Goal: Task Accomplishment & Management: Manage account settings

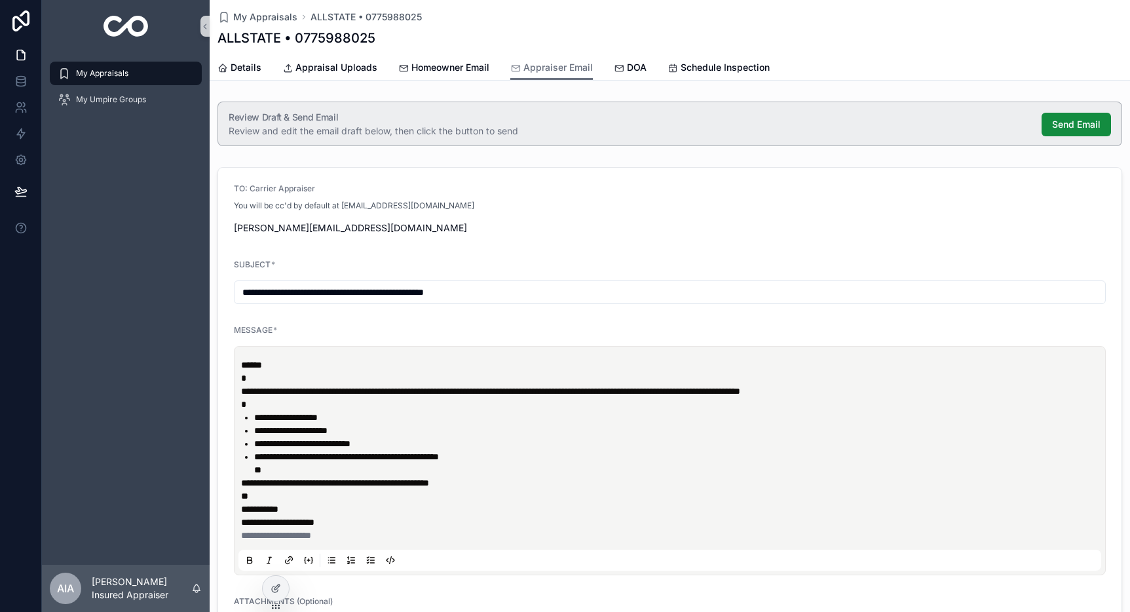
scroll to position [303, 0]
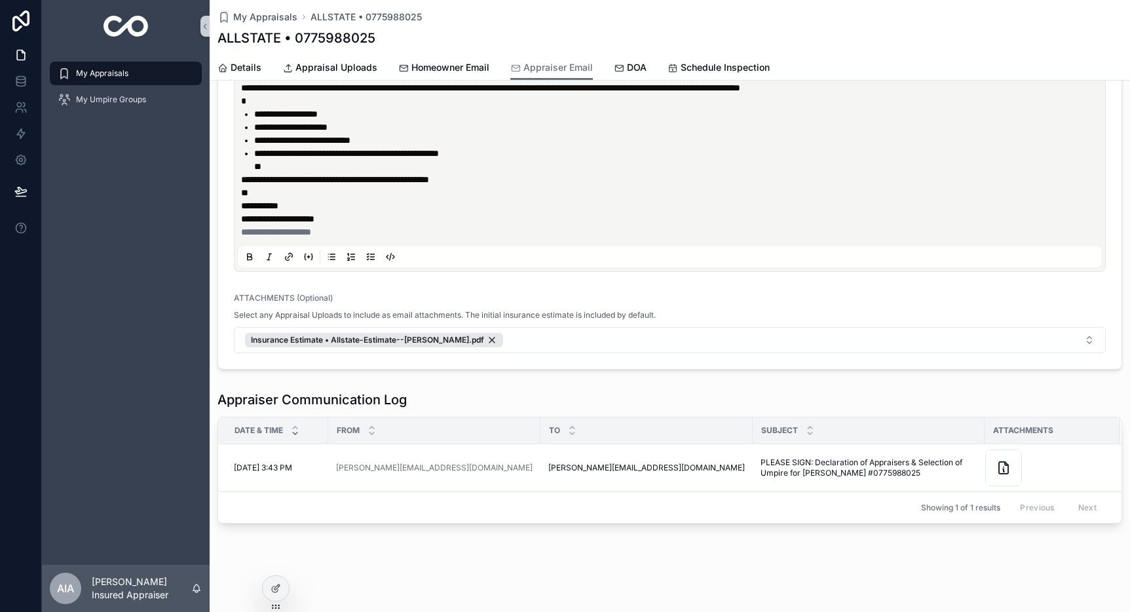
click at [84, 79] on div "My Appraisals" at bounding box center [126, 73] width 136 height 21
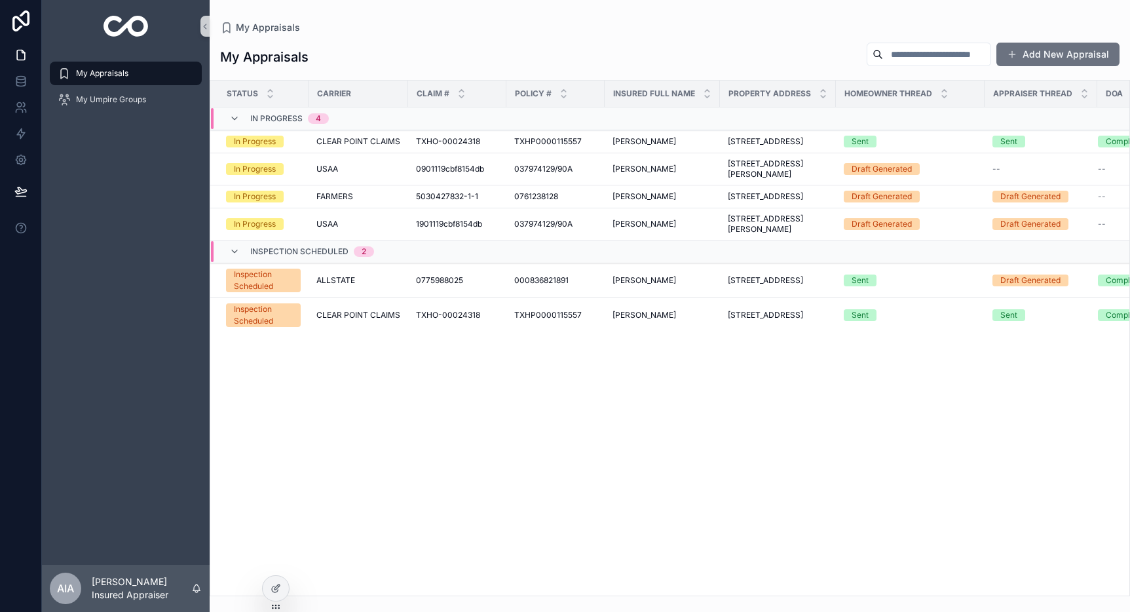
click at [706, 468] on div "Status Carrier Claim # Policy # Insured Full Name Property Address Homeowner Th…" at bounding box center [669, 338] width 919 height 515
click at [1031, 50] on button "Add New Appraisal" at bounding box center [1058, 55] width 123 height 24
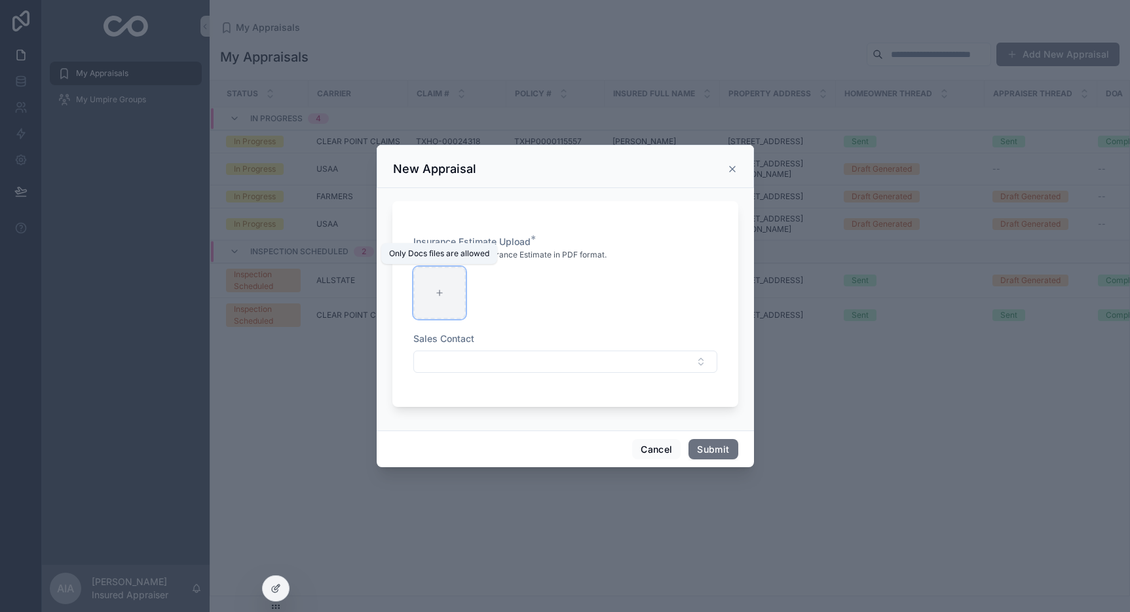
click at [442, 297] on div "scrollable content" at bounding box center [439, 293] width 52 height 52
type input "**********"
click at [459, 357] on button "Select Button" at bounding box center [565, 362] width 304 height 22
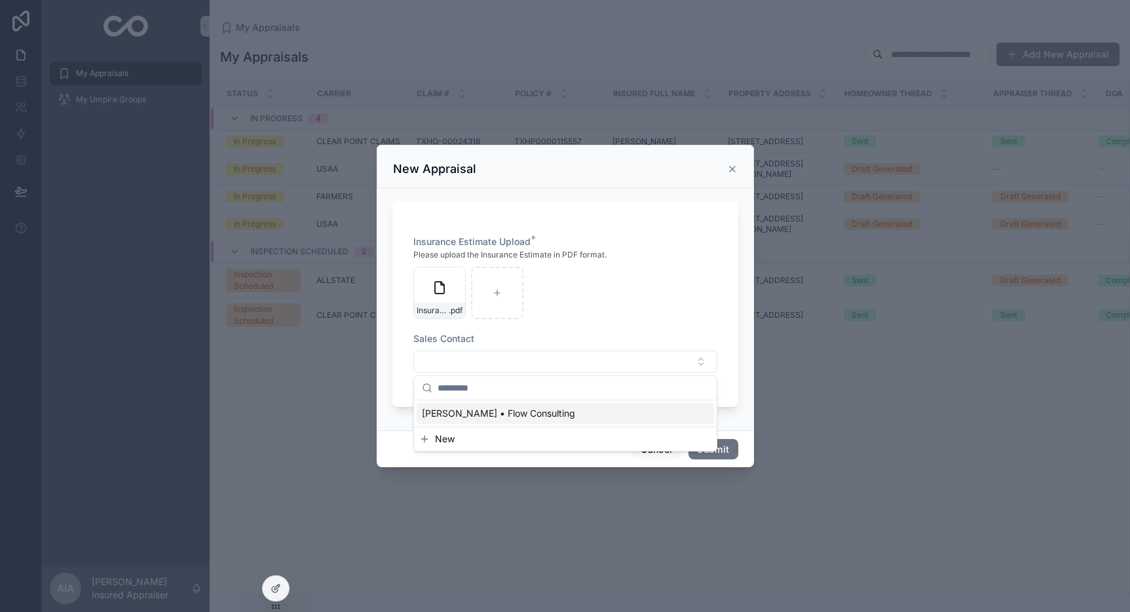
click at [459, 440] on button "New" at bounding box center [565, 438] width 292 height 13
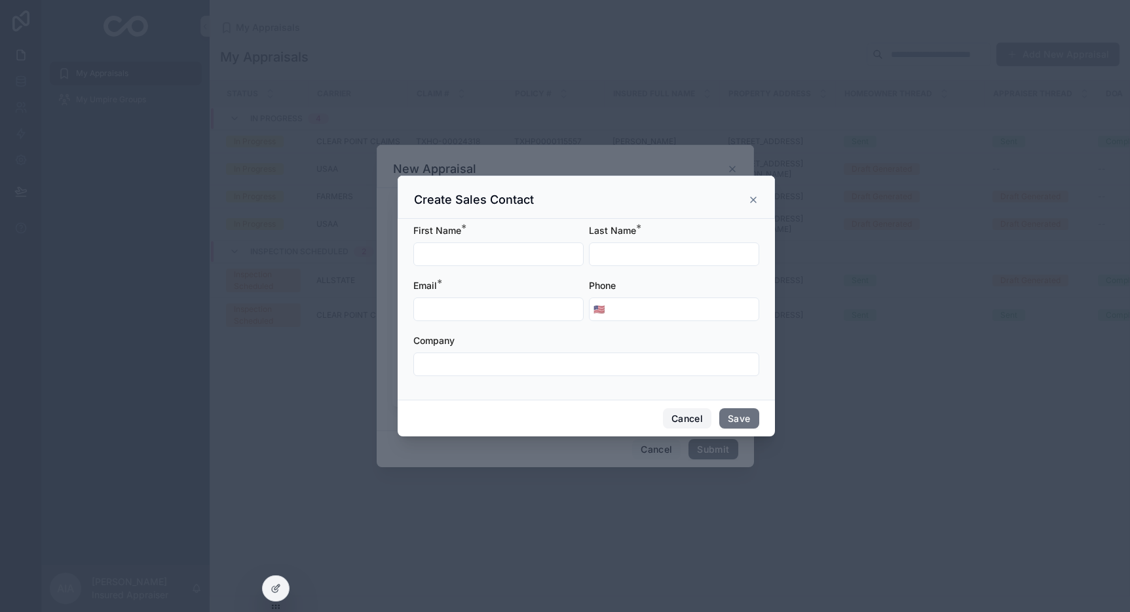
click at [680, 416] on button "Cancel" at bounding box center [687, 418] width 48 height 21
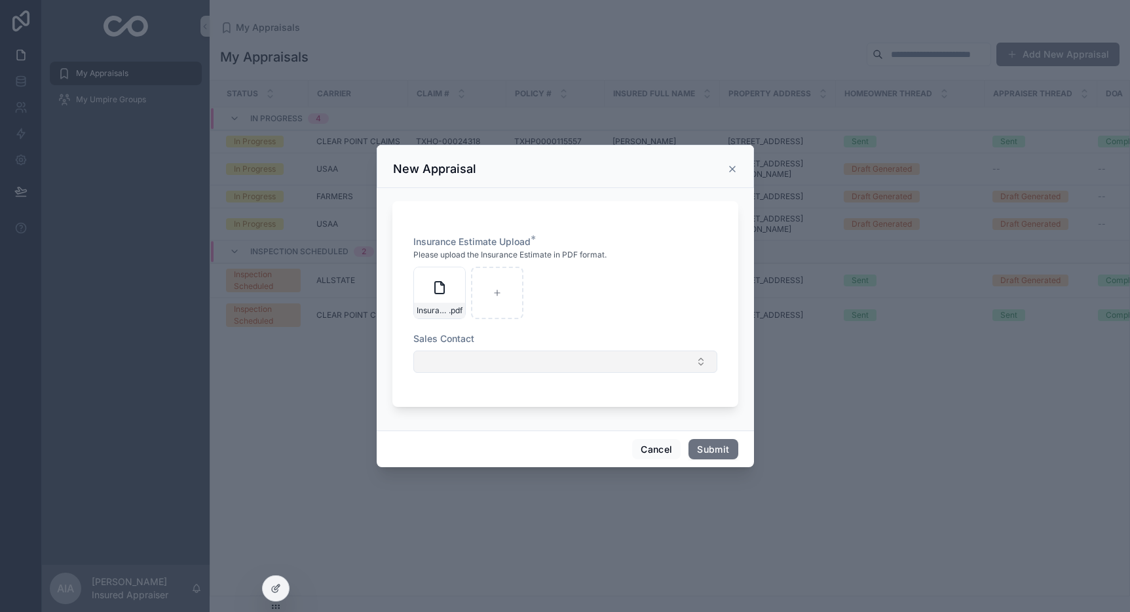
click at [493, 360] on button "Select Button" at bounding box center [565, 362] width 304 height 22
click at [510, 417] on span "[PERSON_NAME] • Flow Consulting" at bounding box center [498, 413] width 153 height 13
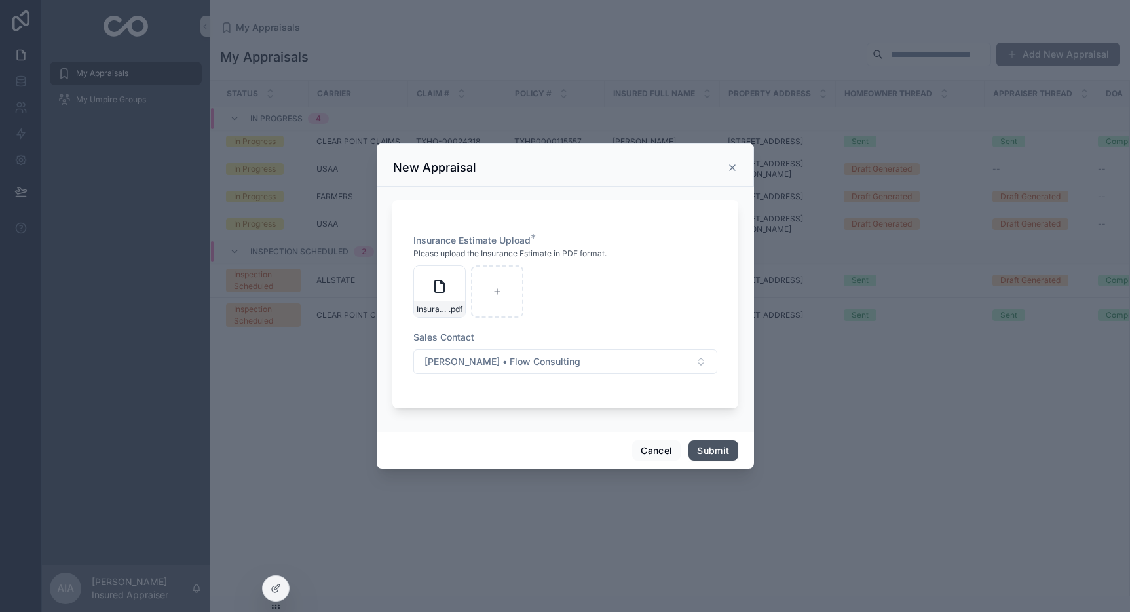
click at [725, 456] on button "Submit" at bounding box center [713, 450] width 49 height 21
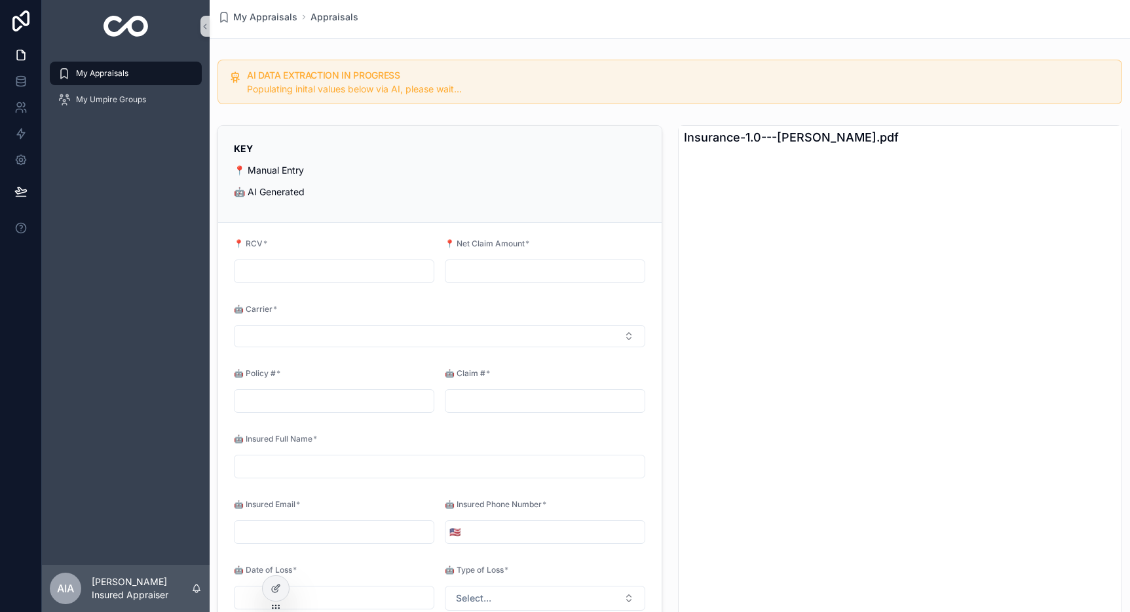
scroll to position [26, 0]
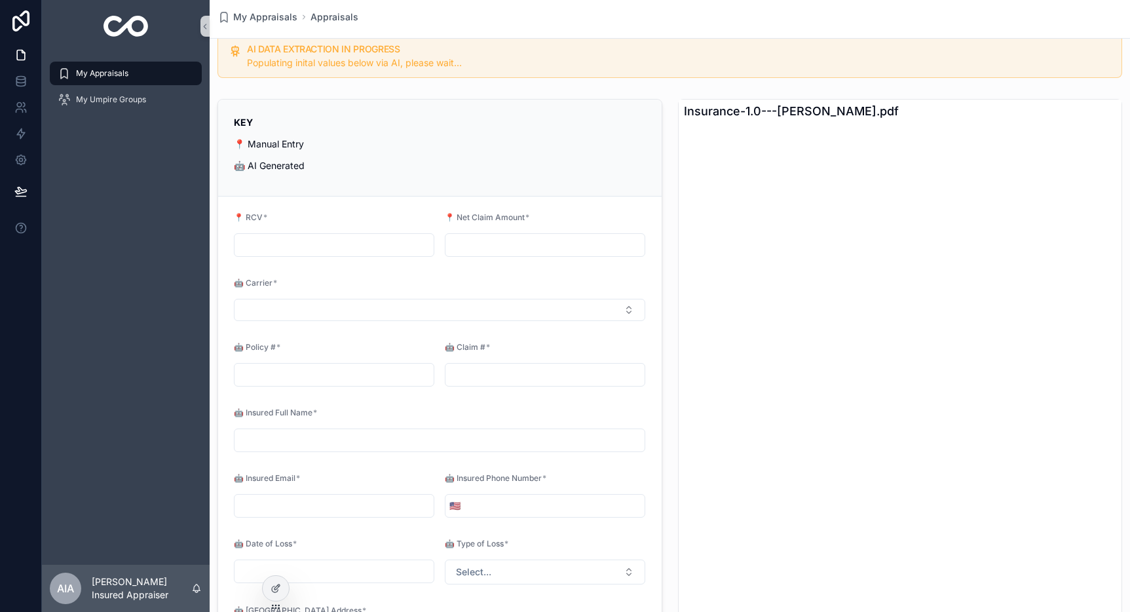
click at [302, 246] on input "scrollable content" at bounding box center [334, 245] width 199 height 18
type input "*********"
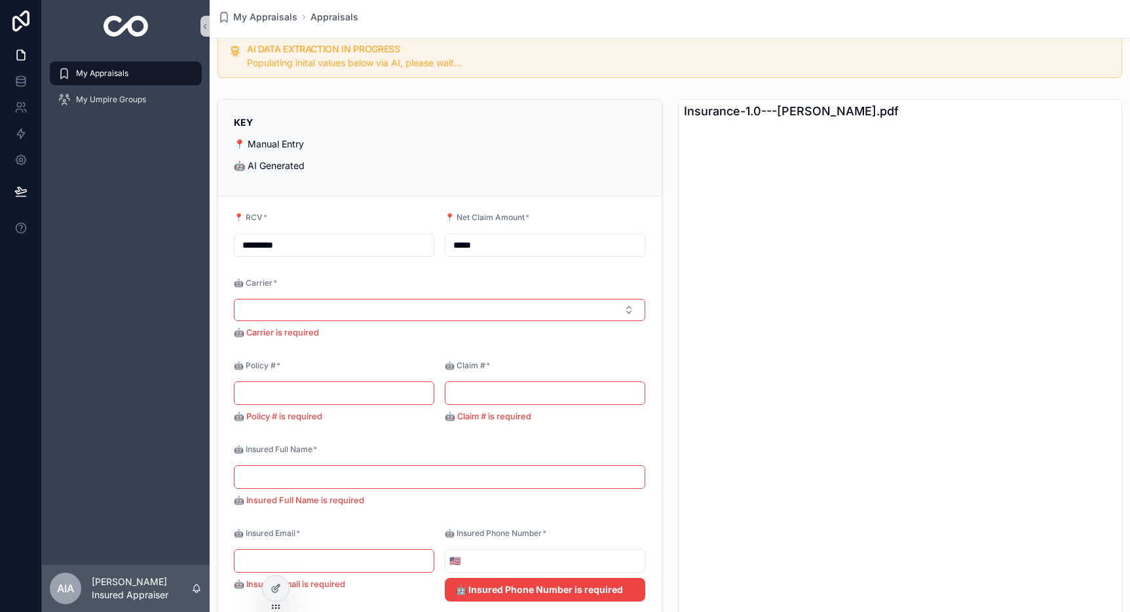
type input "*****"
click at [486, 157] on div "KEY 📍 Manual Entry 🤖 AI Generated" at bounding box center [440, 143] width 412 height 57
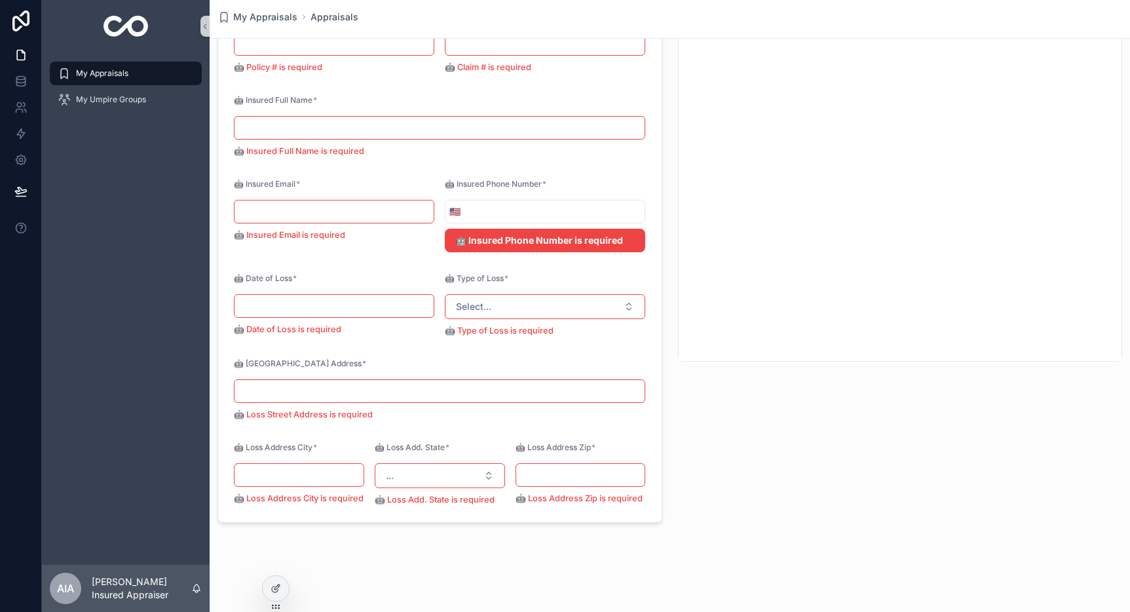
scroll to position [387, 0]
click at [372, 384] on input "scrollable content" at bounding box center [440, 391] width 410 height 18
click at [480, 408] on p "🤖 Loss Street Address is required" at bounding box center [439, 414] width 411 height 13
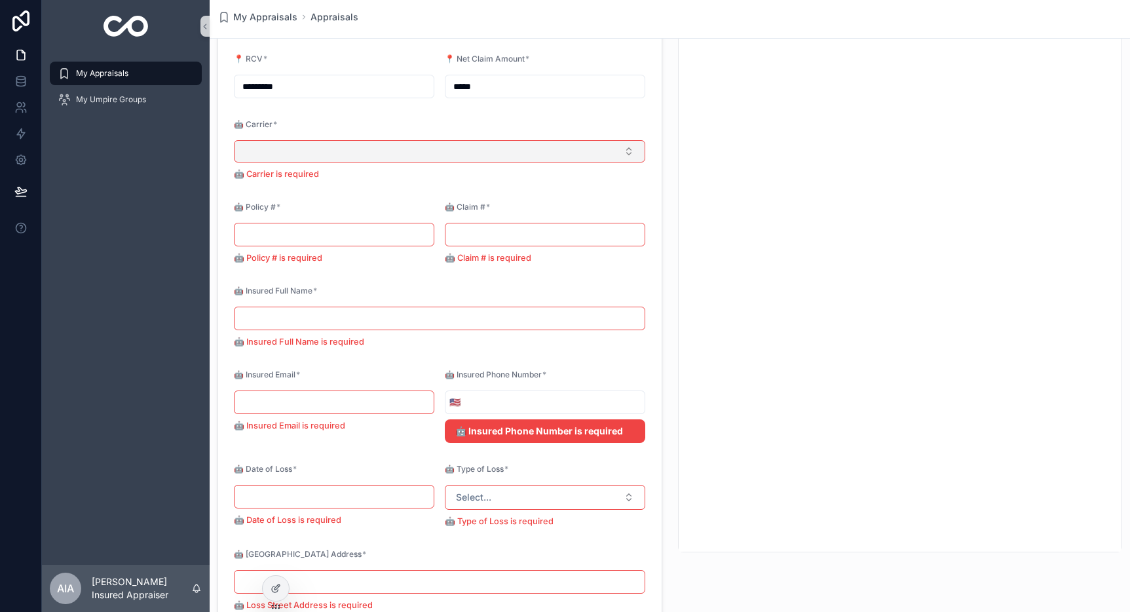
type input "**********"
type input "*********"
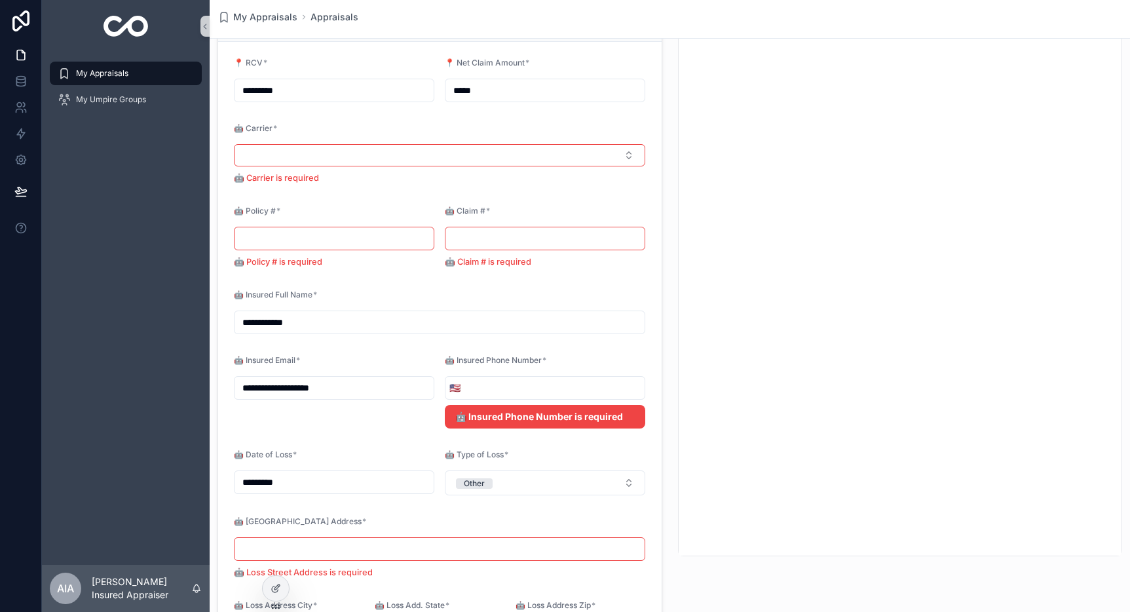
scroll to position [0, 0]
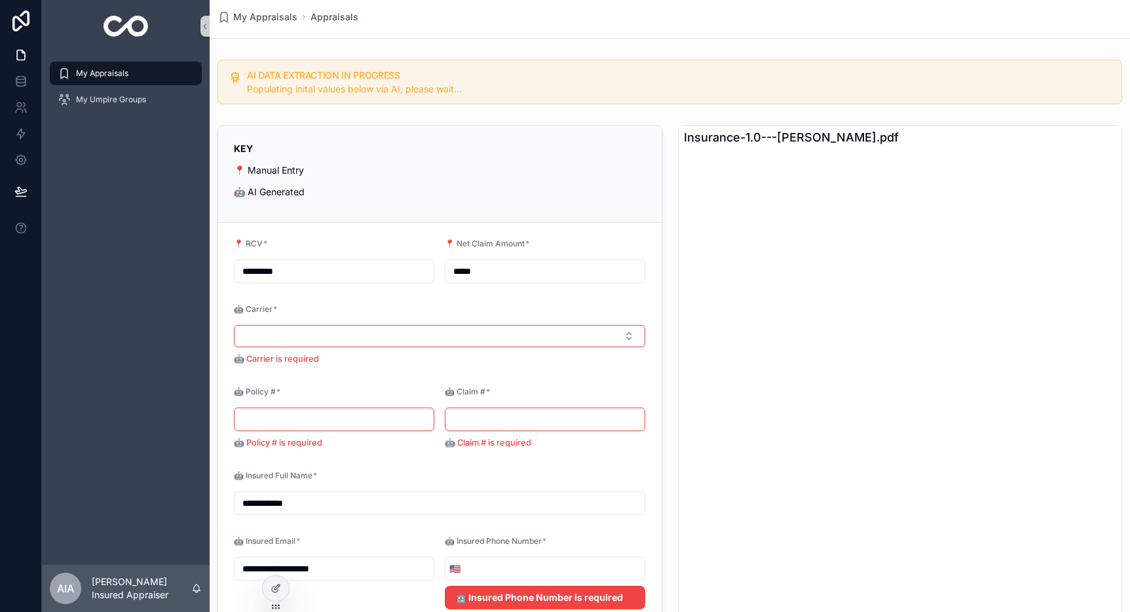
click at [400, 144] on p "KEY" at bounding box center [440, 149] width 412 height 14
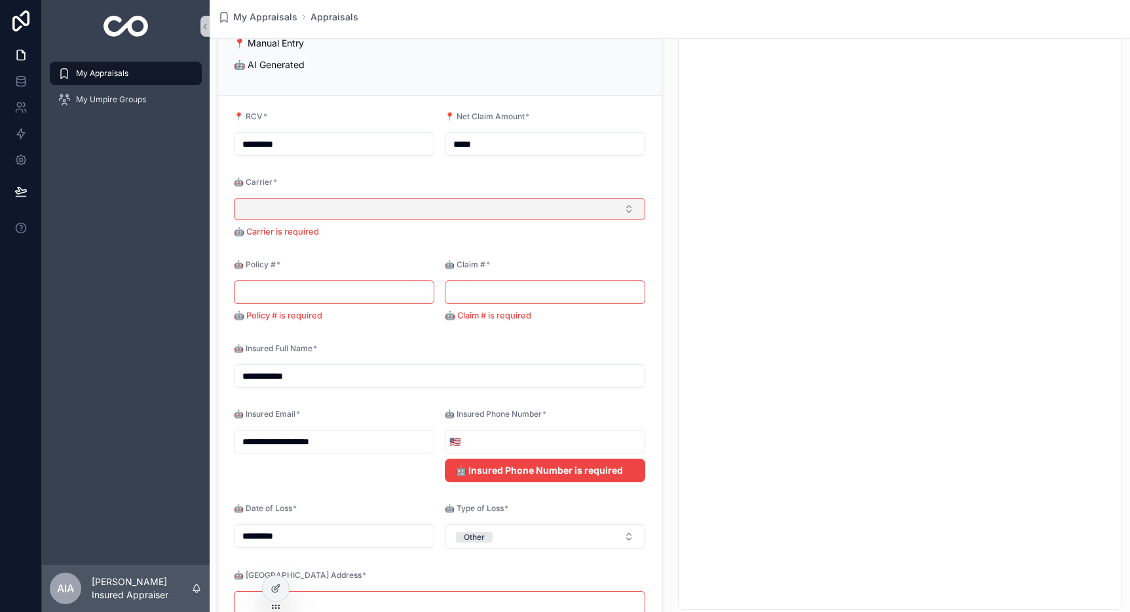
scroll to position [100, 0]
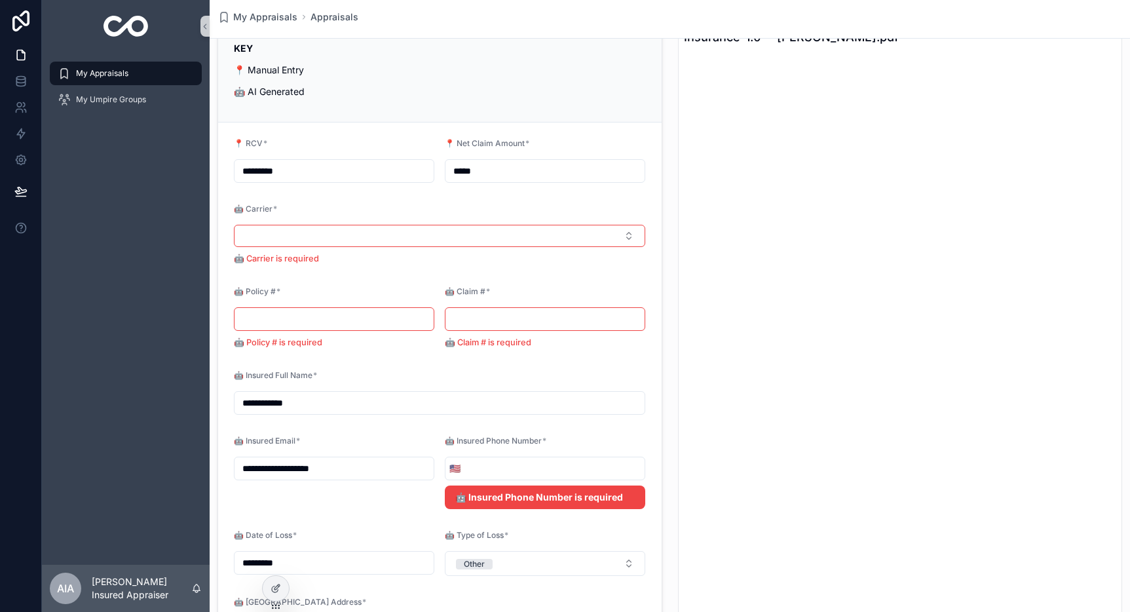
click at [449, 77] on div "KEY 📍 Manual Entry 🤖 AI Generated" at bounding box center [440, 69] width 412 height 57
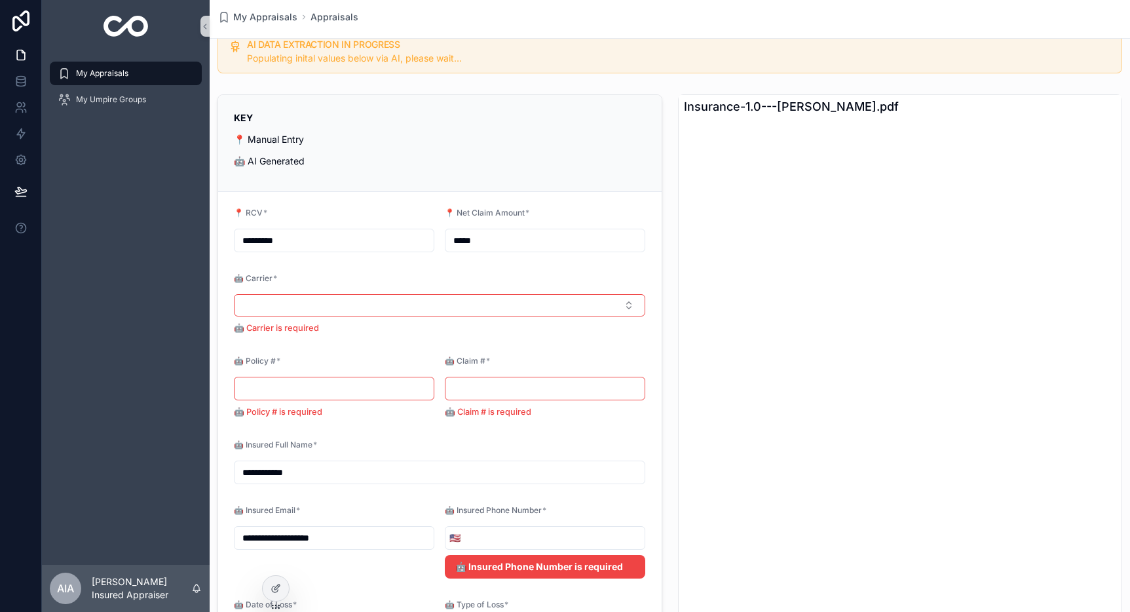
scroll to position [22, 0]
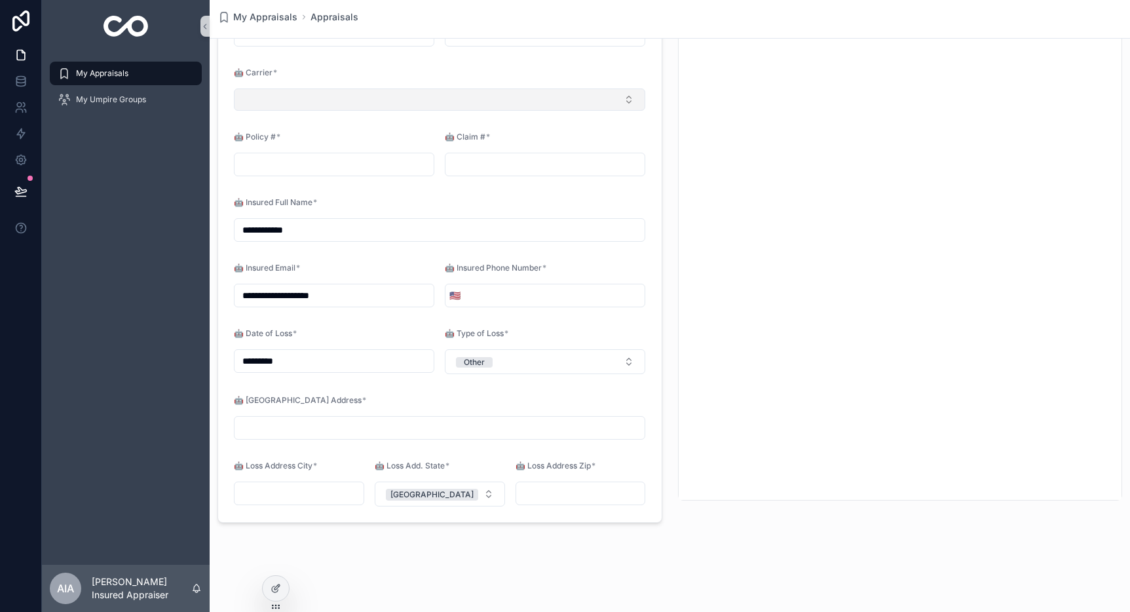
type input "**********"
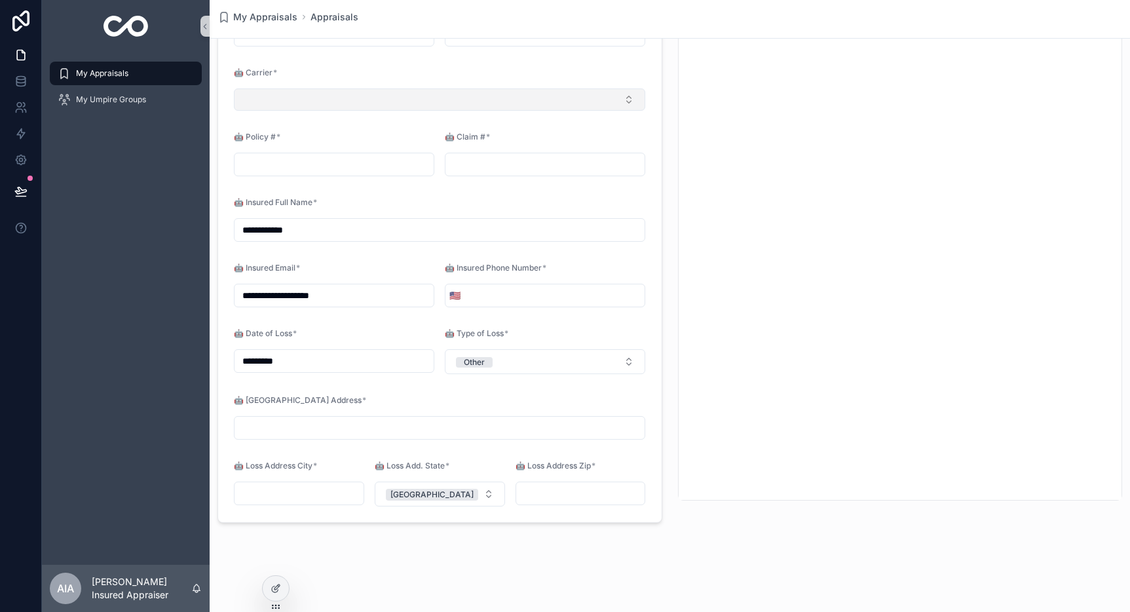
type input "**********"
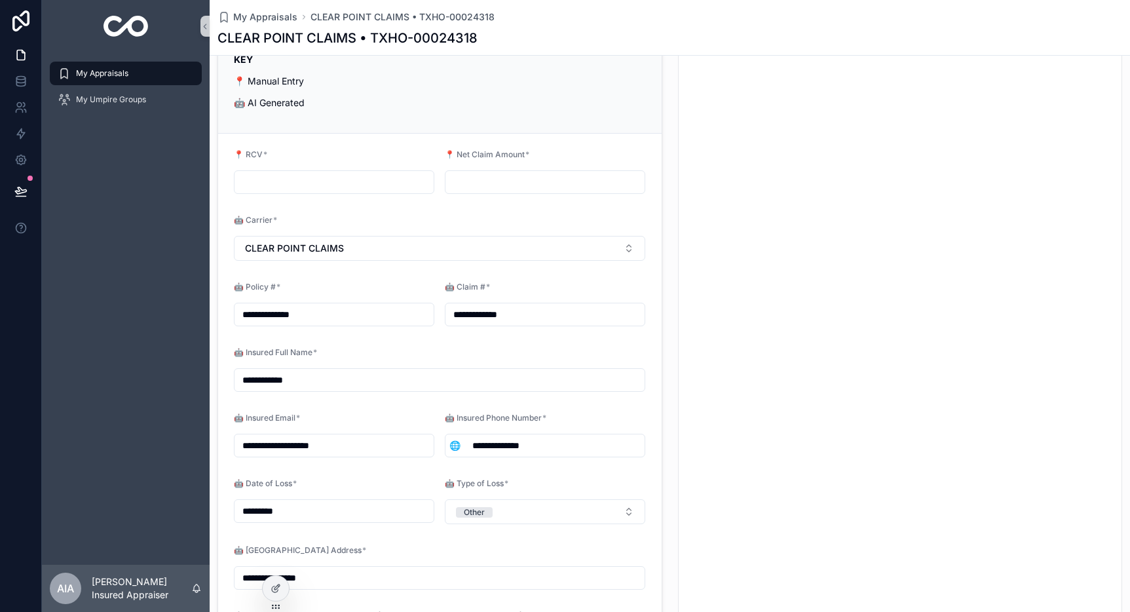
scroll to position [102, 0]
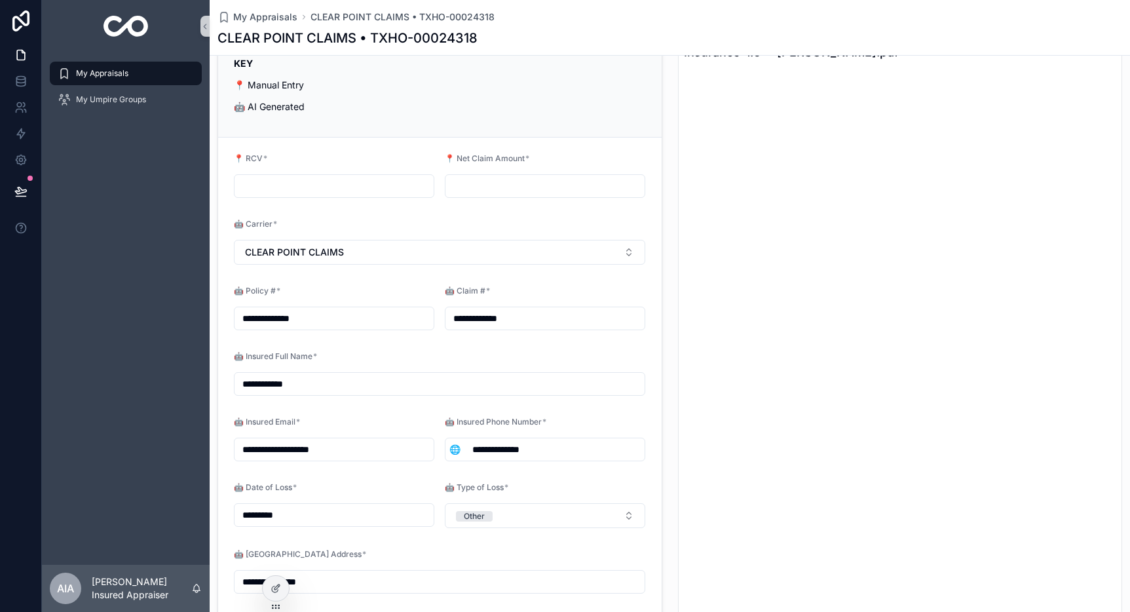
click at [294, 181] on input "scrollable content" at bounding box center [334, 186] width 199 height 18
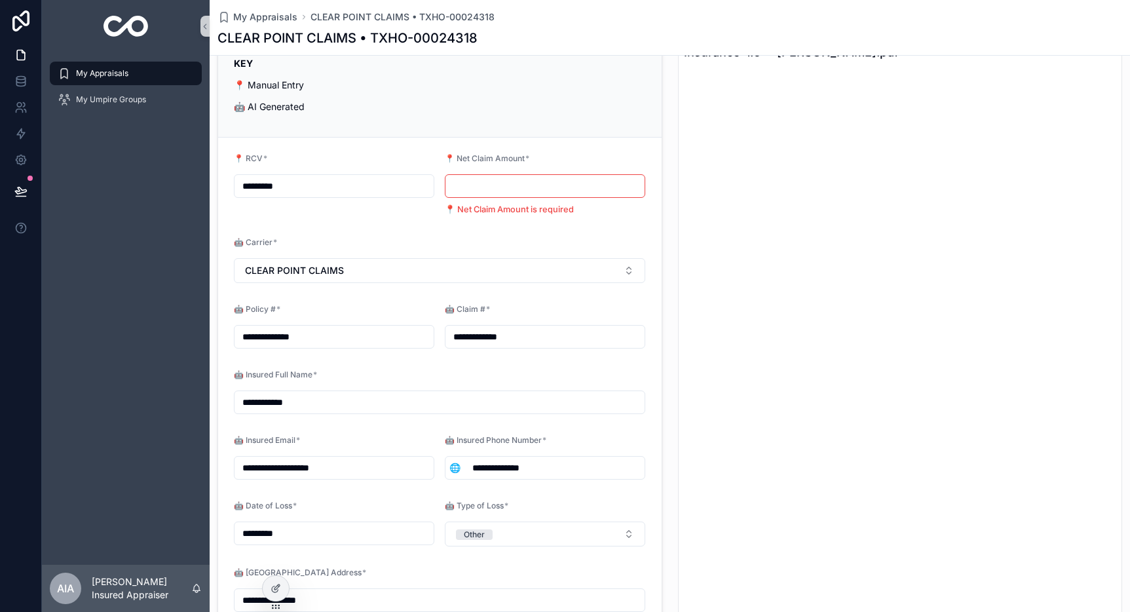
type input "*********"
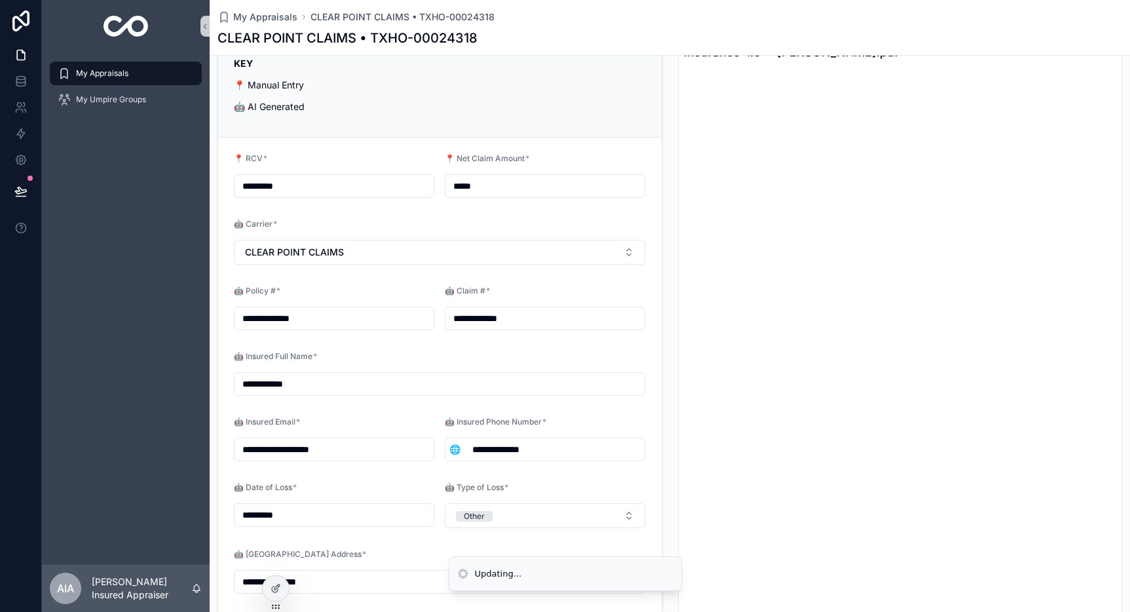
type input "*****"
click at [594, 81] on p "📍 Manual Entry" at bounding box center [440, 85] width 412 height 14
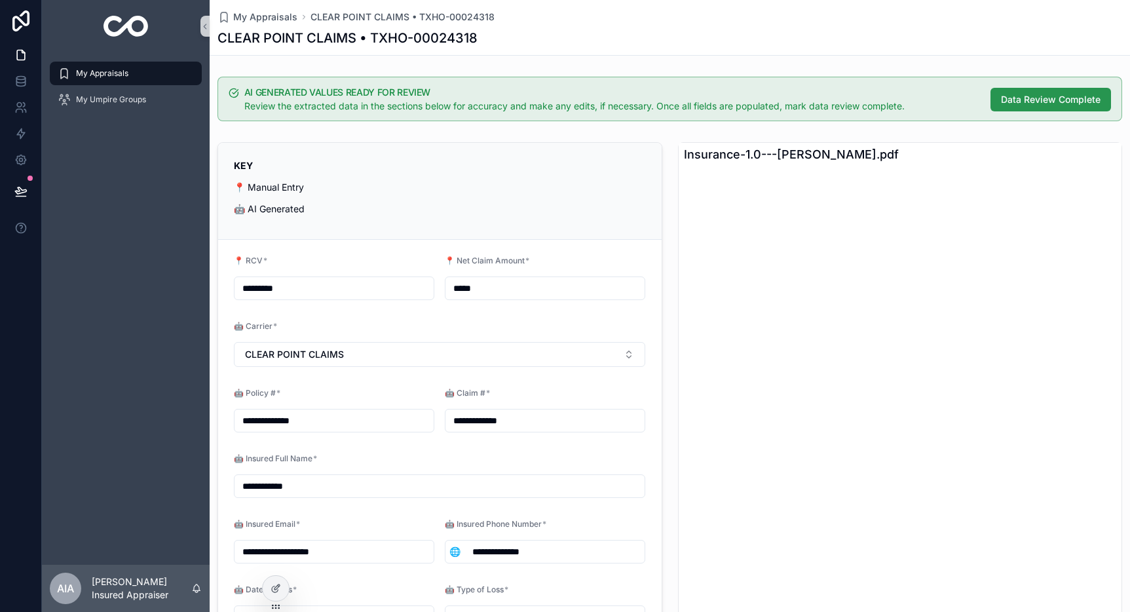
click at [1045, 98] on span "Data Review Complete" at bounding box center [1051, 99] width 100 height 13
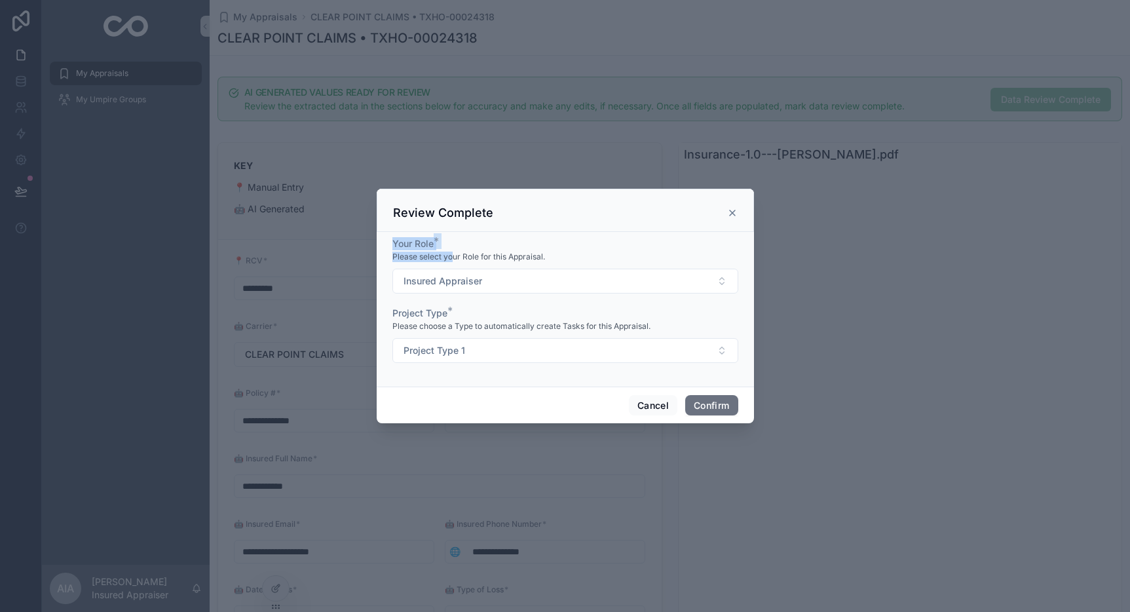
drag, startPoint x: 391, startPoint y: 244, endPoint x: 453, endPoint y: 259, distance: 63.9
click at [453, 259] on div "Your Role * Please select your Role for this Appraisal. Insured Appraiser Proje…" at bounding box center [565, 309] width 377 height 155
click at [400, 312] on span "Project Type" at bounding box center [419, 312] width 55 height 11
click at [427, 351] on span "Project Type 1" at bounding box center [435, 350] width 62 height 13
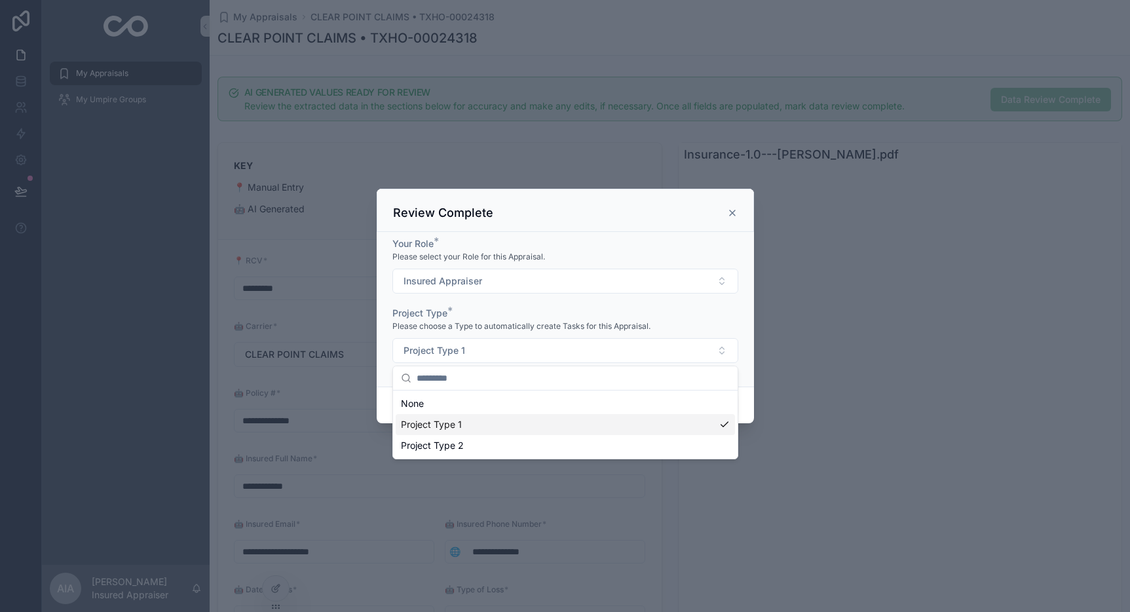
click at [450, 418] on span "Project Type 1" at bounding box center [431, 424] width 61 height 13
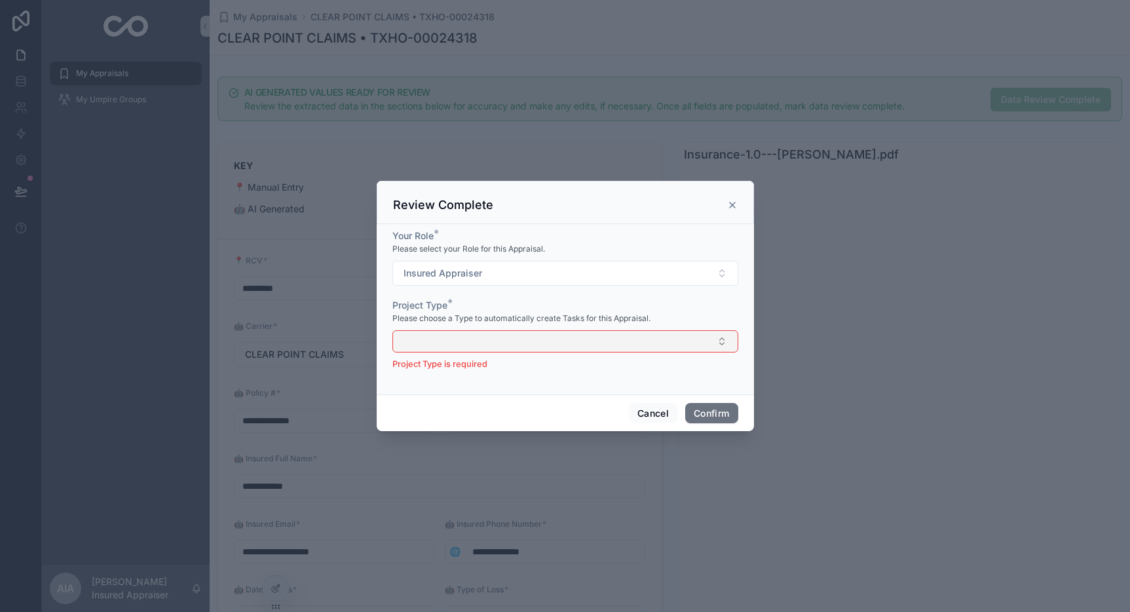
click at [503, 338] on button "Select Button" at bounding box center [565, 341] width 346 height 22
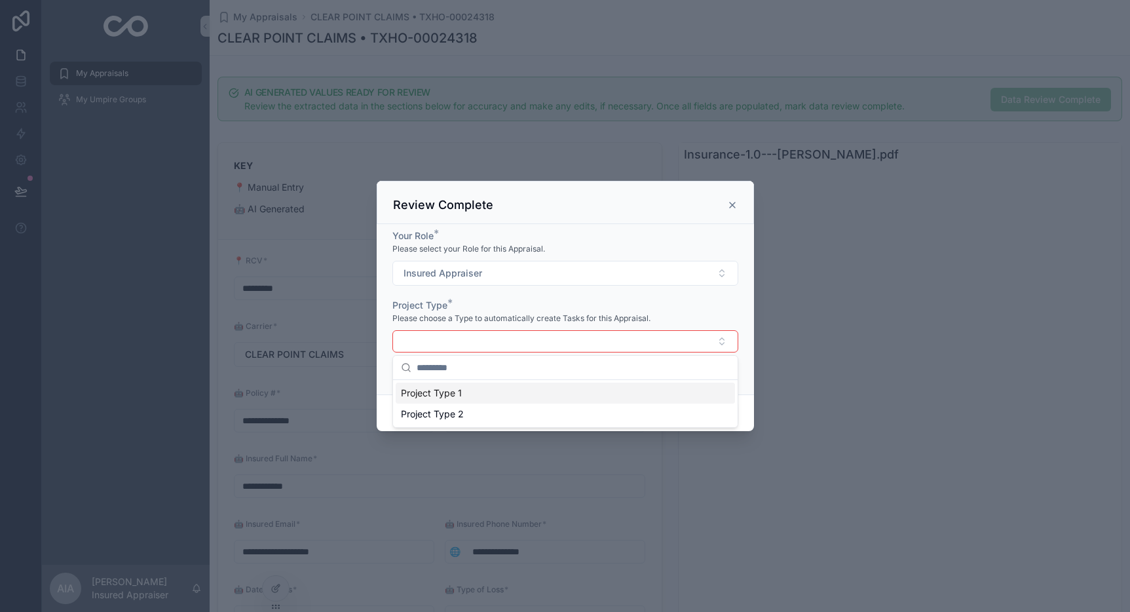
click at [474, 391] on div "Project Type 1" at bounding box center [565, 393] width 339 height 21
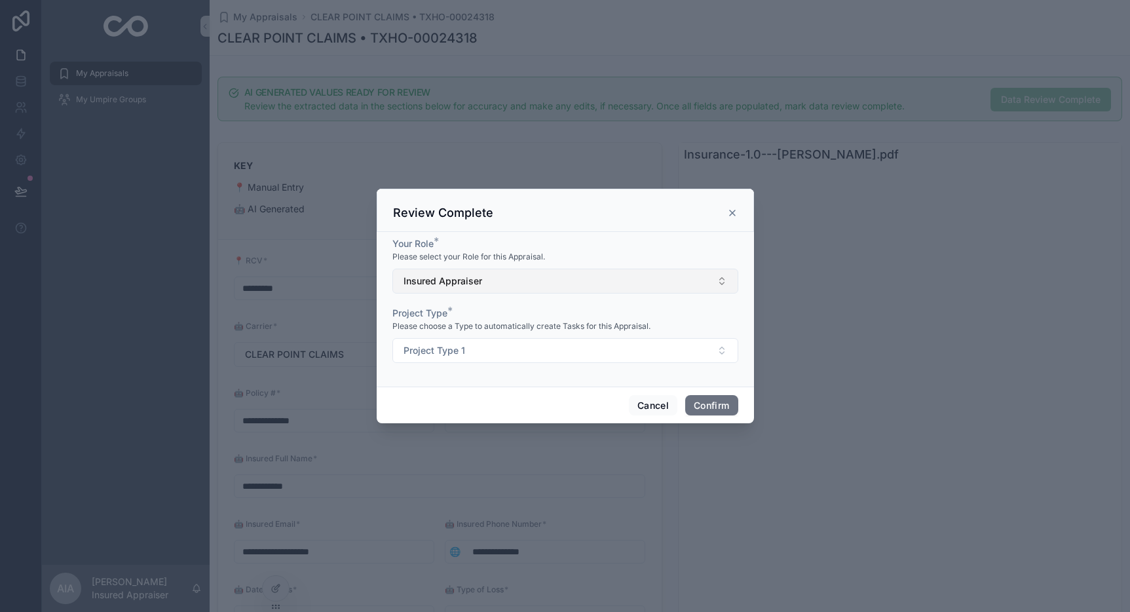
click at [495, 280] on button "Insured Appraiser" at bounding box center [565, 281] width 346 height 25
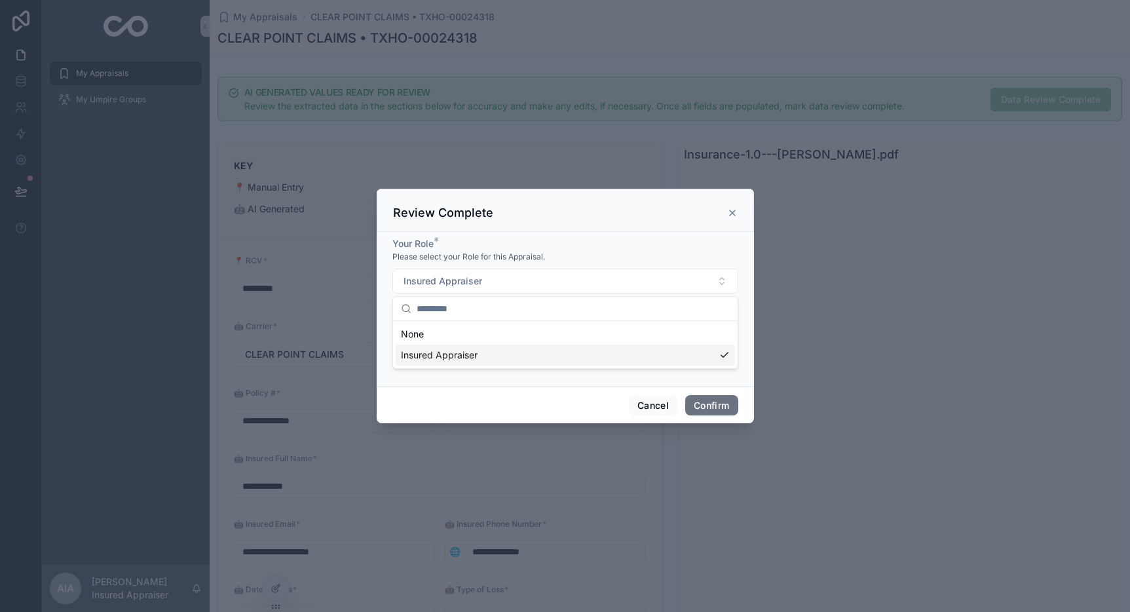
click at [438, 349] on span "Insured Appraiser" at bounding box center [439, 355] width 77 height 13
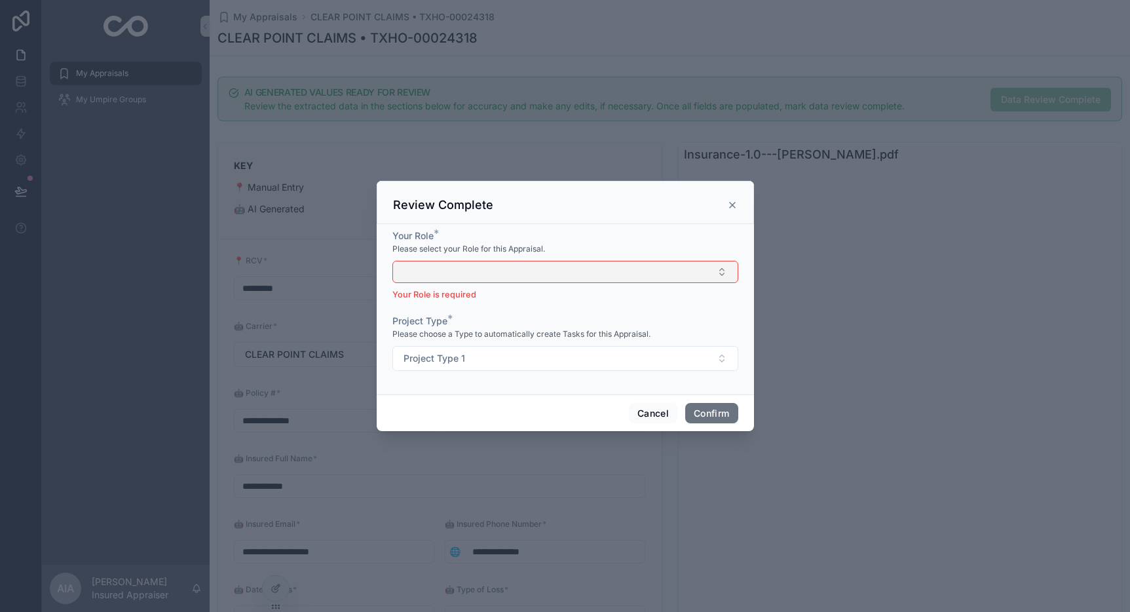
click at [547, 276] on button "Select Button" at bounding box center [565, 272] width 346 height 22
click at [485, 327] on div "Insured Appraiser" at bounding box center [565, 323] width 339 height 21
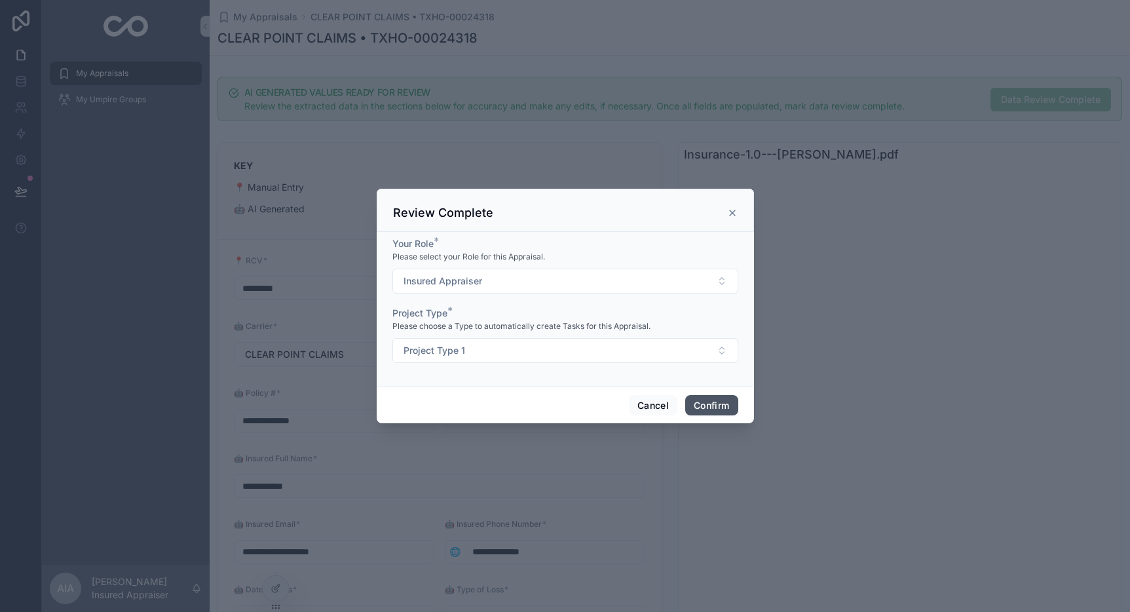
click at [700, 404] on button "Confirm" at bounding box center [711, 405] width 52 height 21
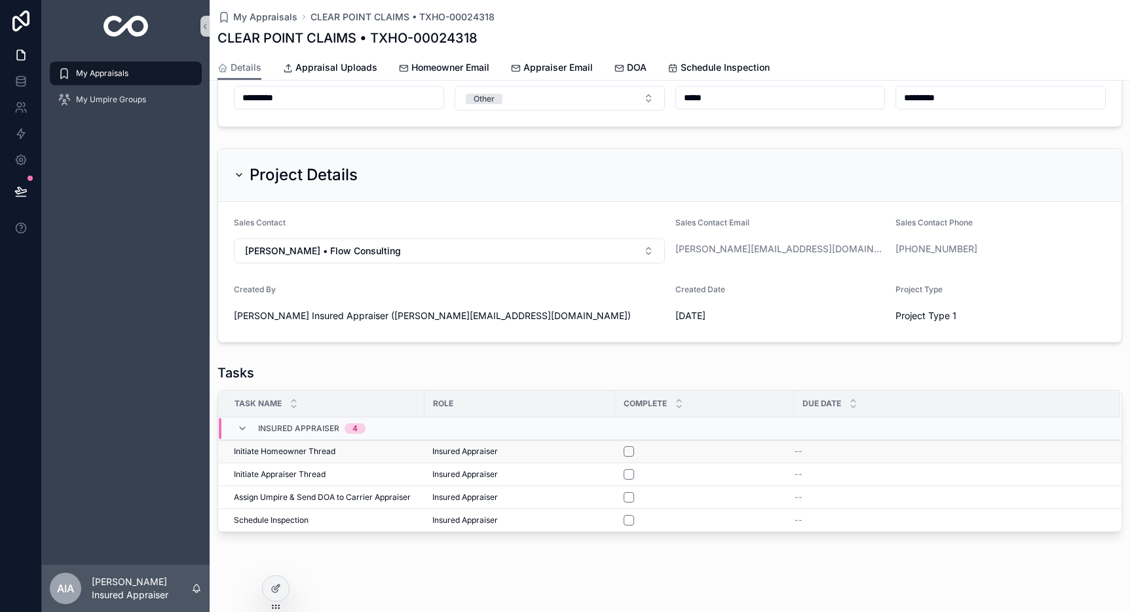
scroll to position [474, 0]
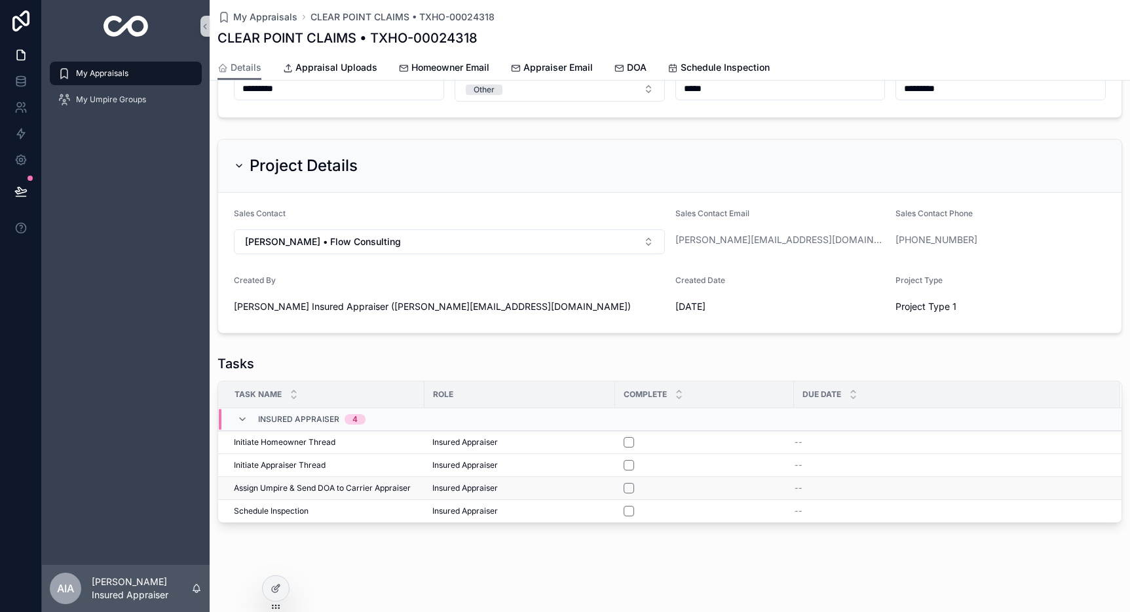
click at [263, 493] on span "Assign Umpire & Send DOA to Carrier Appraiser" at bounding box center [322, 488] width 177 height 10
click at [279, 518] on td "Schedule Inspection Schedule Inspection" at bounding box center [321, 511] width 206 height 23
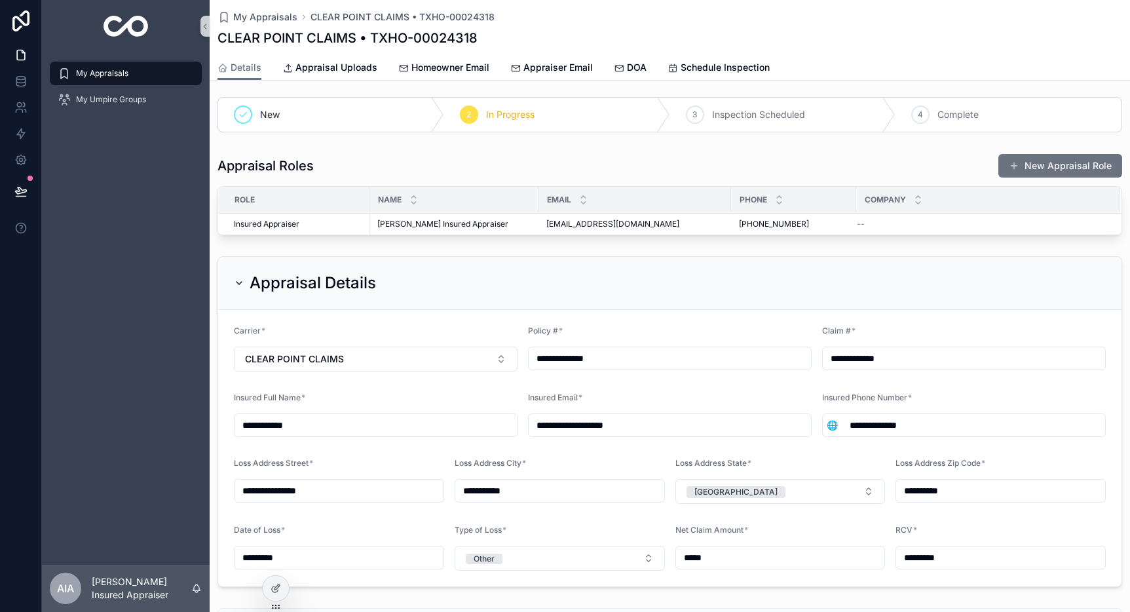
scroll to position [0, 0]
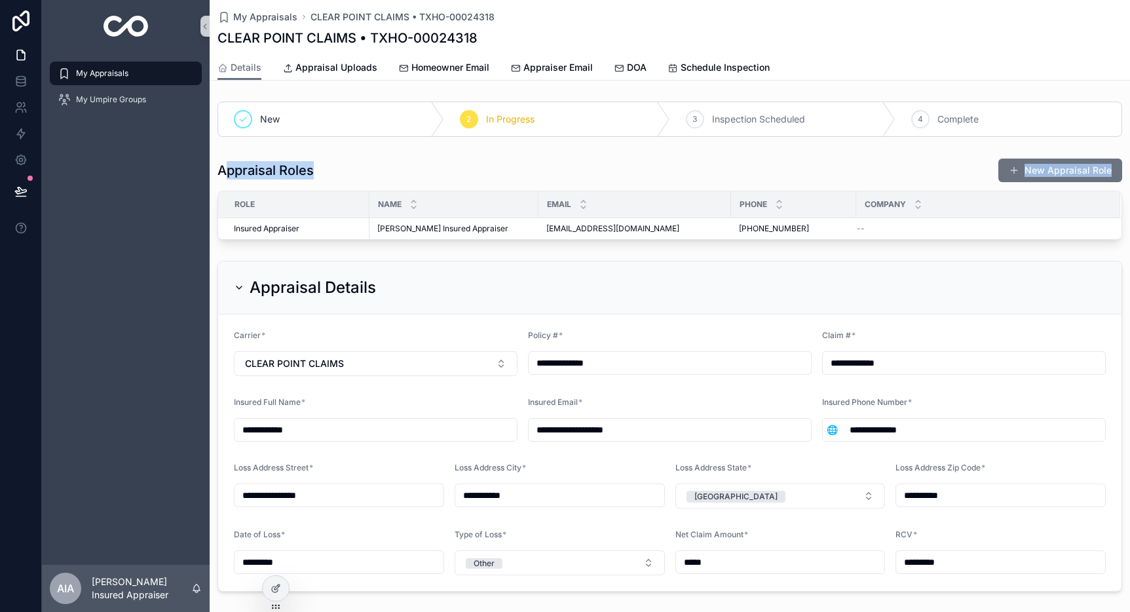
drag, startPoint x: 223, startPoint y: 168, endPoint x: 286, endPoint y: 240, distance: 95.7
click at [286, 240] on div "Appraisal Roles New Appraisal Role Role Name Email Phone Company Insured Apprai…" at bounding box center [670, 199] width 921 height 92
click at [292, 246] on div "**********" at bounding box center [670, 549] width 921 height 906
click at [1019, 175] on button "New Appraisal Role" at bounding box center [1061, 171] width 124 height 24
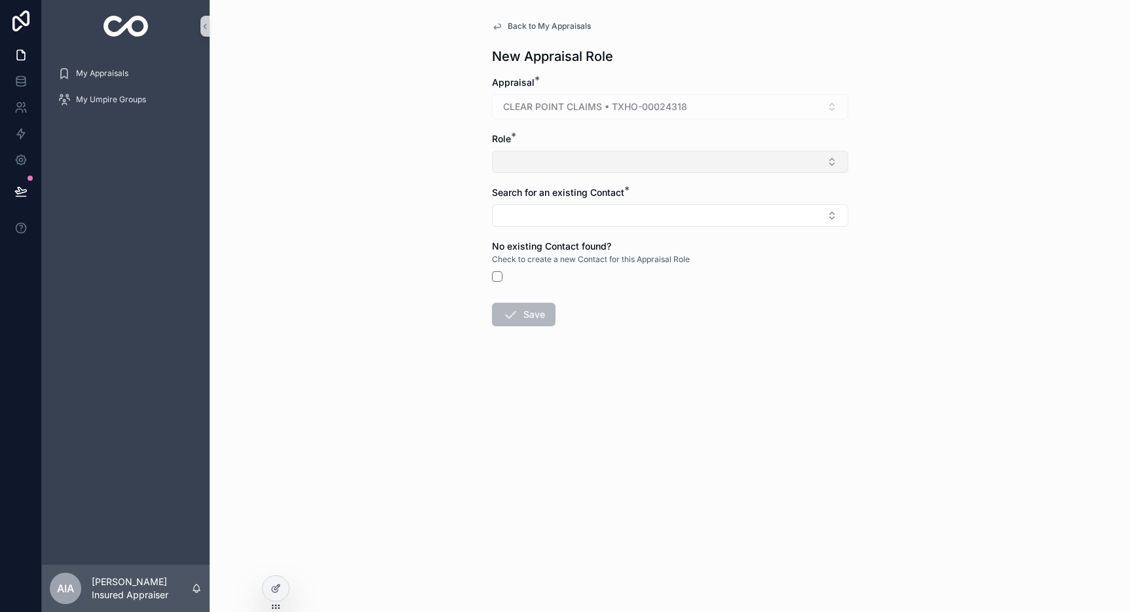
click at [537, 164] on button "Select Button" at bounding box center [670, 162] width 356 height 22
click at [624, 297] on form "Appraisal * CLEAR POINT CLAIMS • TXHO-00024318 Role * Search for an existing Co…" at bounding box center [670, 243] width 356 height 334
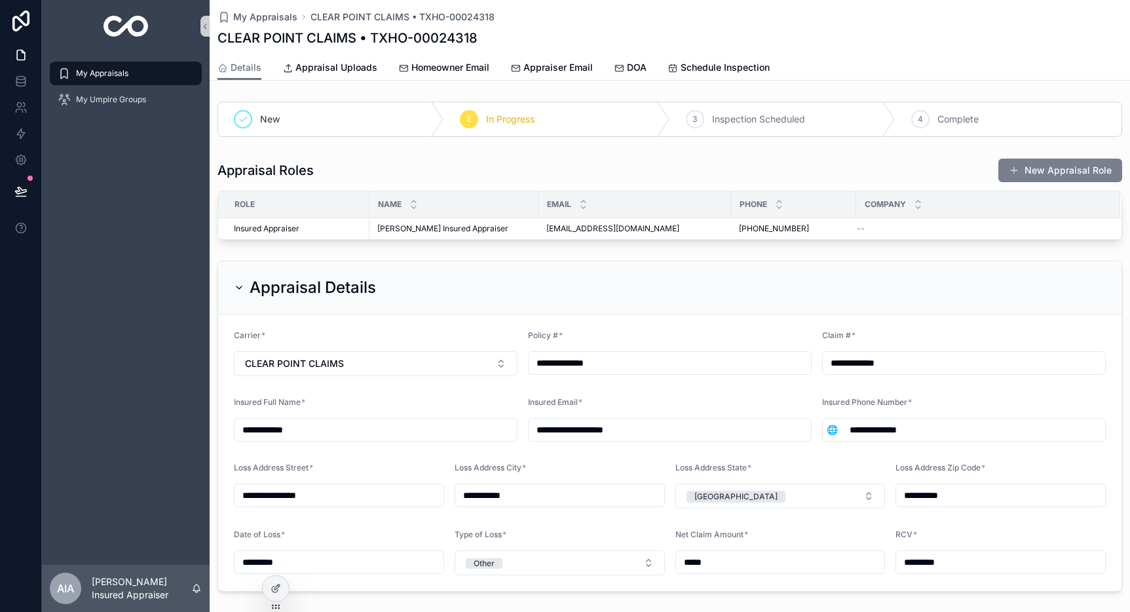
click at [1025, 176] on button "New Appraisal Role" at bounding box center [1061, 171] width 124 height 24
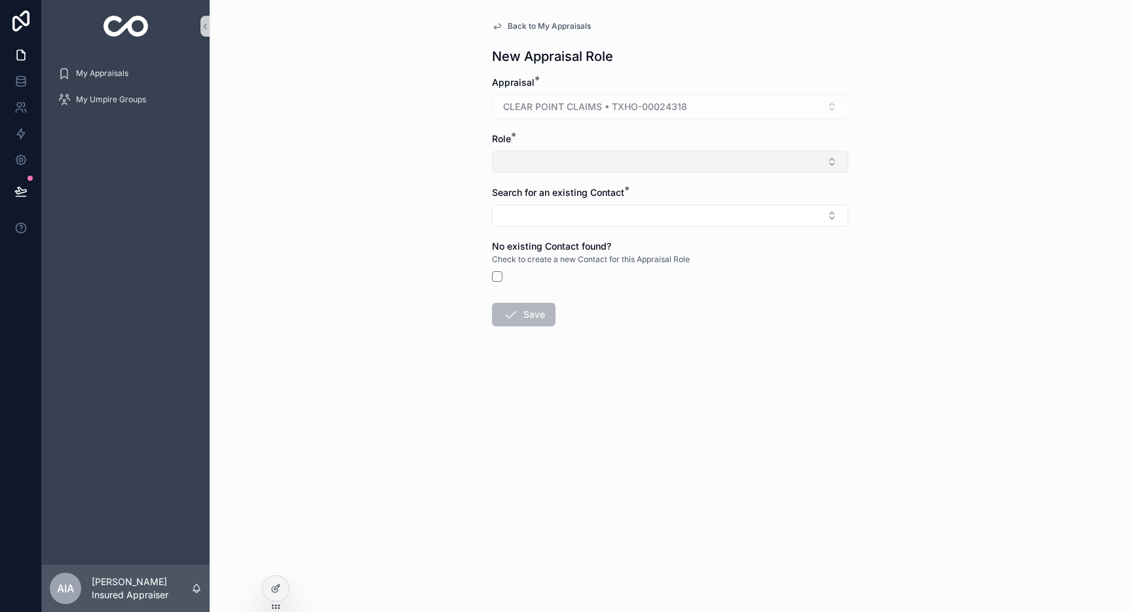
click at [561, 164] on button "Select Button" at bounding box center [670, 162] width 356 height 22
click at [676, 331] on form "Appraisal * CLEAR POINT CLAIMS • TXHO-00024318 Role * Search for an existing Co…" at bounding box center [670, 243] width 356 height 334
click at [562, 153] on button "Select Button" at bounding box center [670, 162] width 356 height 22
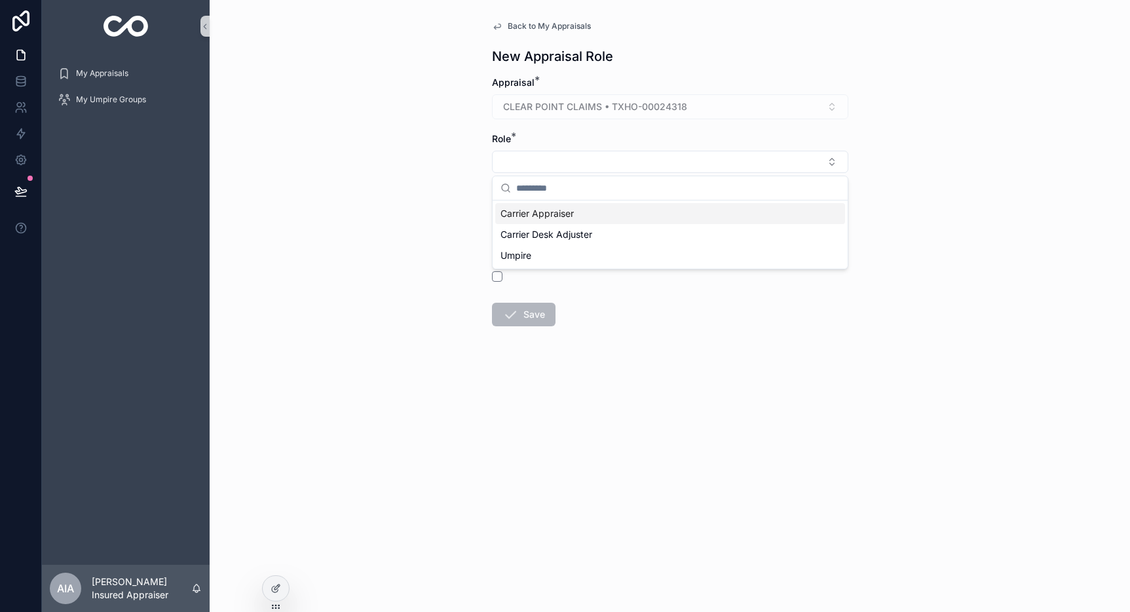
click at [555, 214] on span "Carrier Appraiser" at bounding box center [537, 213] width 73 height 13
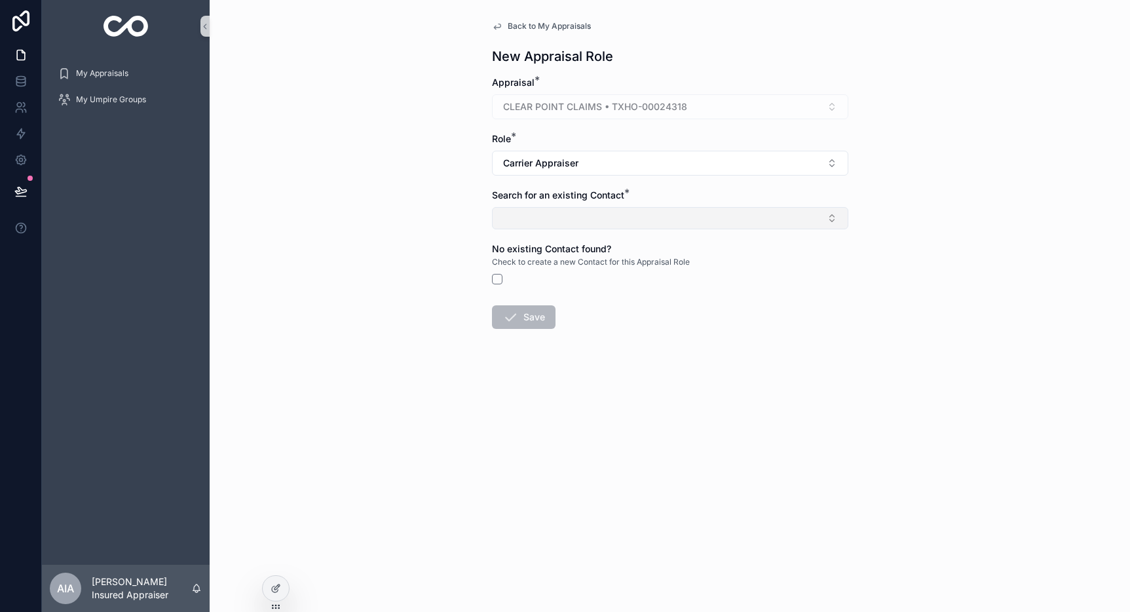
click at [545, 218] on button "Select Button" at bounding box center [670, 218] width 356 height 22
drag, startPoint x: 497, startPoint y: 198, endPoint x: 590, endPoint y: 202, distance: 93.1
click at [590, 202] on div "Search for an existing Contact *" at bounding box center [670, 209] width 356 height 41
click at [556, 220] on button "Select Button" at bounding box center [670, 218] width 356 height 22
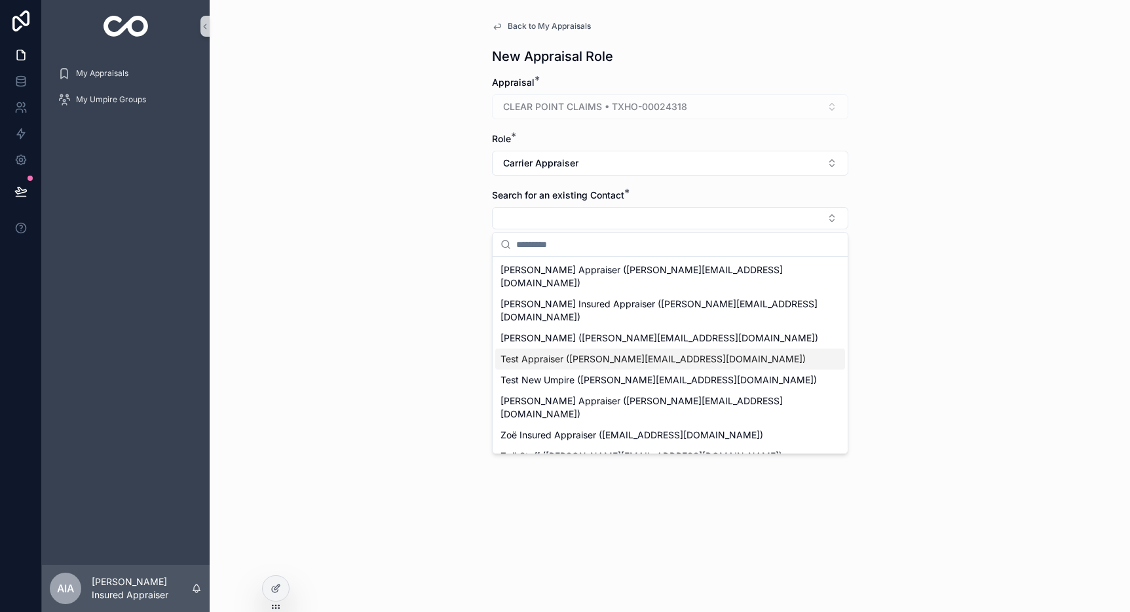
click at [898, 318] on div "Back to My Appraisals New Appraisal Role Appraisal * CLEAR POINT CLAIMS • TXHO-…" at bounding box center [670, 306] width 921 height 612
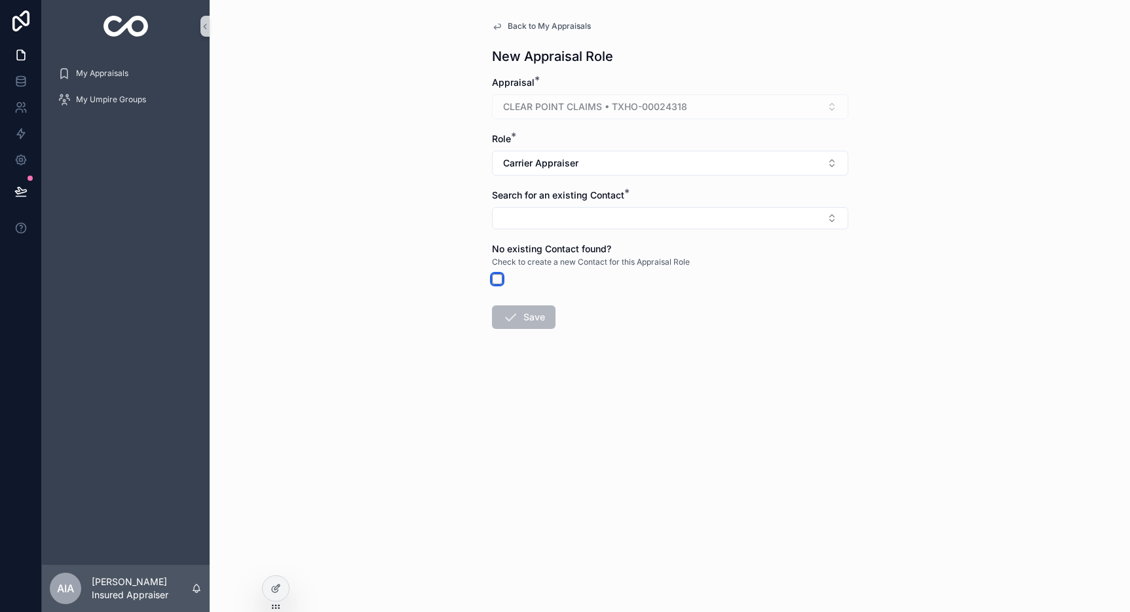
click at [499, 278] on button "scrollable content" at bounding box center [497, 279] width 10 height 10
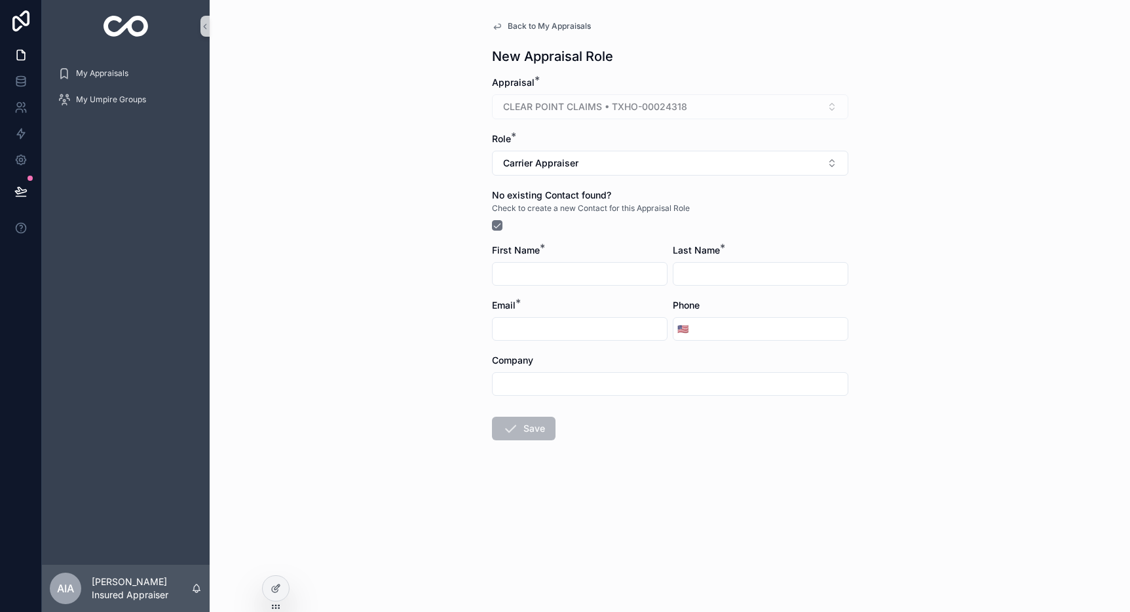
click at [538, 277] on input "scrollable content" at bounding box center [580, 274] width 174 height 18
type input "****"
type input "**********"
click at [556, 391] on input "scrollable content" at bounding box center [670, 384] width 355 height 18
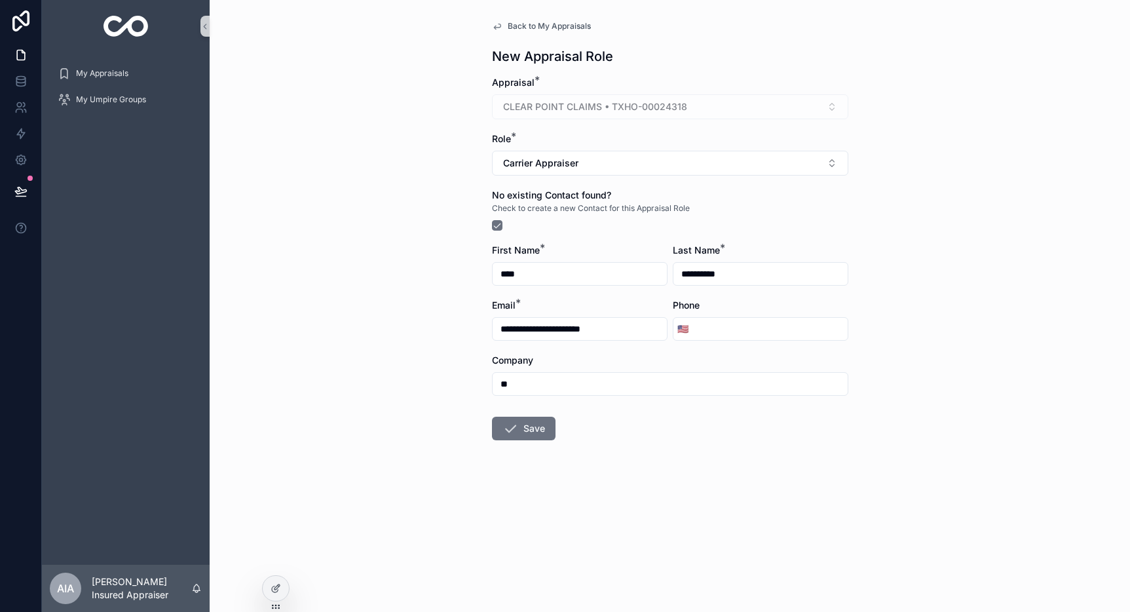
type input "*"
click at [565, 332] on input "**********" at bounding box center [580, 329] width 174 height 18
drag, startPoint x: 497, startPoint y: 330, endPoint x: 623, endPoint y: 337, distance: 126.6
click at [623, 337] on input "**********" at bounding box center [580, 329] width 174 height 18
click at [691, 274] on input "**********" at bounding box center [761, 274] width 174 height 18
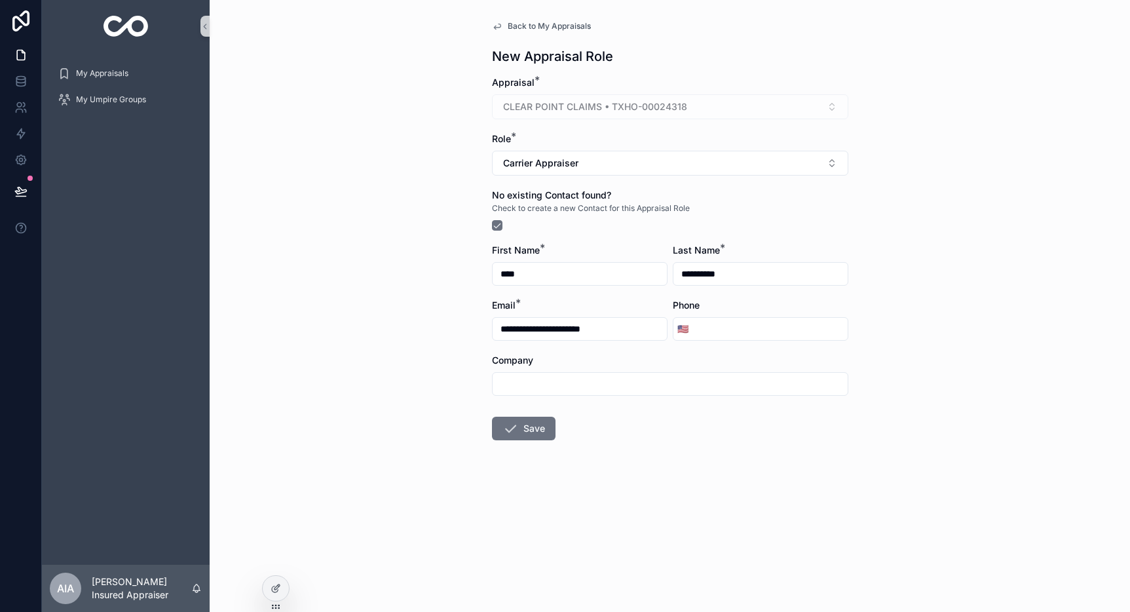
click at [571, 337] on input "**********" at bounding box center [580, 329] width 174 height 18
click at [532, 425] on button "Save" at bounding box center [524, 429] width 64 height 24
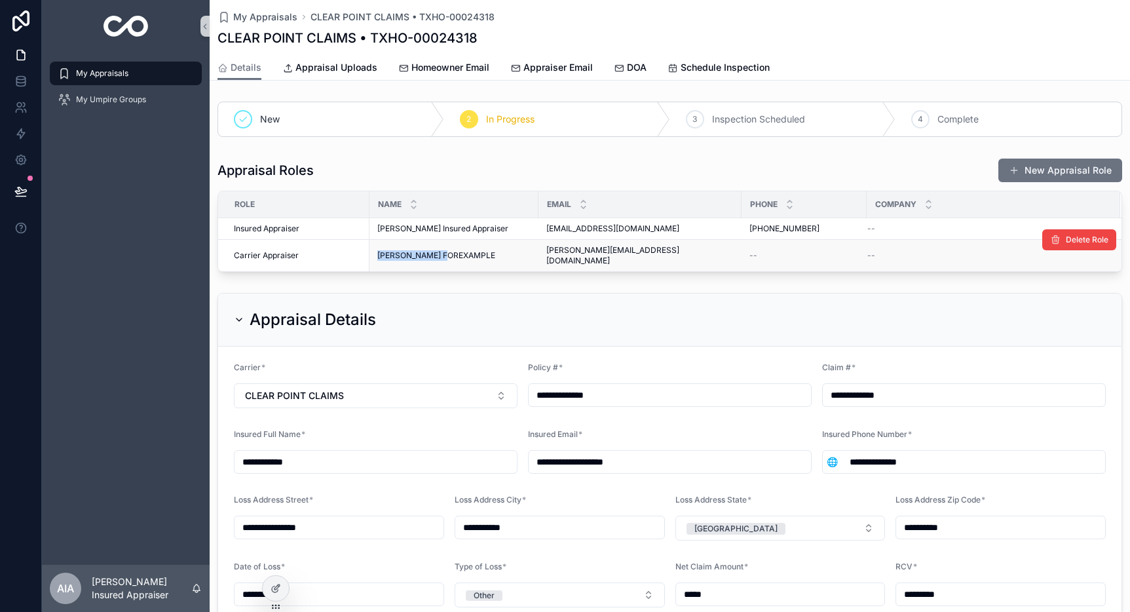
drag, startPoint x: 449, startPoint y: 251, endPoint x: 379, endPoint y: 254, distance: 70.2
click at [379, 254] on div "Alex FOREXAMPLE Alex FOREXAMPLE" at bounding box center [453, 255] width 153 height 10
drag, startPoint x: 379, startPoint y: 252, endPoint x: 446, endPoint y: 250, distance: 66.9
click at [446, 250] on span "[PERSON_NAME] Appraiser" at bounding box center [428, 255] width 102 height 10
drag, startPoint x: 923, startPoint y: 251, endPoint x: 349, endPoint y: 250, distance: 574.0
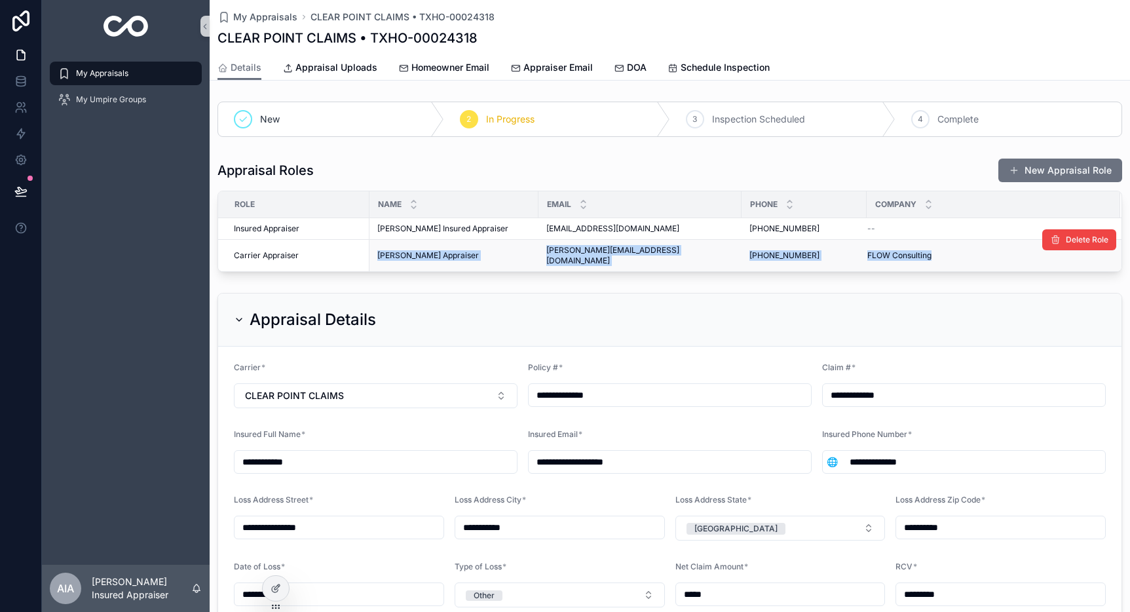
click at [349, 250] on tr "Carrier Appraiser Alex Carrier Appraiser Alex Carrier Appraiser alex+ca@gapcons…" at bounding box center [670, 256] width 904 height 32
click at [389, 250] on span "[PERSON_NAME] Appraiser" at bounding box center [428, 255] width 102 height 10
drag, startPoint x: 389, startPoint y: 247, endPoint x: 466, endPoint y: 250, distance: 77.4
click at [466, 250] on div "Alex Carrier Appraiser Alex Carrier Appraiser" at bounding box center [453, 255] width 153 height 10
drag, startPoint x: 774, startPoint y: 252, endPoint x: 838, endPoint y: 252, distance: 64.2
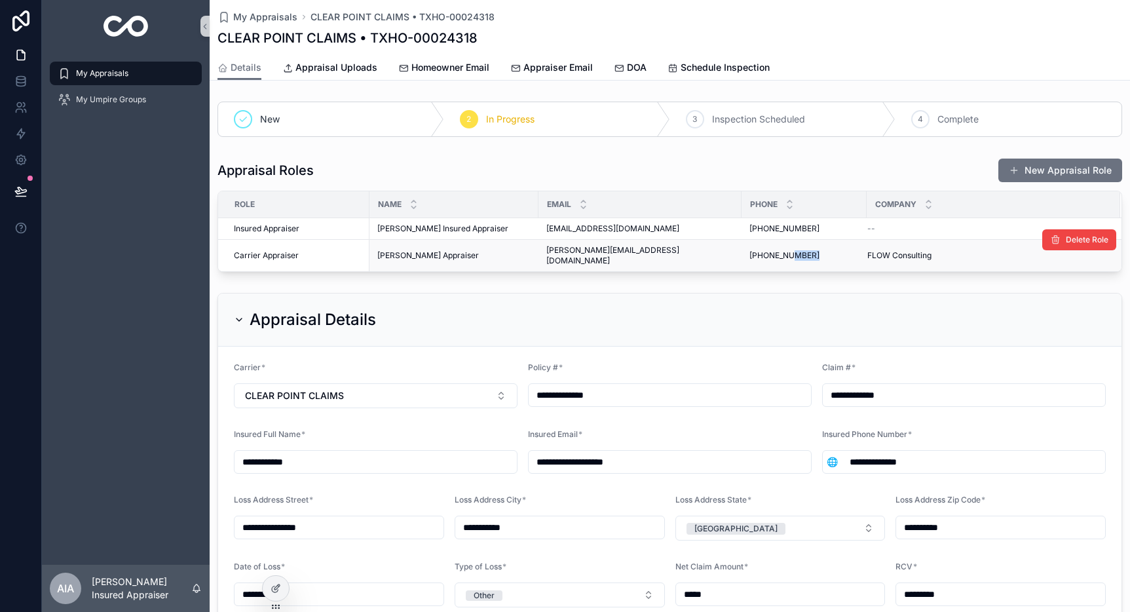
click at [838, 252] on div "(555) 555-5555 (555) 555-5555" at bounding box center [804, 255] width 109 height 10
drag, startPoint x: 917, startPoint y: 250, endPoint x: 857, endPoint y: 252, distance: 59.7
click at [868, 252] on span "FLOW Consulting" at bounding box center [900, 255] width 64 height 10
click at [853, 274] on div "**********" at bounding box center [670, 565] width 921 height 938
drag, startPoint x: 378, startPoint y: 249, endPoint x: 558, endPoint y: 257, distance: 180.4
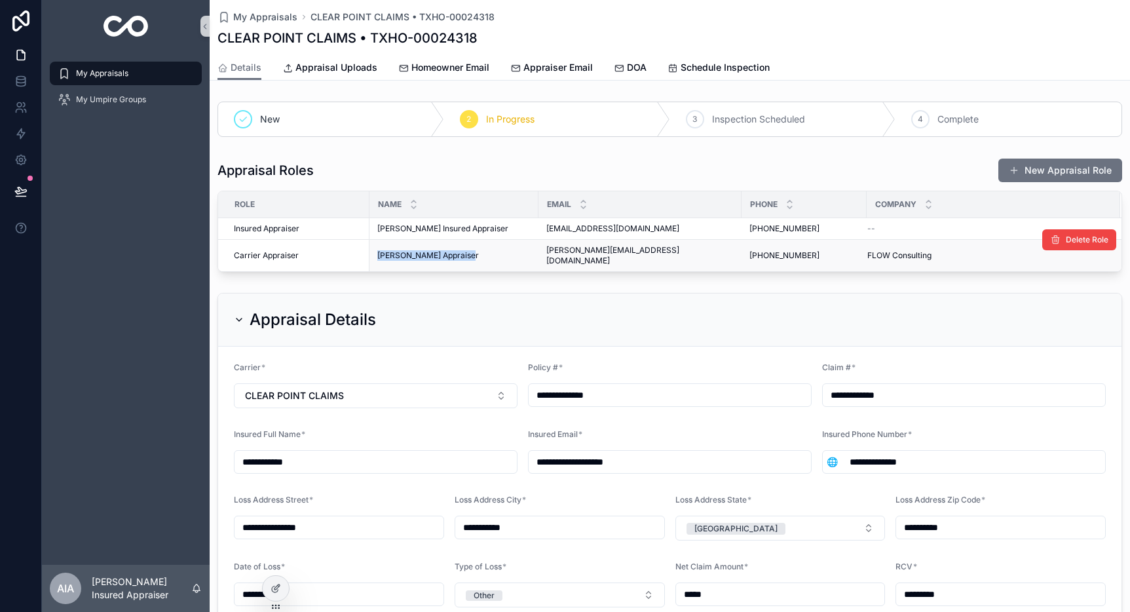
click at [544, 260] on tr "Carrier Appraiser Alex Carrier Appraiser Alex Carrier Appraiser alex+ca@gapcons…" at bounding box center [670, 256] width 904 height 32
click at [596, 272] on div "**********" at bounding box center [670, 565] width 921 height 938
drag, startPoint x: 575, startPoint y: 252, endPoint x: 563, endPoint y: 254, distance: 12.6
click at [563, 254] on span "[PERSON_NAME][EMAIL_ADDRESS][DOMAIN_NAME]" at bounding box center [639, 255] width 187 height 21
drag, startPoint x: 561, startPoint y: 251, endPoint x: 549, endPoint y: 250, distance: 11.9
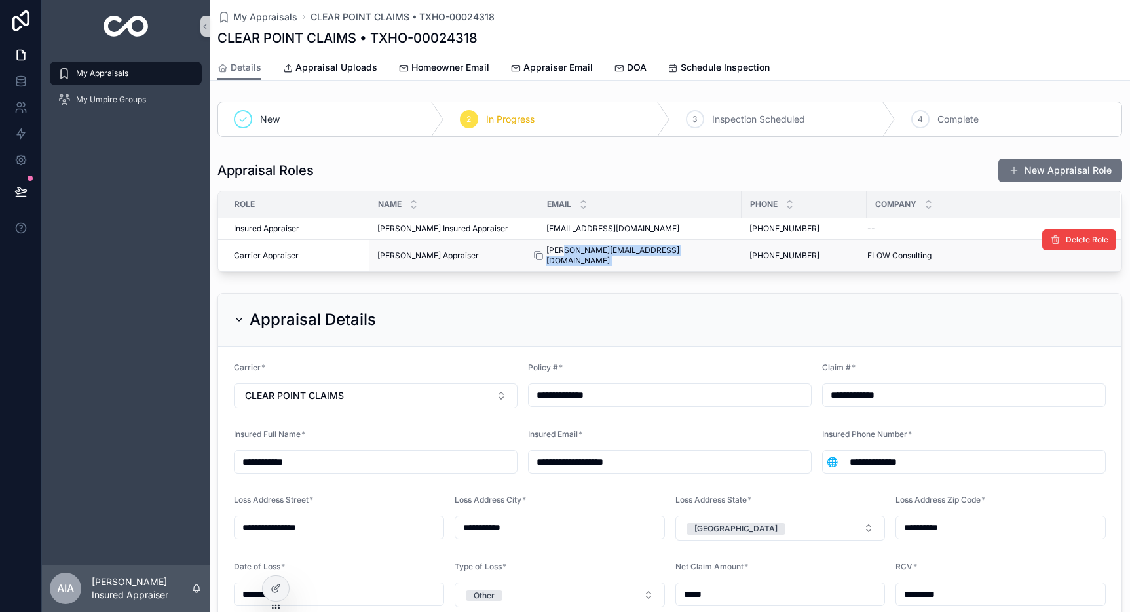
click at [549, 250] on div "alex+ca@gapconsulting.io alex+ca@gapconsulting.io" at bounding box center [639, 255] width 187 height 21
click at [556, 253] on span "[PERSON_NAME][EMAIL_ADDRESS][DOMAIN_NAME]" at bounding box center [639, 255] width 187 height 21
drag, startPoint x: 575, startPoint y: 251, endPoint x: 562, endPoint y: 254, distance: 12.7
click at [562, 254] on span "[PERSON_NAME][EMAIL_ADDRESS][DOMAIN_NAME]" at bounding box center [639, 255] width 187 height 21
click at [603, 271] on div "**********" at bounding box center [670, 565] width 921 height 938
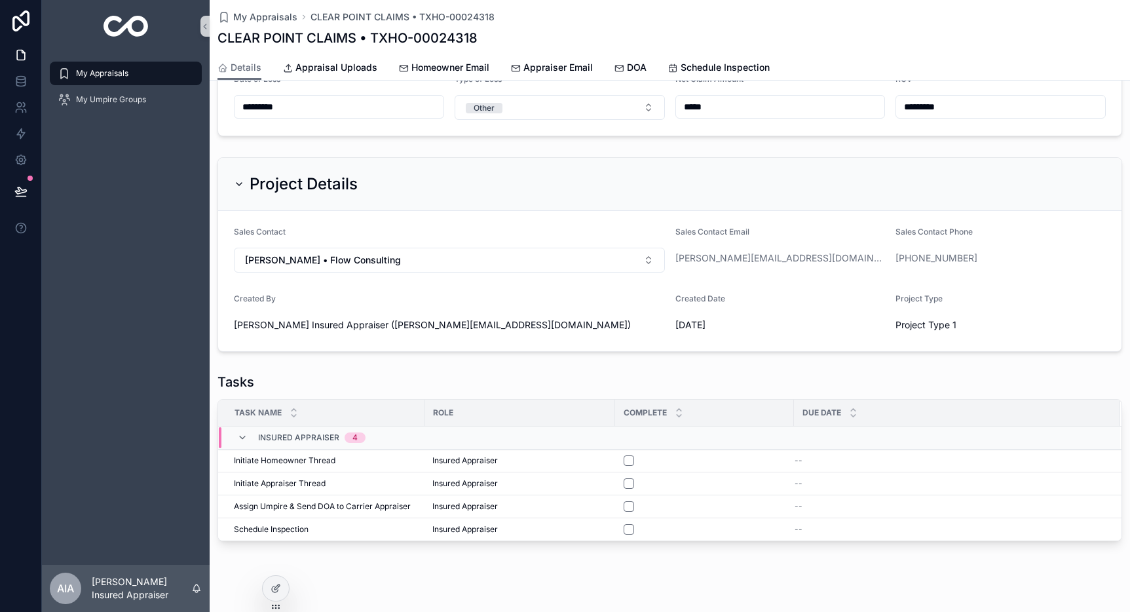
scroll to position [495, 0]
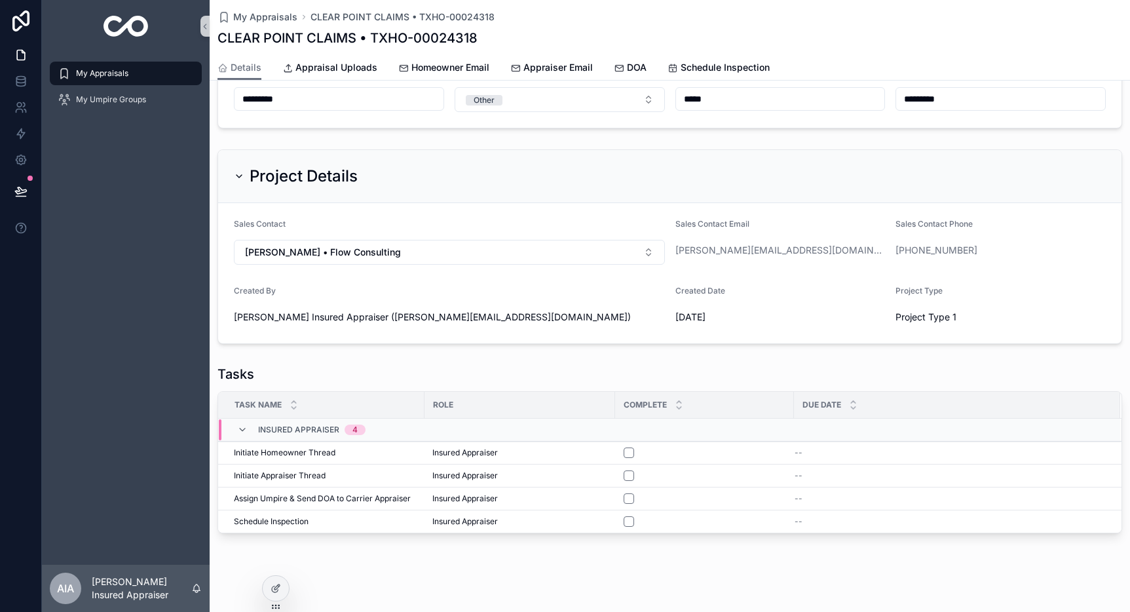
drag, startPoint x: 678, startPoint y: 305, endPoint x: 757, endPoint y: 303, distance: 79.3
click at [733, 311] on span "[DATE]" at bounding box center [781, 317] width 210 height 13
click at [934, 311] on span "Project Type 1" at bounding box center [926, 317] width 61 height 13
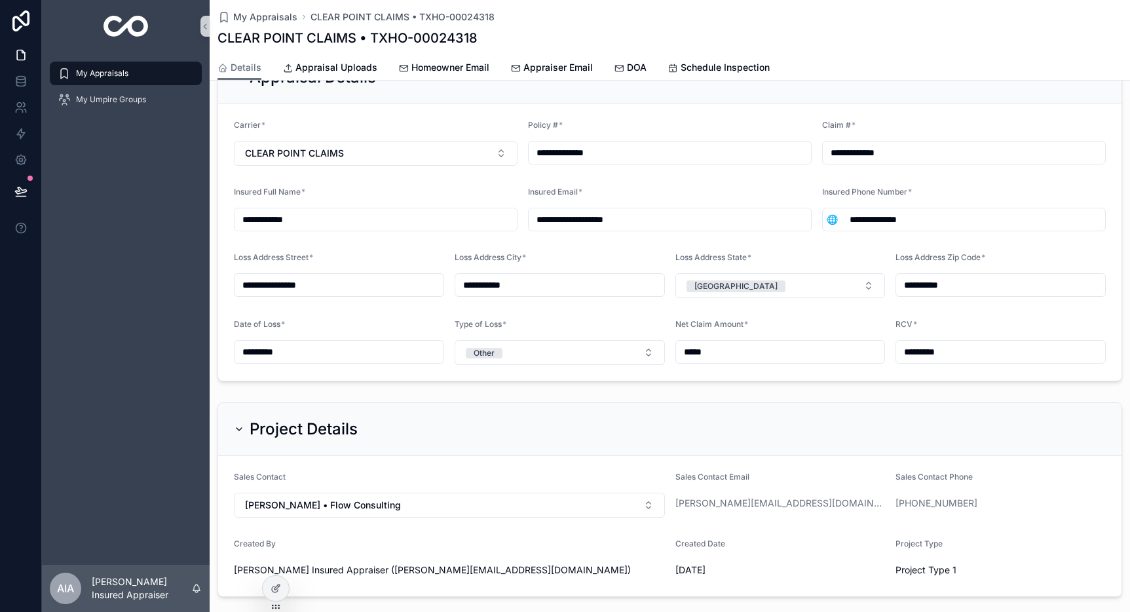
scroll to position [197, 0]
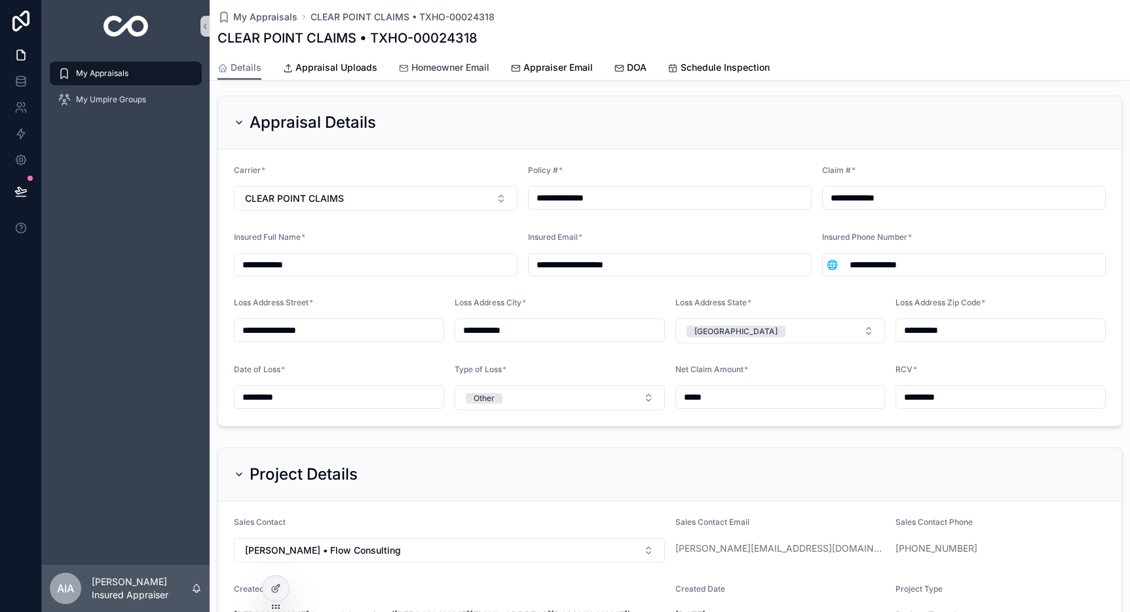
click at [430, 69] on span "Homeowner Email" at bounding box center [450, 67] width 78 height 13
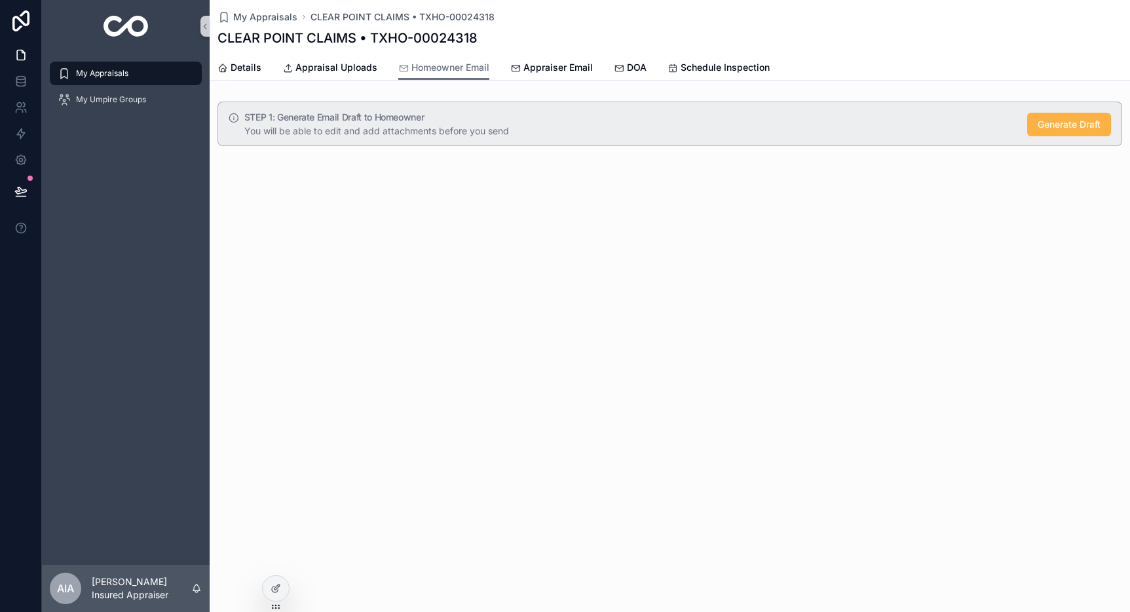
click at [1082, 125] on span "Generate Draft" at bounding box center [1069, 124] width 63 height 13
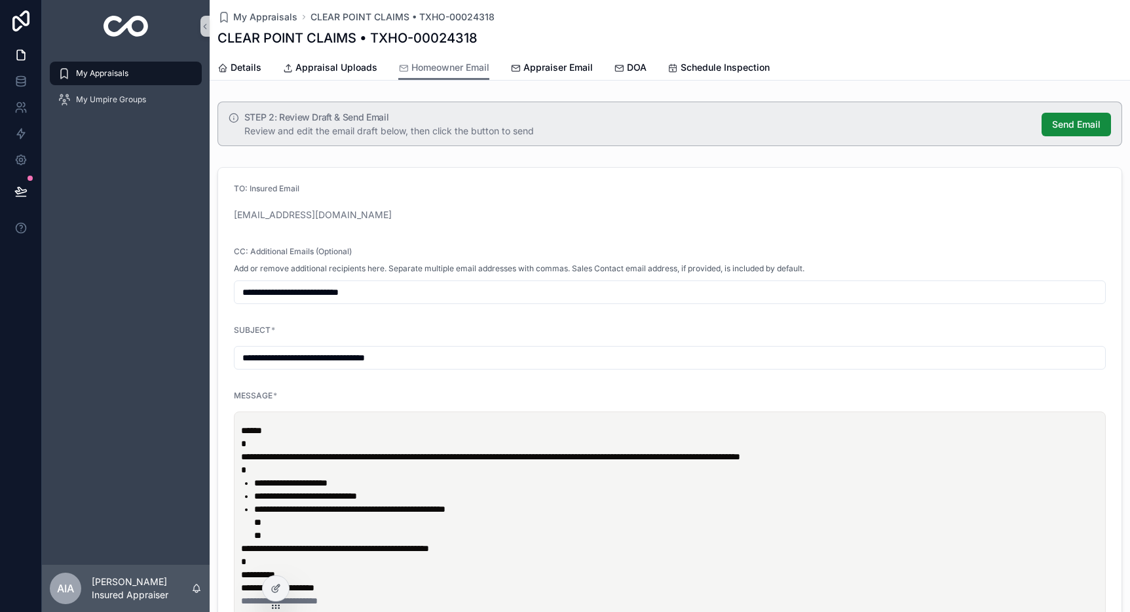
drag, startPoint x: 242, startPoint y: 291, endPoint x: 389, endPoint y: 297, distance: 147.5
click at [389, 297] on input "**********" at bounding box center [670, 292] width 871 height 18
drag, startPoint x: 268, startPoint y: 271, endPoint x: 392, endPoint y: 273, distance: 123.9
click at [392, 273] on span "Add or remove additional recipients here. Separate multiple email addresses wit…" at bounding box center [519, 268] width 571 height 10
click at [371, 296] on input "**********" at bounding box center [670, 292] width 871 height 18
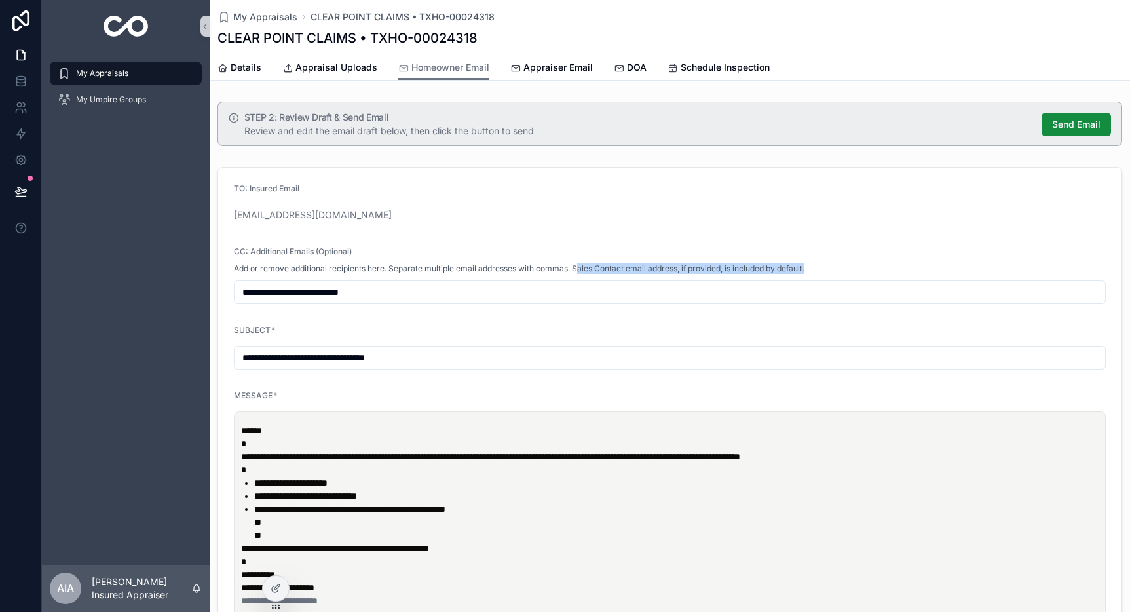
drag, startPoint x: 577, startPoint y: 271, endPoint x: 853, endPoint y: 268, distance: 276.5
click at [853, 268] on div "Add or remove additional recipients here. Separate multiple email addresses wit…" at bounding box center [670, 268] width 872 height 13
click at [408, 297] on input "**********" at bounding box center [670, 292] width 871 height 18
click at [541, 71] on span "Appraiser Email" at bounding box center [558, 67] width 69 height 13
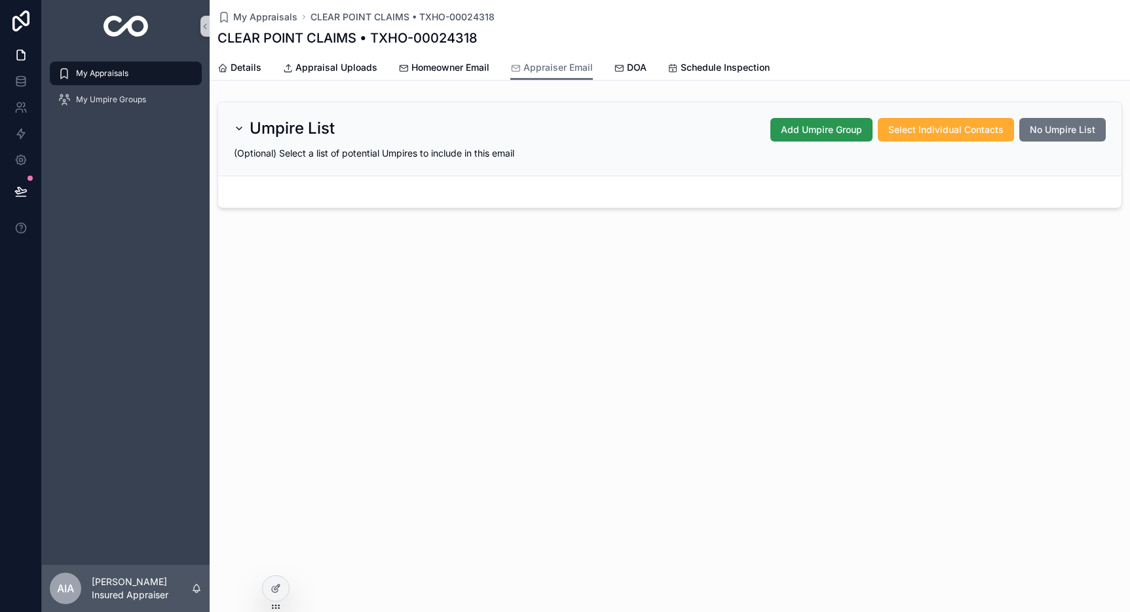
click at [805, 133] on span "Add Umpire Group" at bounding box center [821, 129] width 81 height 13
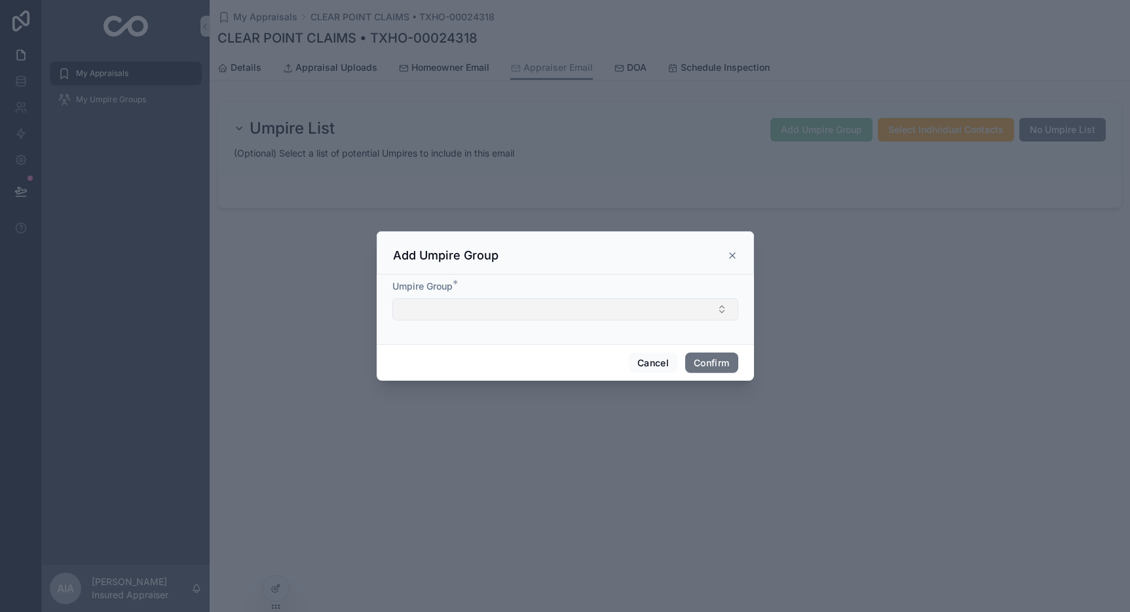
click at [432, 313] on button "Select Button" at bounding box center [565, 309] width 346 height 22
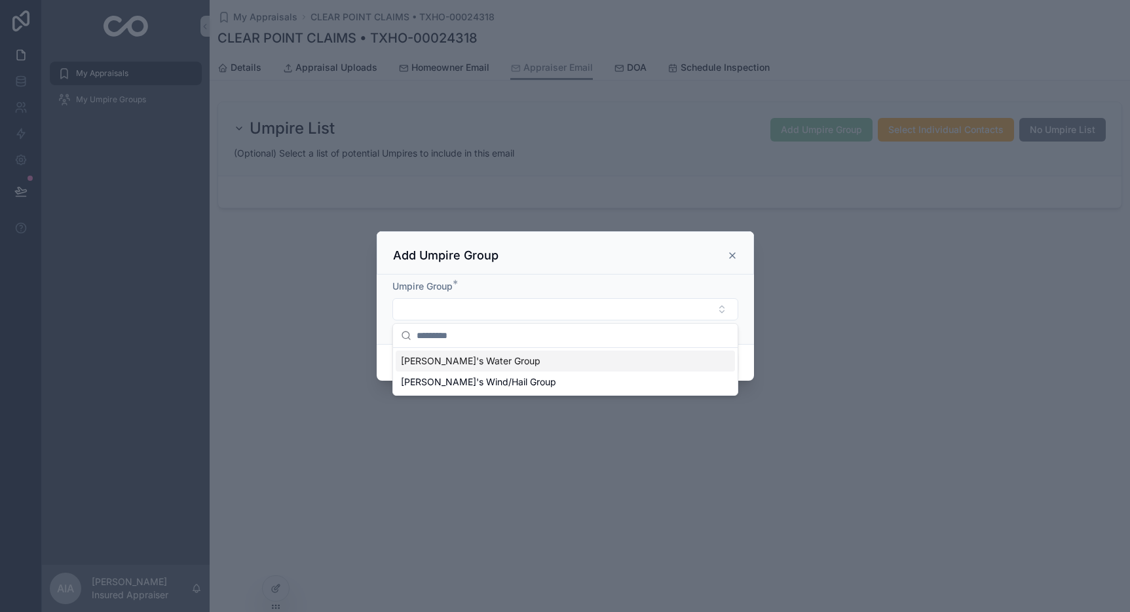
click at [480, 365] on span "Alex's Water Group" at bounding box center [471, 360] width 140 height 13
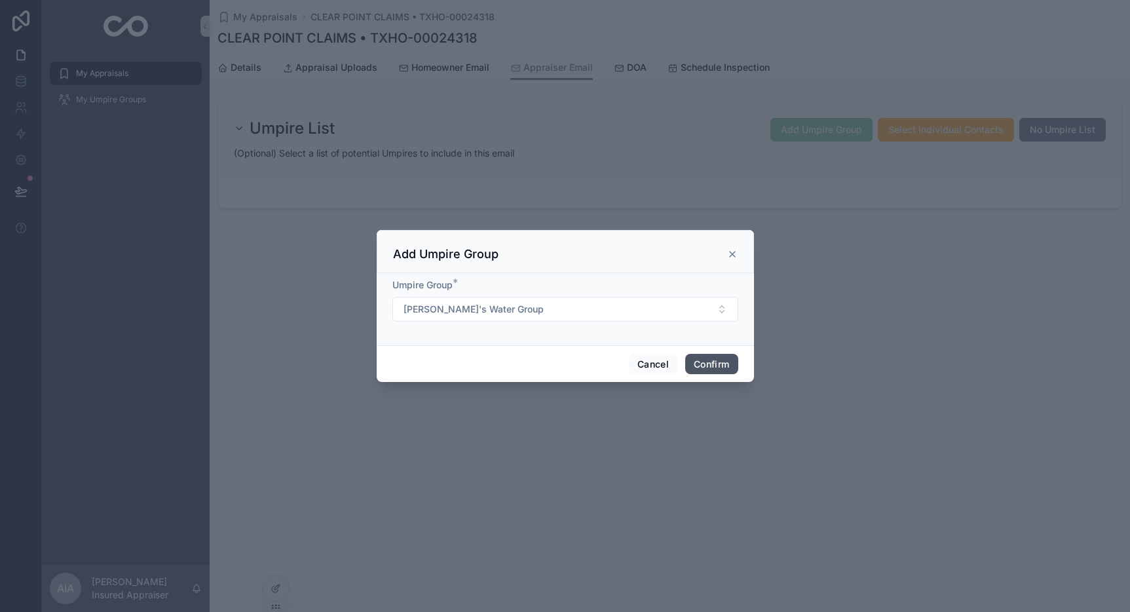
click at [725, 372] on button "Confirm" at bounding box center [711, 364] width 52 height 21
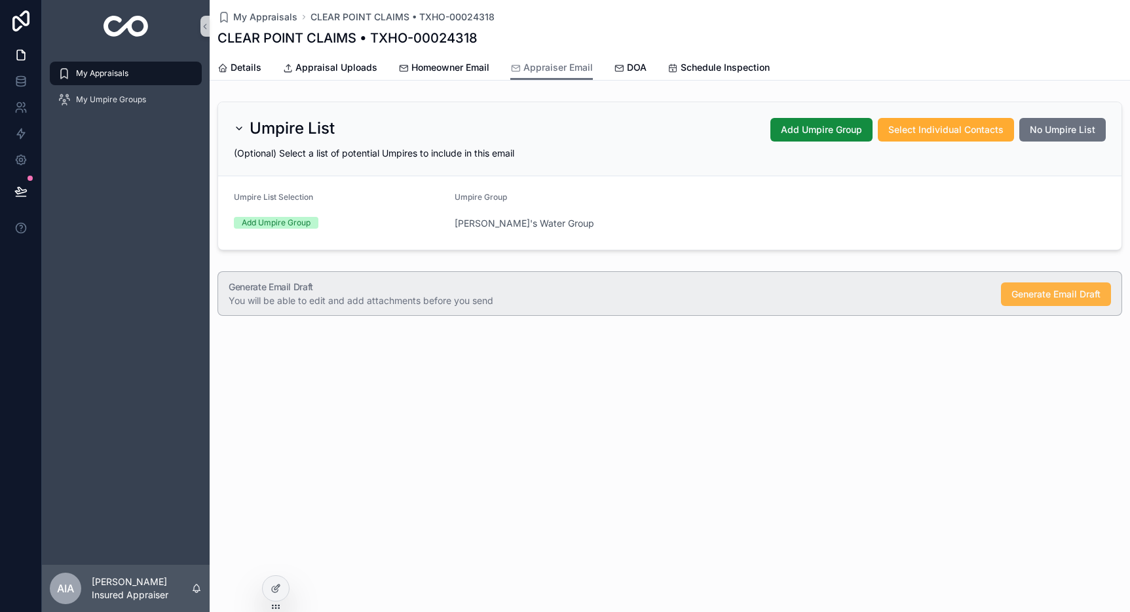
click at [1035, 298] on span "Generate Email Draft" at bounding box center [1056, 294] width 89 height 13
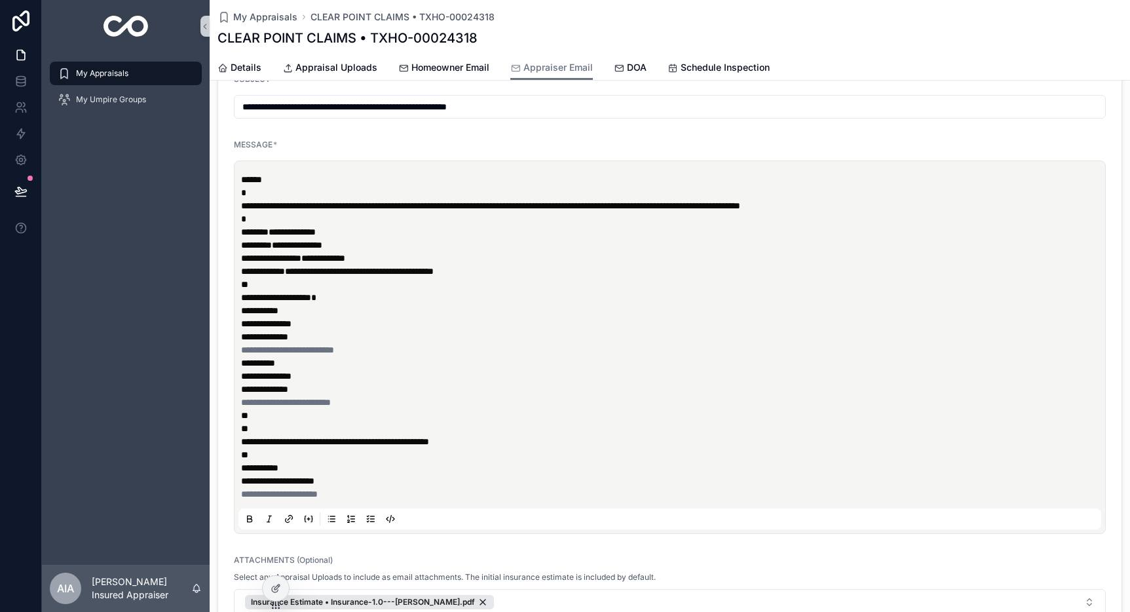
scroll to position [181, 0]
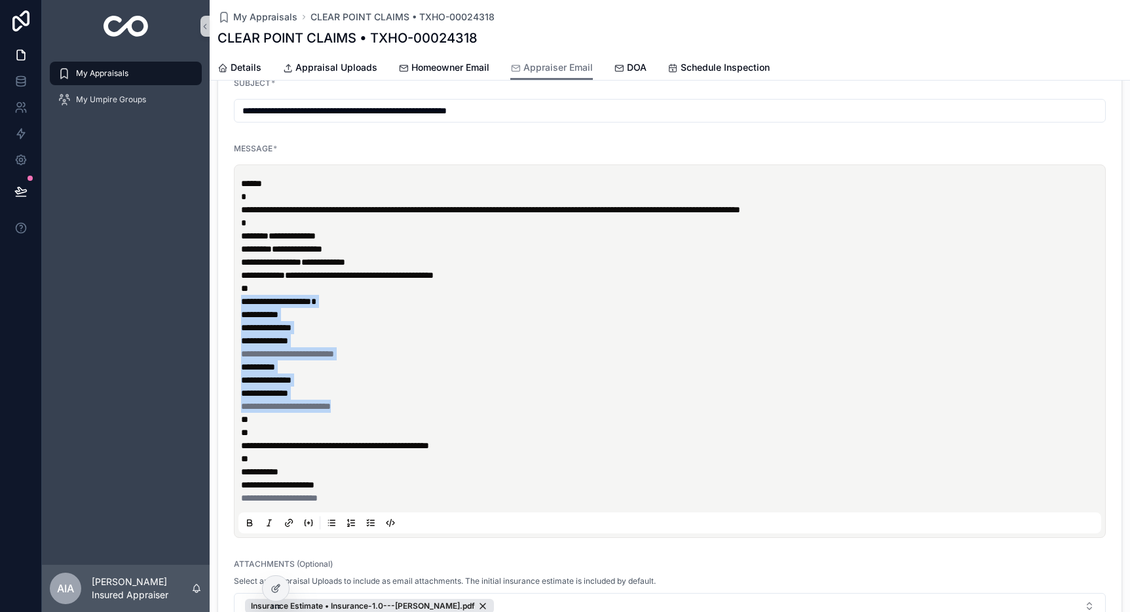
drag, startPoint x: 241, startPoint y: 301, endPoint x: 391, endPoint y: 407, distance: 182.9
click at [391, 407] on div "**********" at bounding box center [672, 341] width 863 height 328
click at [554, 351] on p "**********" at bounding box center [672, 268] width 863 height 183
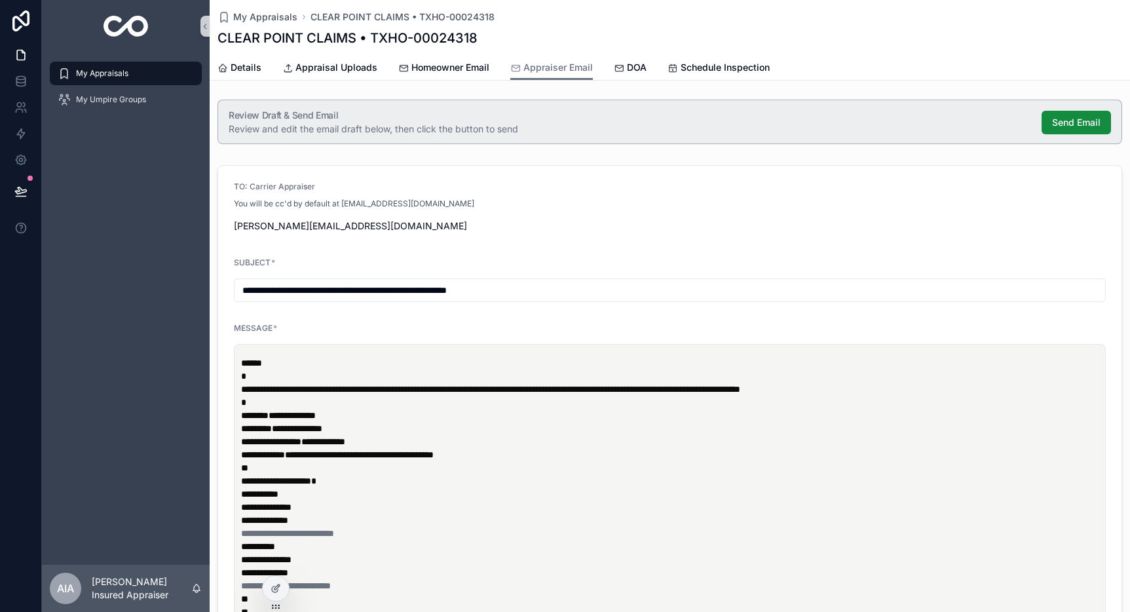
scroll to position [3, 0]
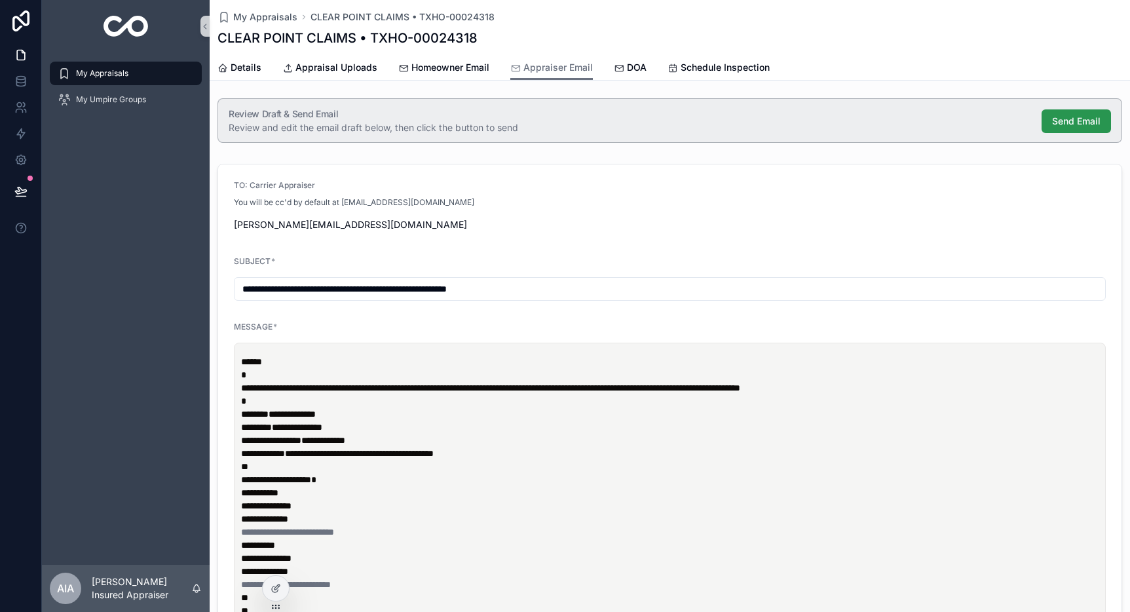
click at [1079, 119] on span "Send Email" at bounding box center [1076, 121] width 48 height 13
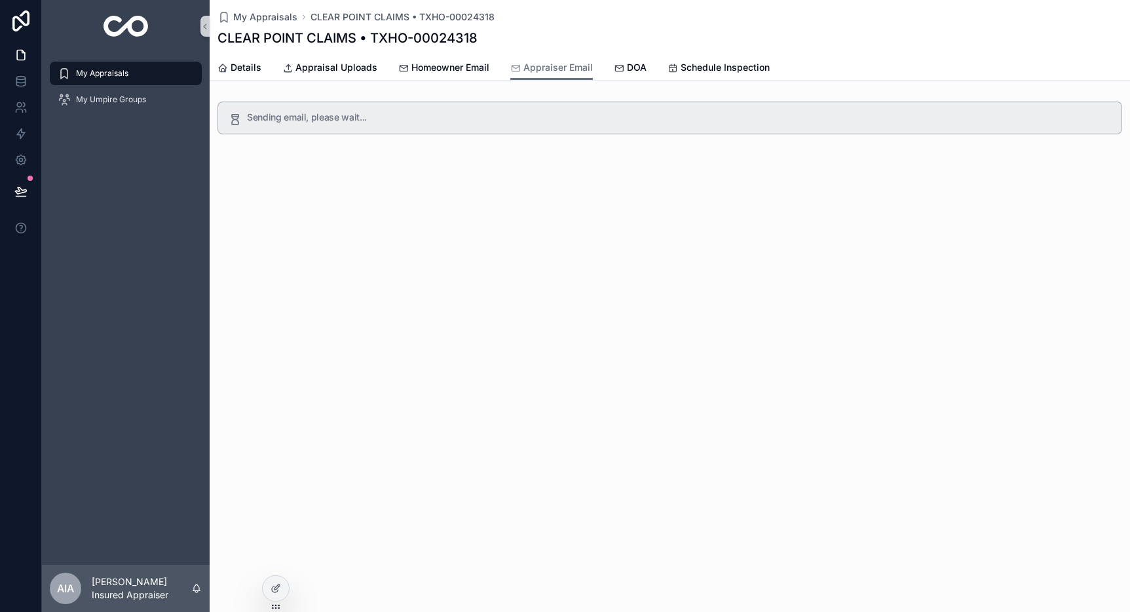
scroll to position [0, 0]
click at [623, 71] on div "DOA" at bounding box center [630, 67] width 33 height 13
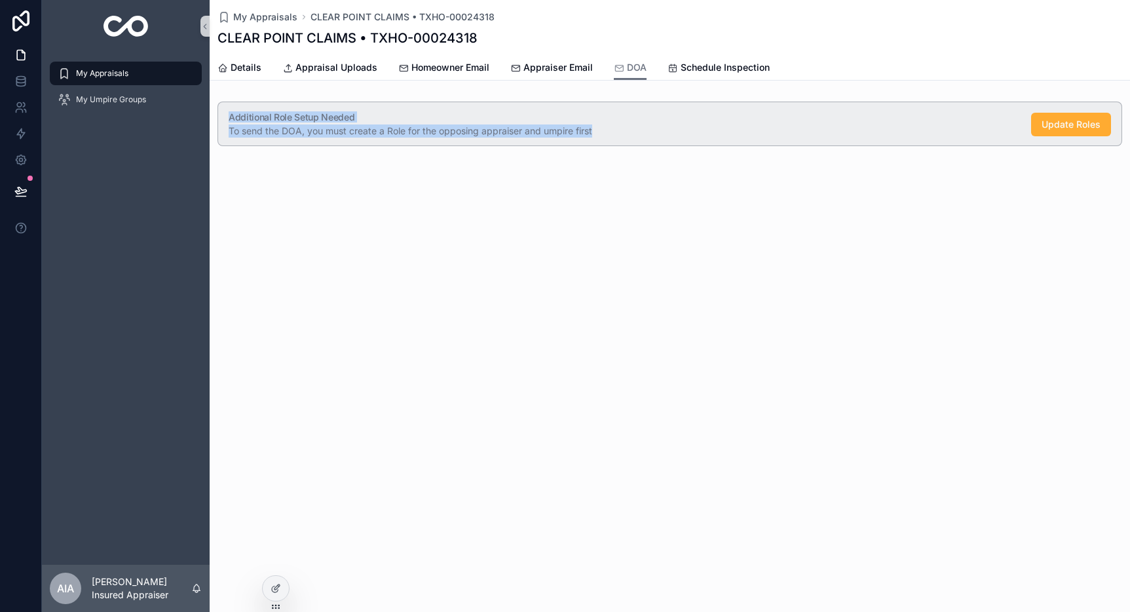
drag, startPoint x: 229, startPoint y: 115, endPoint x: 572, endPoint y: 142, distance: 344.4
click at [572, 142] on div "Additional Role Setup Needed To send the DOA, you must create a Role for the op…" at bounding box center [670, 124] width 905 height 45
click at [284, 139] on div "Additional Role Setup Needed To send the DOA, you must create a Role for the op…" at bounding box center [670, 124] width 905 height 45
drag, startPoint x: 229, startPoint y: 120, endPoint x: 402, endPoint y: 139, distance: 173.4
click at [402, 139] on div "Additional Role Setup Needed To send the DOA, you must create a Role for the op…" at bounding box center [670, 124] width 905 height 45
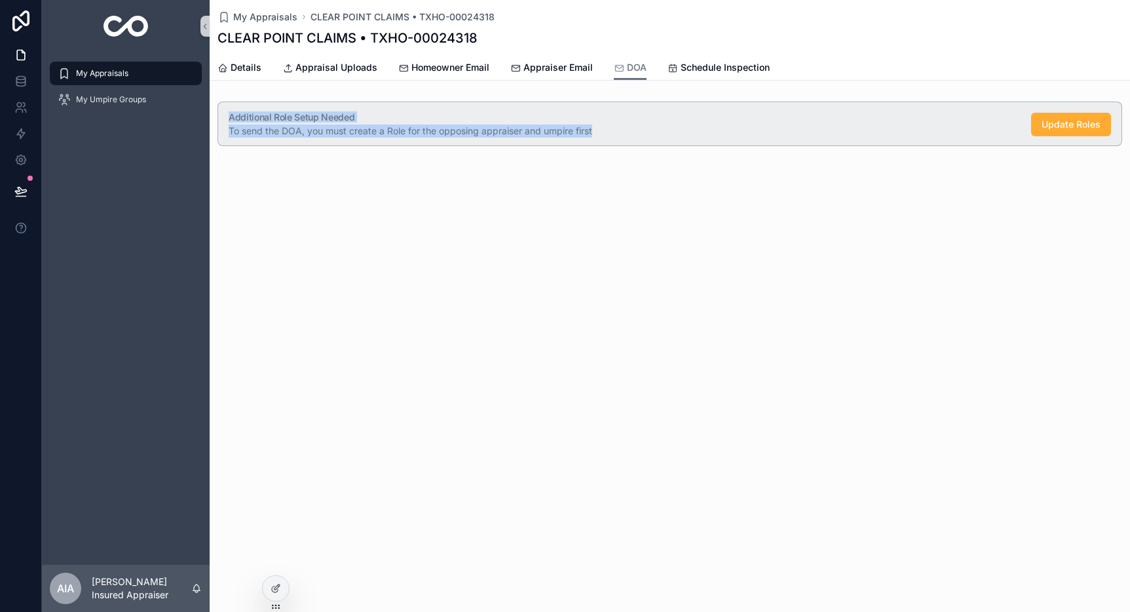
click at [289, 138] on div "Additional Role Setup Needed To send the DOA, you must create a Role for the op…" at bounding box center [670, 124] width 905 height 45
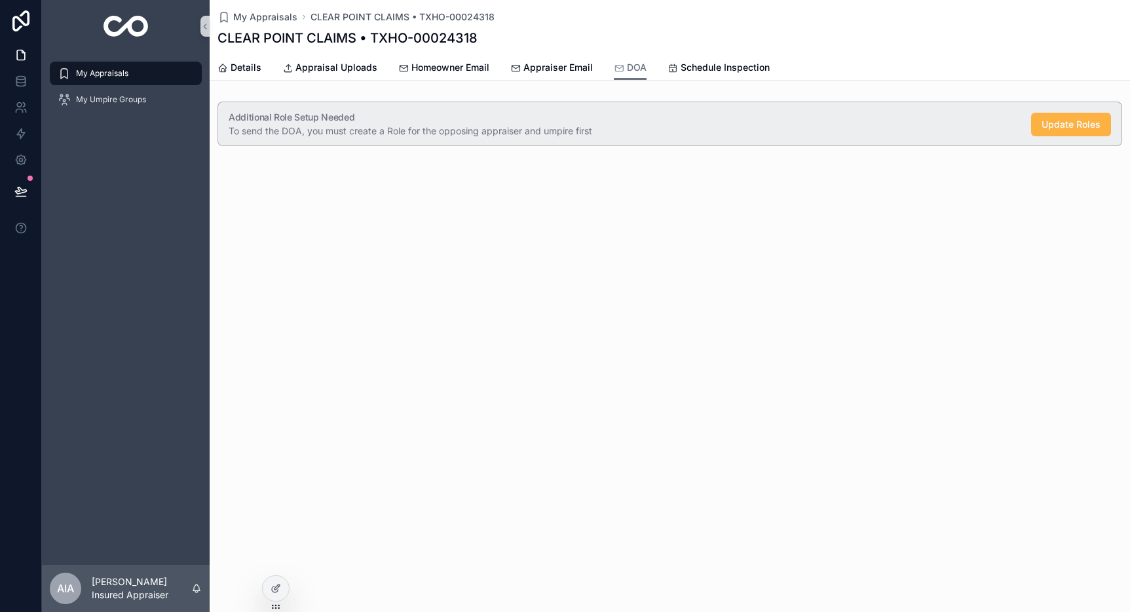
click at [1072, 130] on span "Update Roles" at bounding box center [1071, 124] width 59 height 13
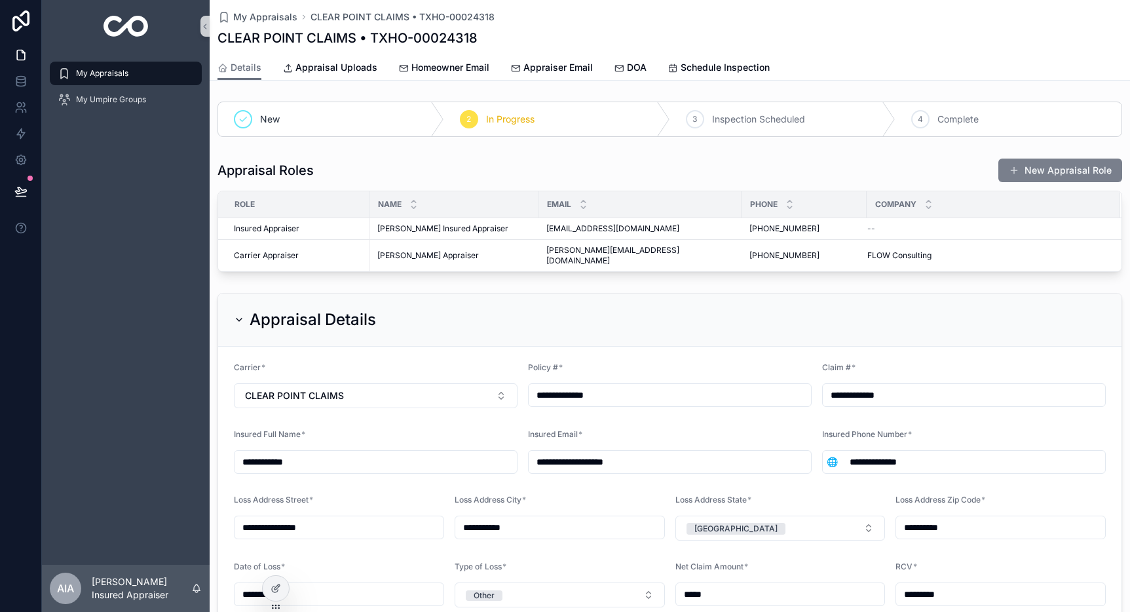
click at [999, 168] on button "New Appraisal Role" at bounding box center [1061, 171] width 124 height 24
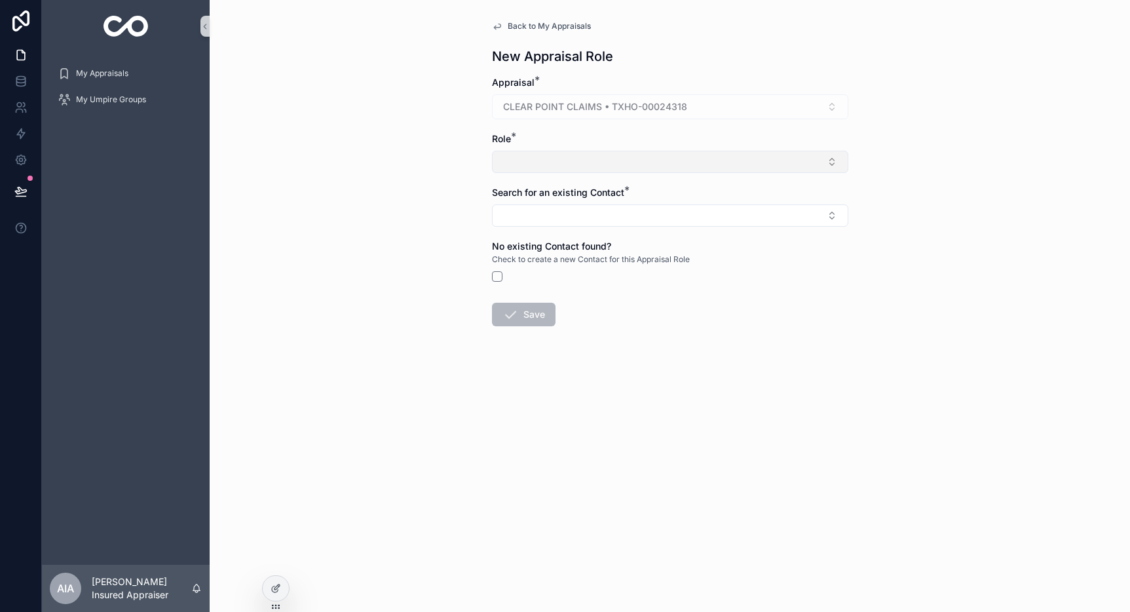
click at [541, 164] on button "Select Button" at bounding box center [670, 162] width 356 height 22
click at [528, 225] on div "Umpire" at bounding box center [670, 234] width 350 height 21
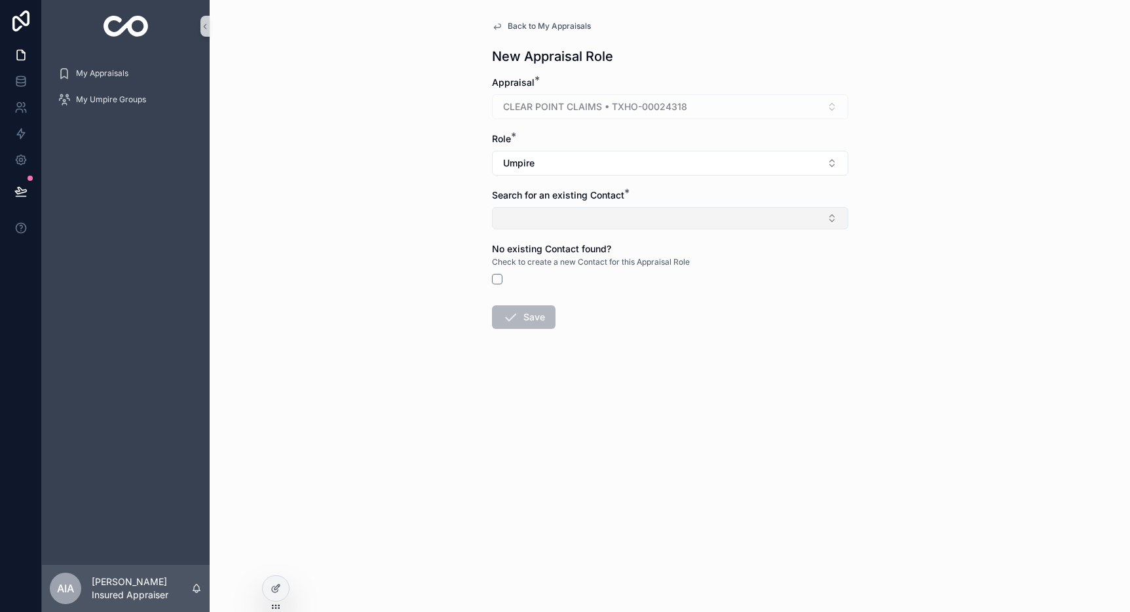
click at [538, 216] on button "Select Button" at bounding box center [670, 218] width 356 height 22
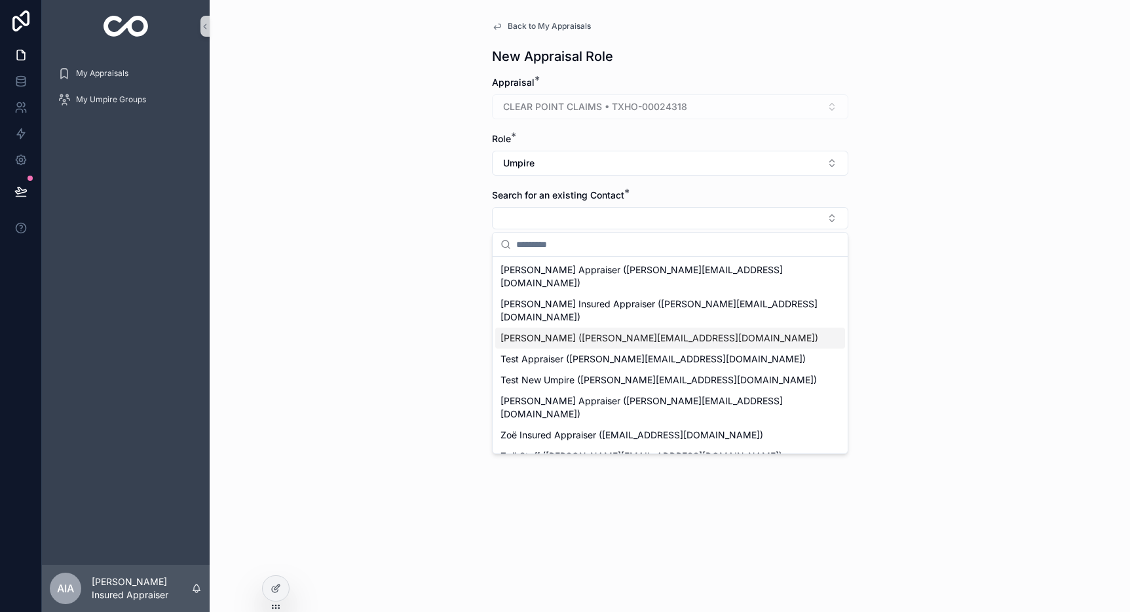
click at [553, 332] on span "Alex Umpire (alex+umpire@gapconsulting.io)" at bounding box center [660, 338] width 318 height 13
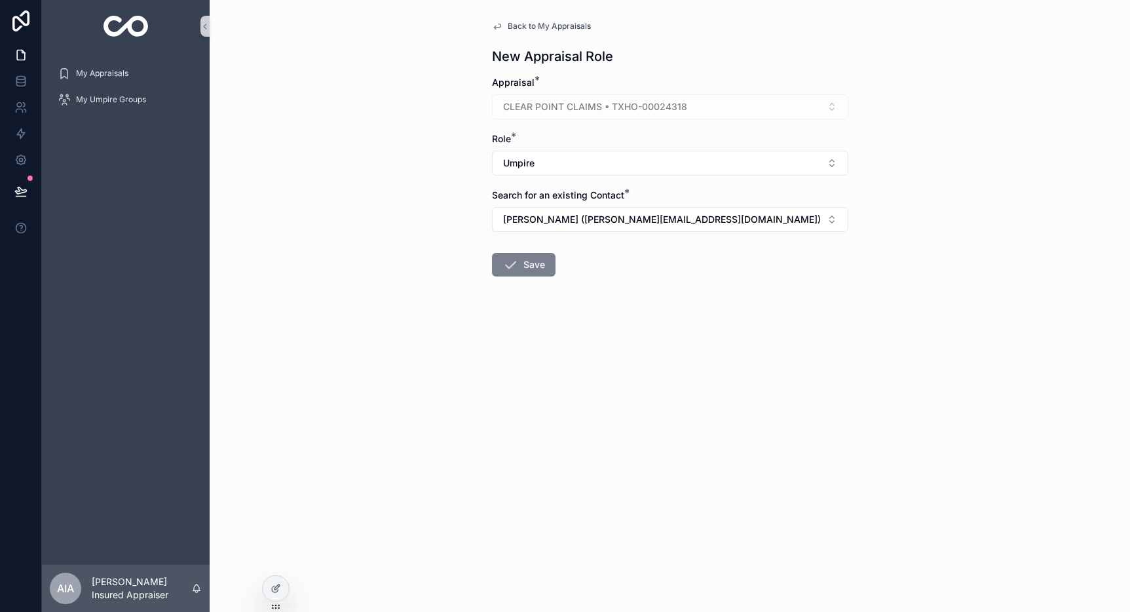
click at [524, 266] on button "Save" at bounding box center [524, 265] width 64 height 24
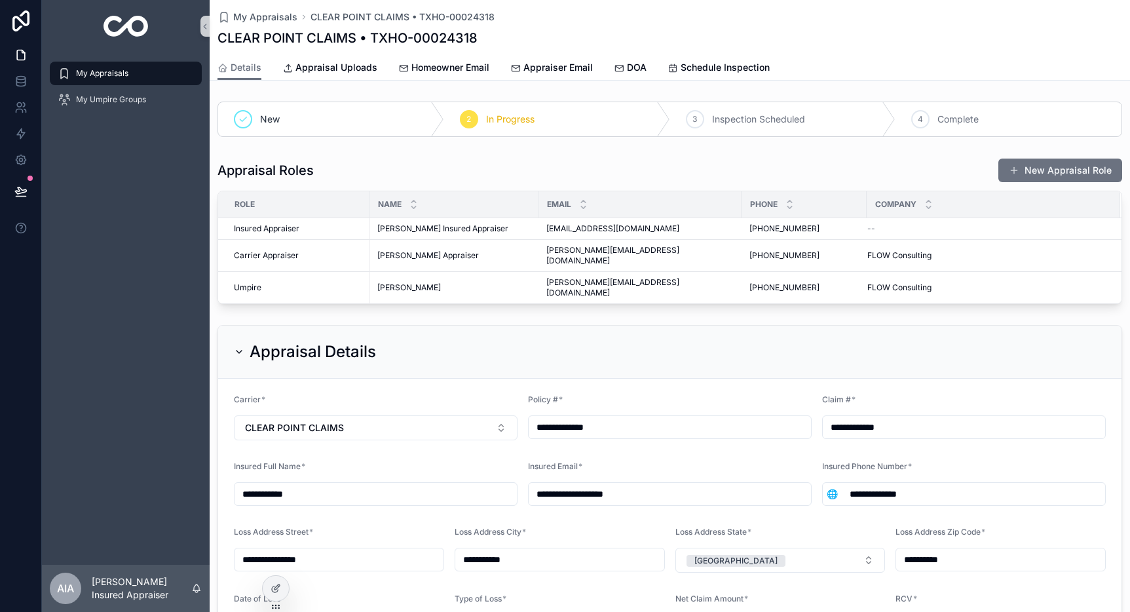
click at [574, 166] on div "Appraisal Roles New Appraisal Role" at bounding box center [670, 170] width 905 height 25
click at [636, 72] on span "DOA" at bounding box center [637, 67] width 20 height 13
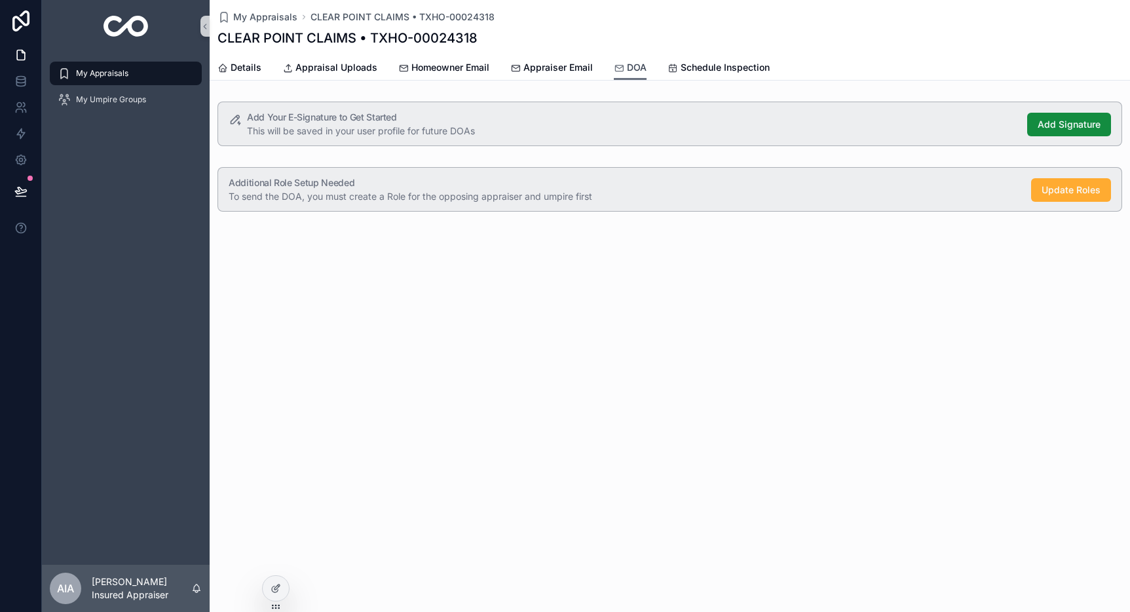
click at [628, 72] on span "DOA" at bounding box center [637, 67] width 20 height 13
drag, startPoint x: 242, startPoint y: 117, endPoint x: 430, endPoint y: 149, distance: 190.7
click at [430, 149] on div "Add Your E-Signature to Get Started This will be saved in your user profile for…" at bounding box center [670, 123] width 921 height 55
click at [397, 121] on h5 "Add Your E-Signature to Get Started" at bounding box center [632, 117] width 770 height 9
drag, startPoint x: 249, startPoint y: 115, endPoint x: 505, endPoint y: 130, distance: 256.6
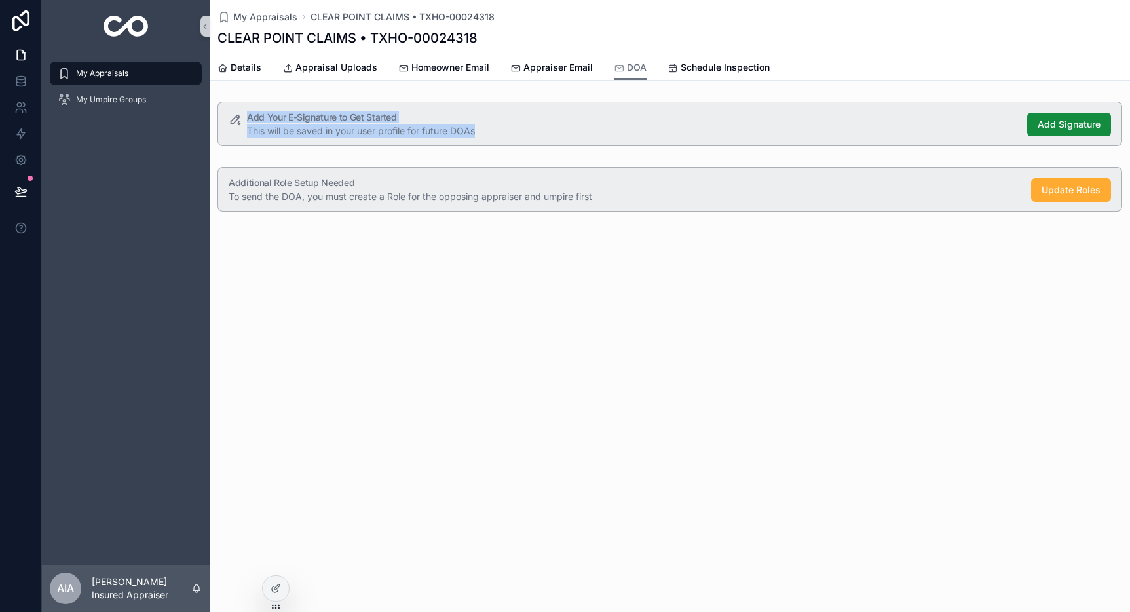
click at [505, 130] on div "Add Your E-Signature to Get Started This will be saved in your user profile for…" at bounding box center [632, 125] width 770 height 25
click at [1049, 119] on span "Add Signature" at bounding box center [1069, 124] width 63 height 13
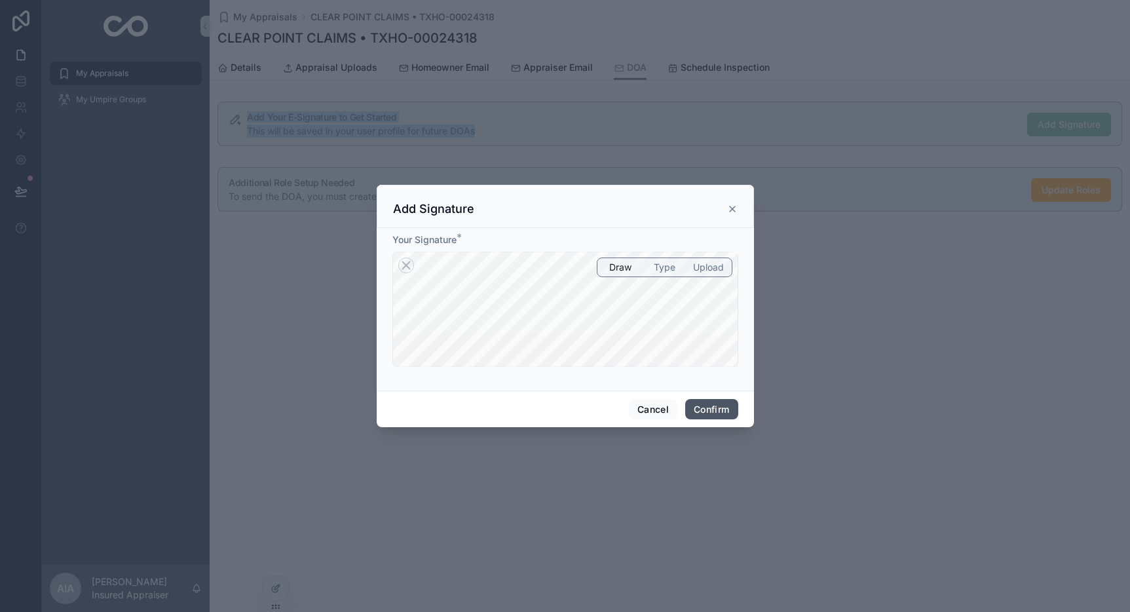
click at [705, 402] on button "Confirm" at bounding box center [711, 409] width 52 height 21
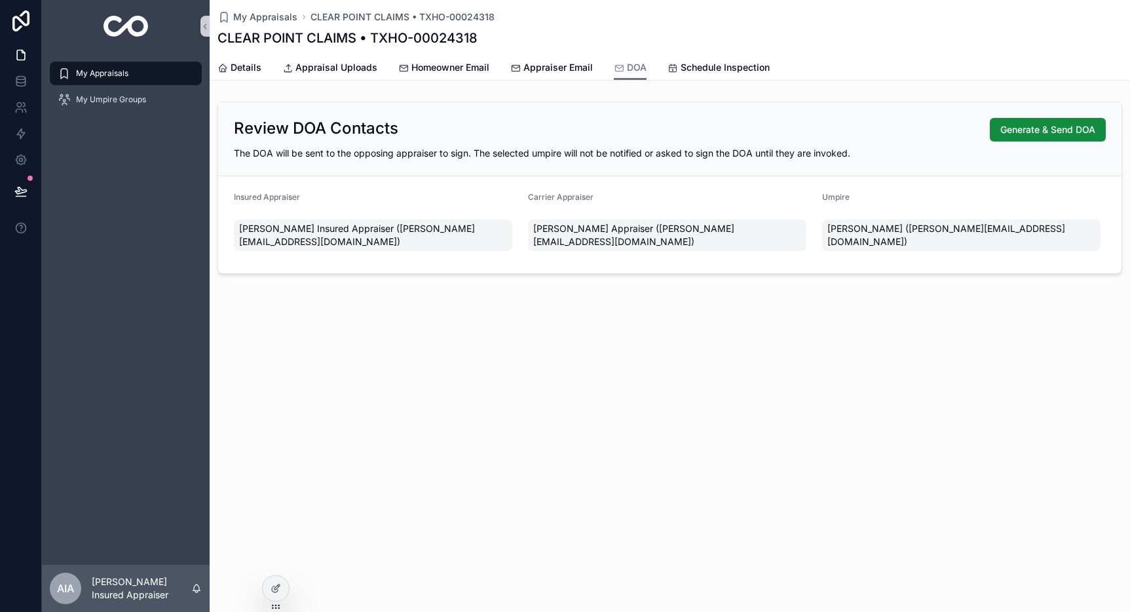
click at [358, 160] on div "Review DOA Contacts Generate & Send DOA The DOA will be sent to the opposing ap…" at bounding box center [670, 139] width 904 height 74
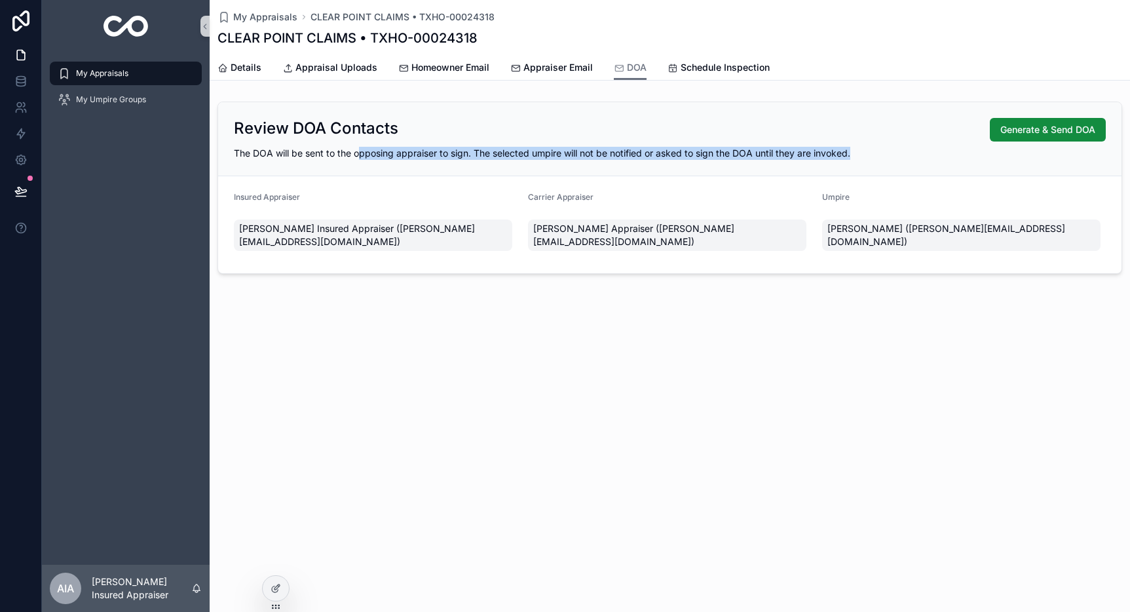
click at [457, 170] on div "Review DOA Contacts Generate & Send DOA The DOA will be sent to the opposing ap…" at bounding box center [670, 139] width 904 height 74
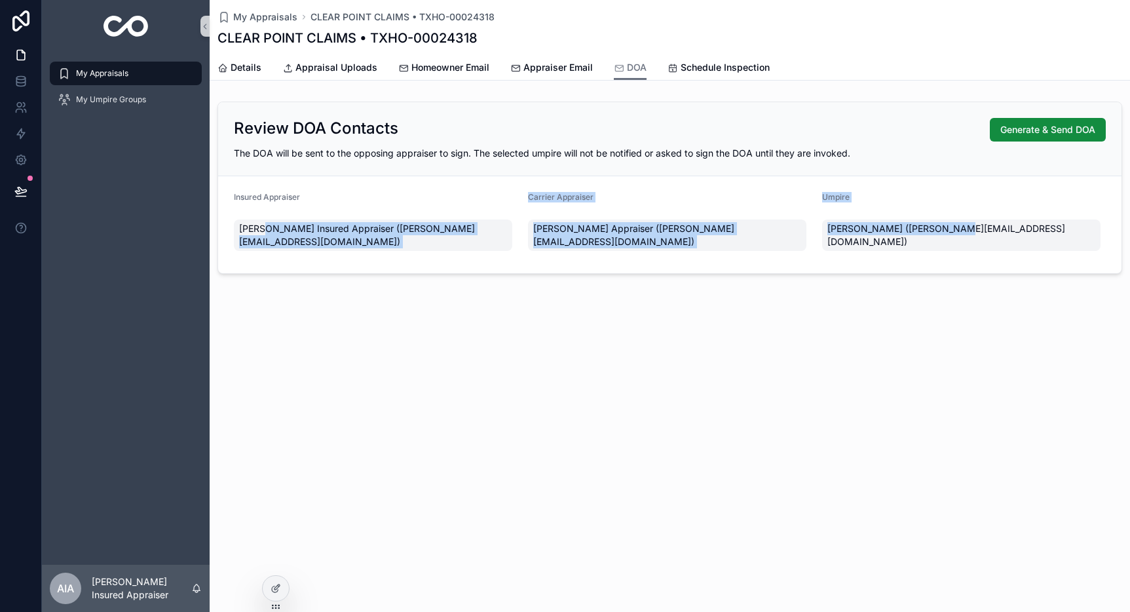
drag, startPoint x: 261, startPoint y: 228, endPoint x: 953, endPoint y: 227, distance: 692.6
click at [953, 227] on form "Insured Appraiser Alex Insured Appraiser (alex@flowconsulting.llc) Carrier Appr…" at bounding box center [670, 224] width 904 height 97
drag, startPoint x: 992, startPoint y: 230, endPoint x: 276, endPoint y: 208, distance: 716.5
click at [276, 208] on form "Insured Appraiser Alex Insured Appraiser (alex@flowconsulting.llc) Carrier Appr…" at bounding box center [670, 224] width 904 height 97
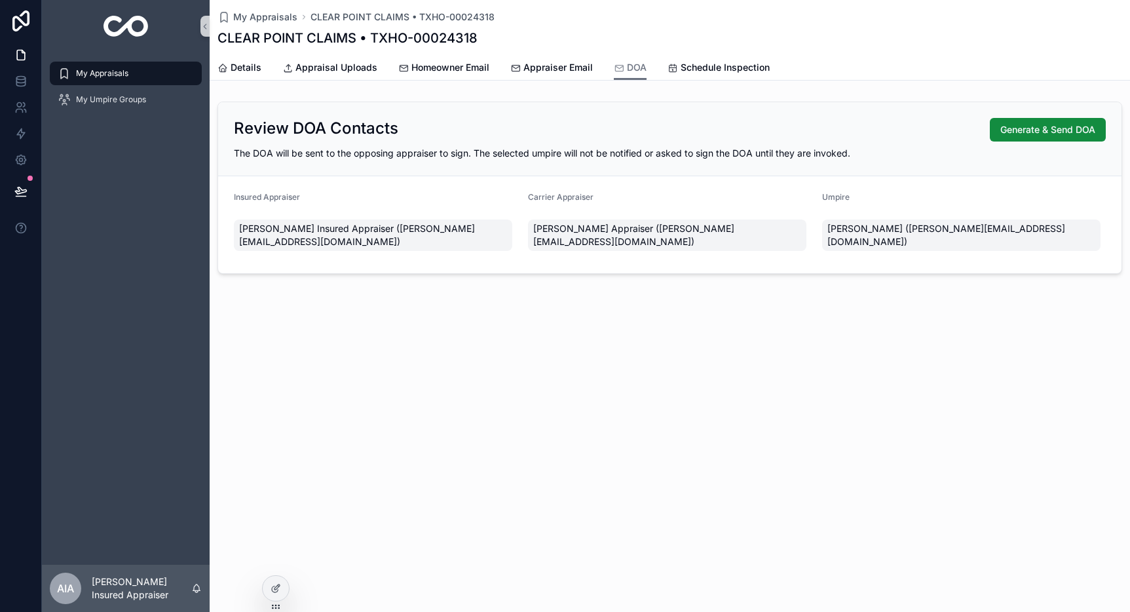
click at [687, 163] on div "Review DOA Contacts Generate & Send DOA The DOA will be sent to the opposing ap…" at bounding box center [670, 139] width 904 height 74
click at [1044, 129] on span "Generate & Send DOA" at bounding box center [1048, 129] width 95 height 13
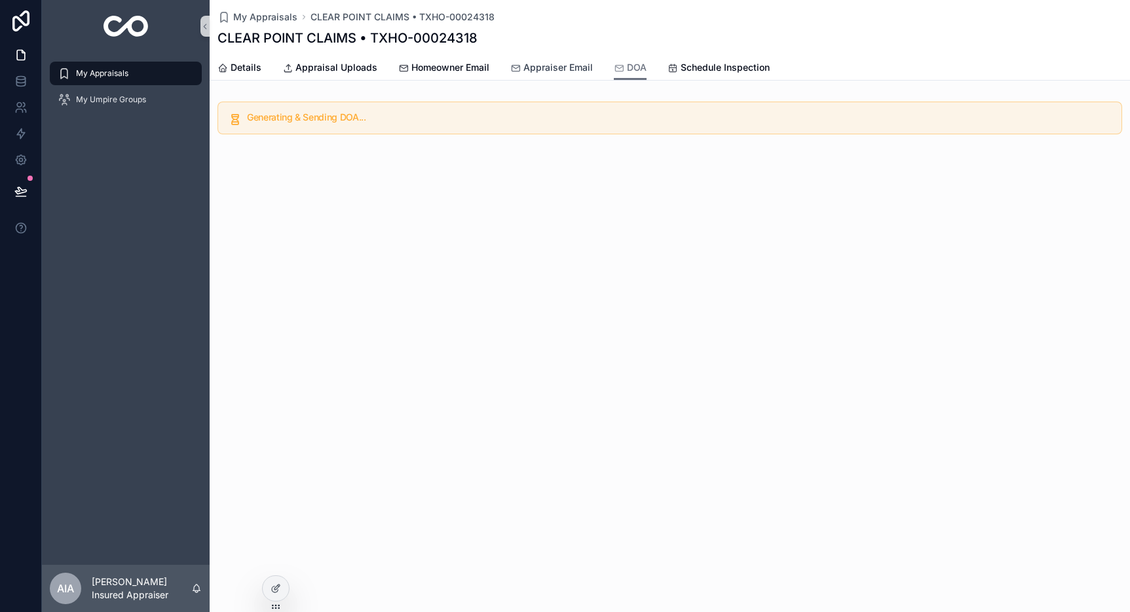
click at [550, 66] on span "Appraiser Email" at bounding box center [558, 67] width 69 height 13
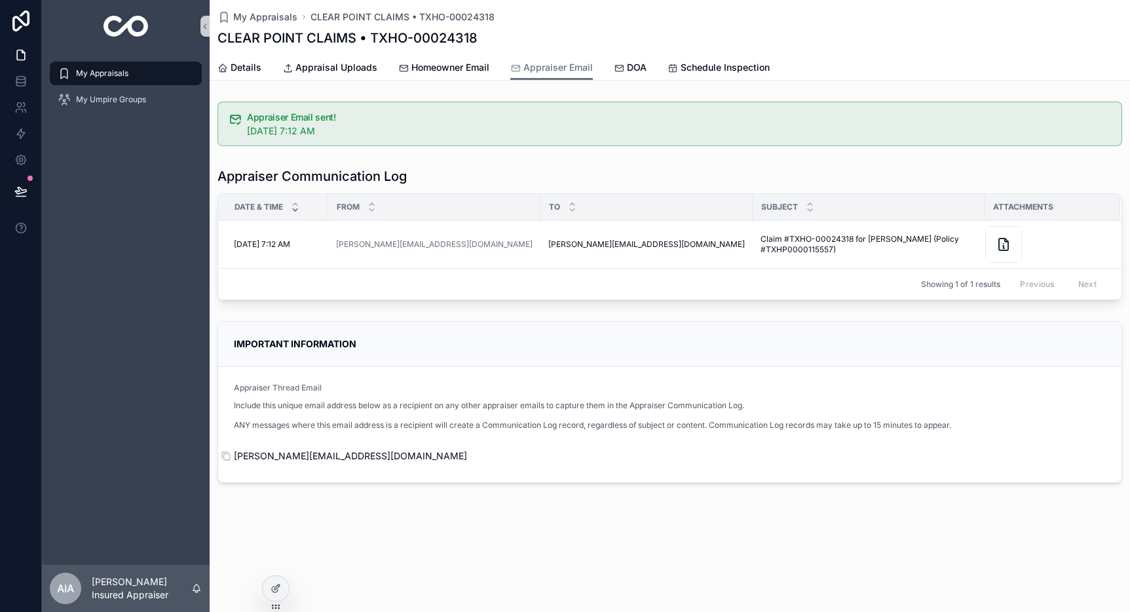
drag, startPoint x: 235, startPoint y: 337, endPoint x: 489, endPoint y: 460, distance: 282.2
click at [489, 460] on div "IMPORTANT INFORMATION Appraiser Thread Email Include this unique email address …" at bounding box center [670, 402] width 905 height 162
click at [490, 455] on span "[PERSON_NAME][EMAIL_ADDRESS][DOMAIN_NAME]" at bounding box center [670, 455] width 872 height 13
drag, startPoint x: 476, startPoint y: 457, endPoint x: 237, endPoint y: 456, distance: 239.8
click at [237, 456] on div "[PERSON_NAME][EMAIL_ADDRESS][DOMAIN_NAME]" at bounding box center [670, 455] width 872 height 13
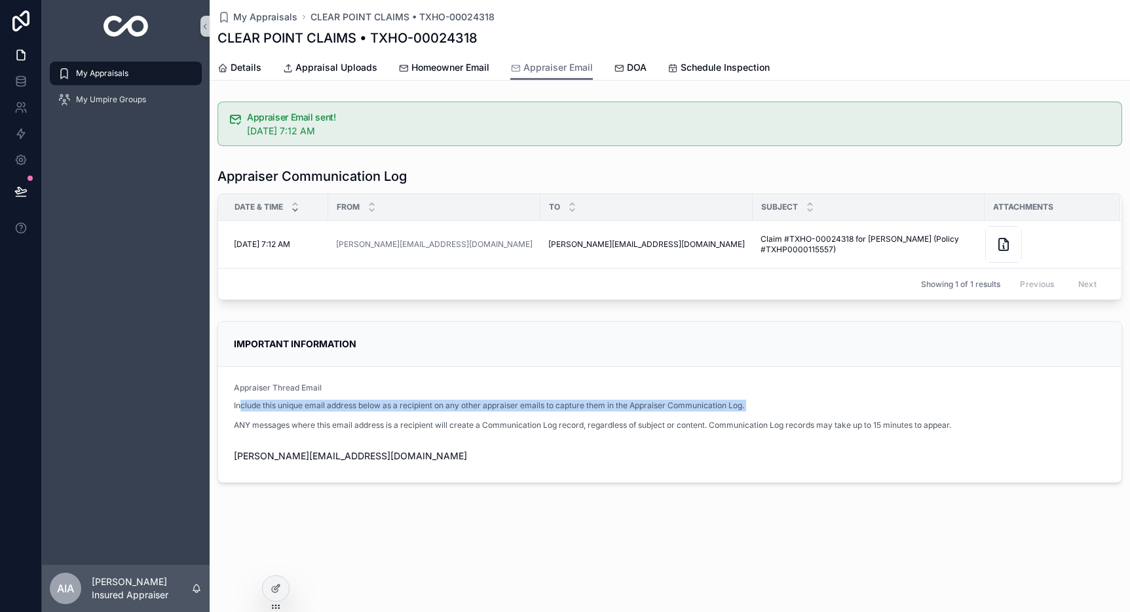
drag, startPoint x: 240, startPoint y: 409, endPoint x: 334, endPoint y: 414, distance: 93.8
click at [334, 414] on div "Include this unique email address below as a recipient on any other appraiser e…" at bounding box center [592, 419] width 717 height 39
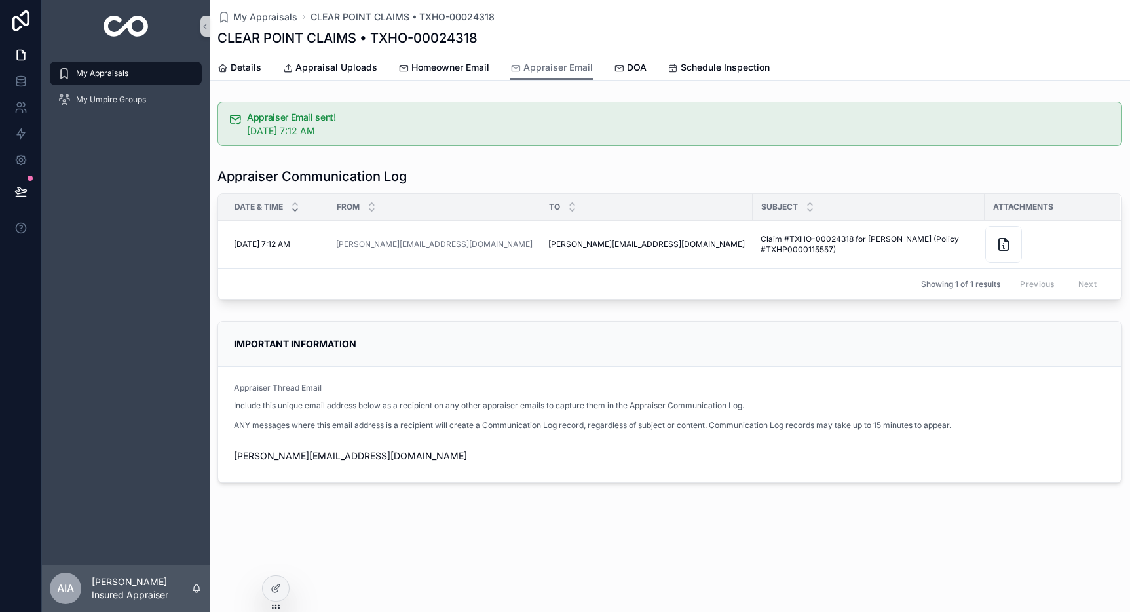
drag, startPoint x: 498, startPoint y: 467, endPoint x: 441, endPoint y: 464, distance: 57.1
click at [495, 466] on form "Appraiser Thread Email Include this unique email address below as a recipient o…" at bounding box center [670, 424] width 904 height 115
click at [425, 69] on span "Homeowner Email" at bounding box center [450, 67] width 78 height 13
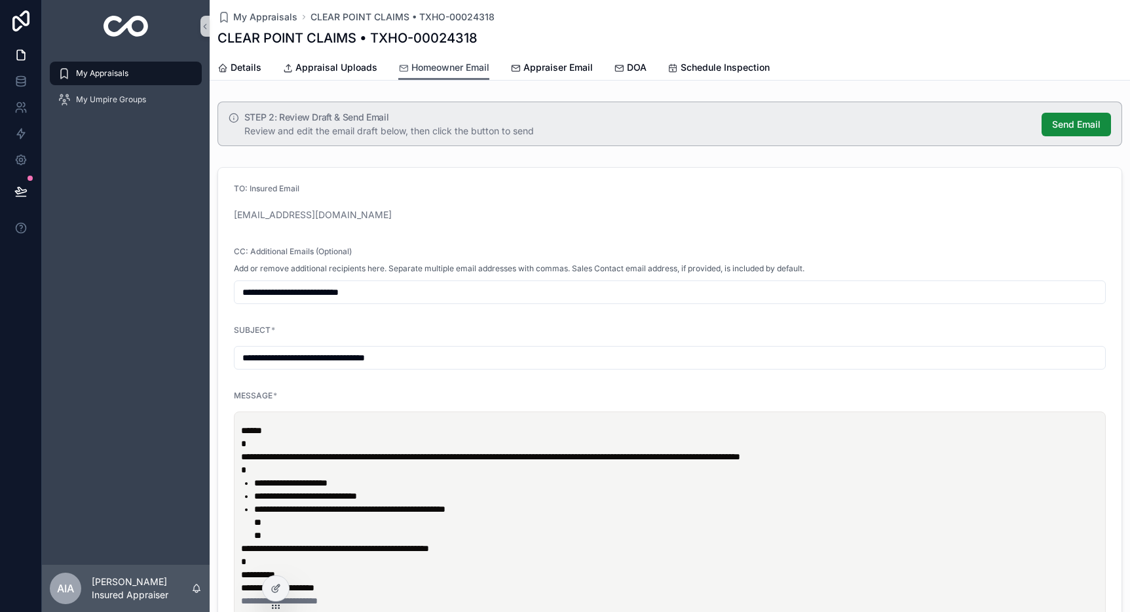
scroll to position [237, 0]
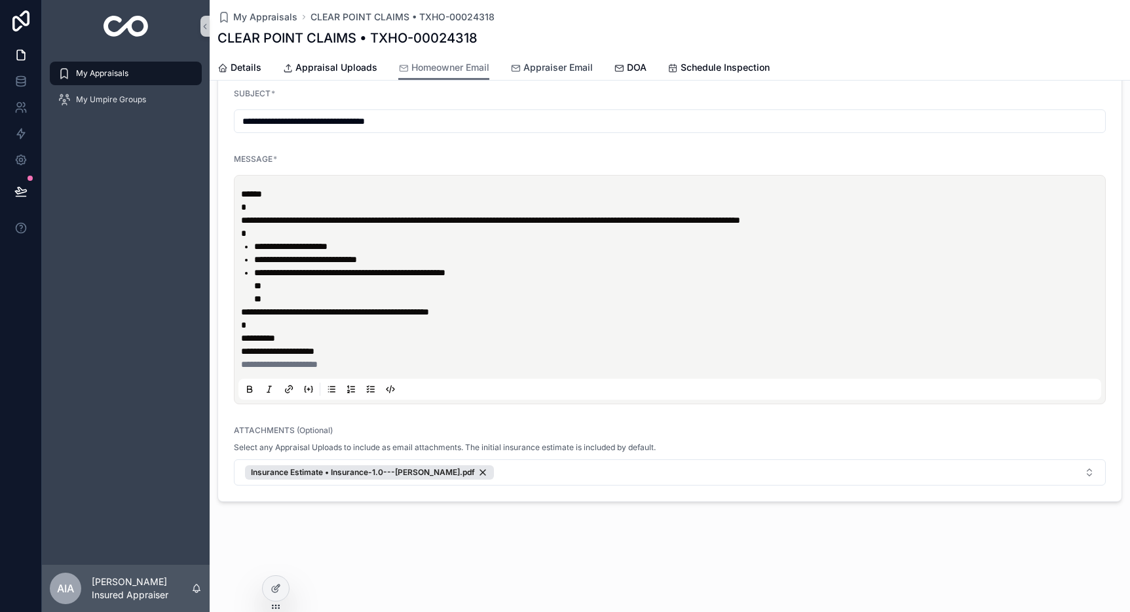
click at [550, 72] on span "Appraiser Email" at bounding box center [558, 67] width 69 height 13
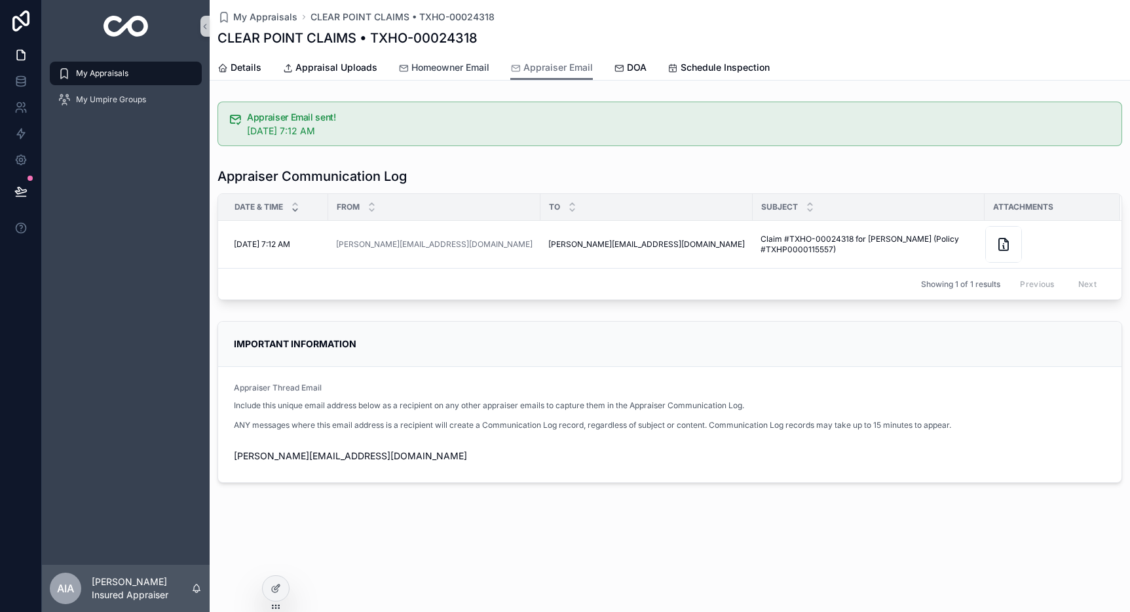
click at [429, 66] on span "Homeowner Email" at bounding box center [450, 67] width 78 height 13
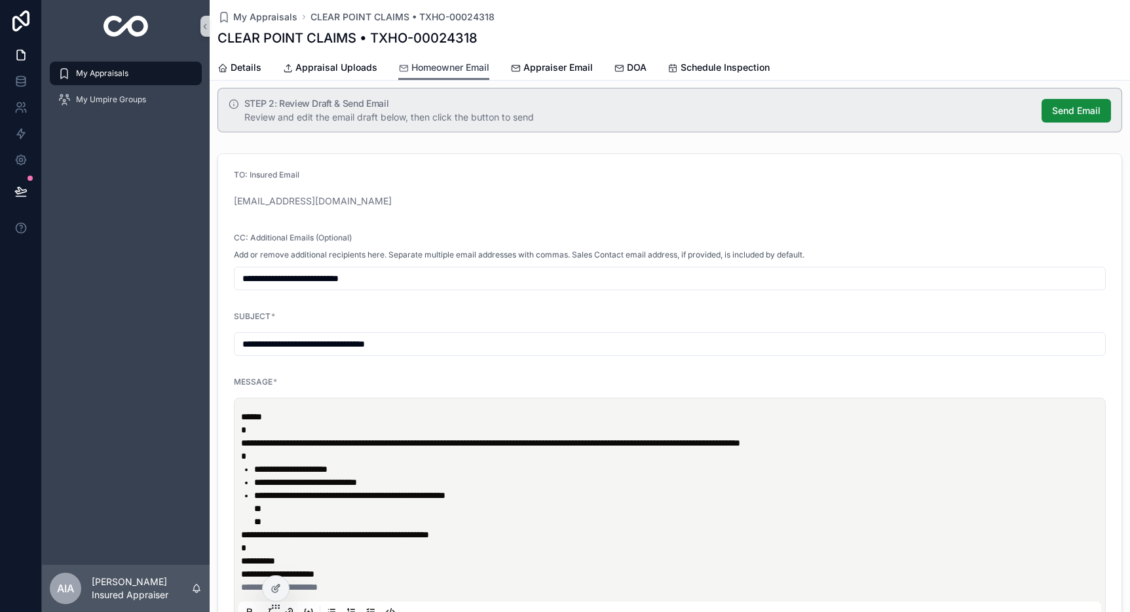
scroll to position [12, 0]
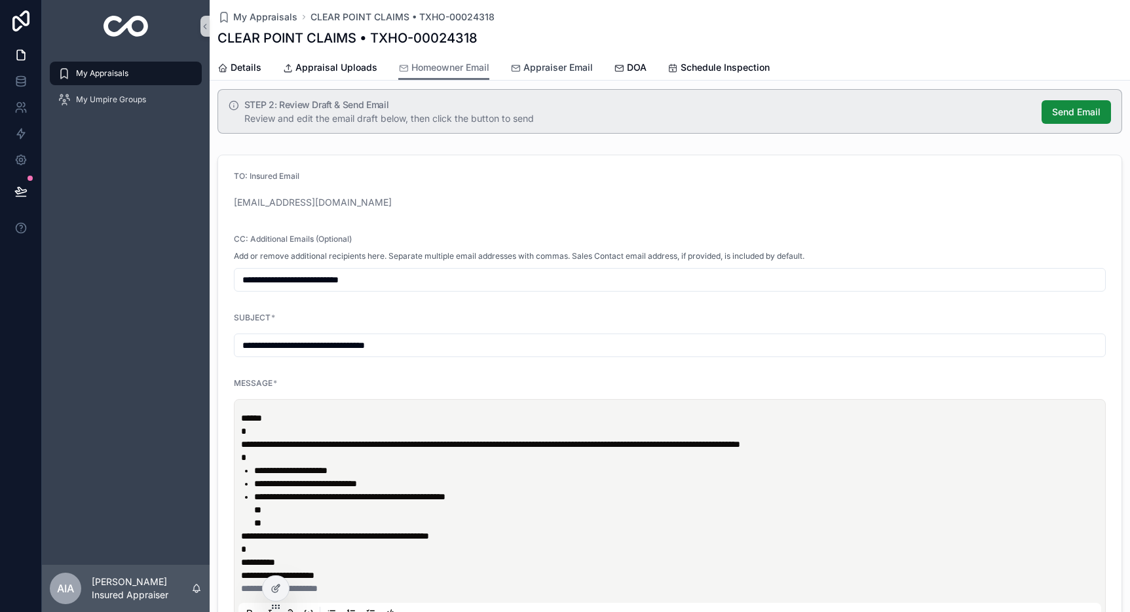
click at [554, 63] on span "Appraiser Email" at bounding box center [558, 67] width 69 height 13
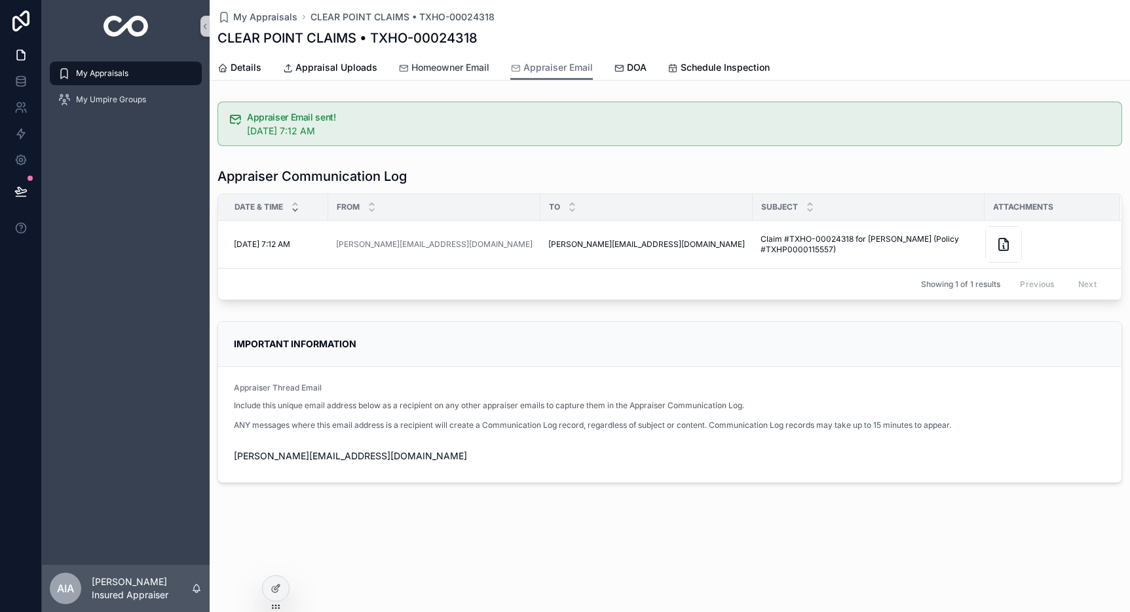
click at [444, 69] on span "Homeowner Email" at bounding box center [450, 67] width 78 height 13
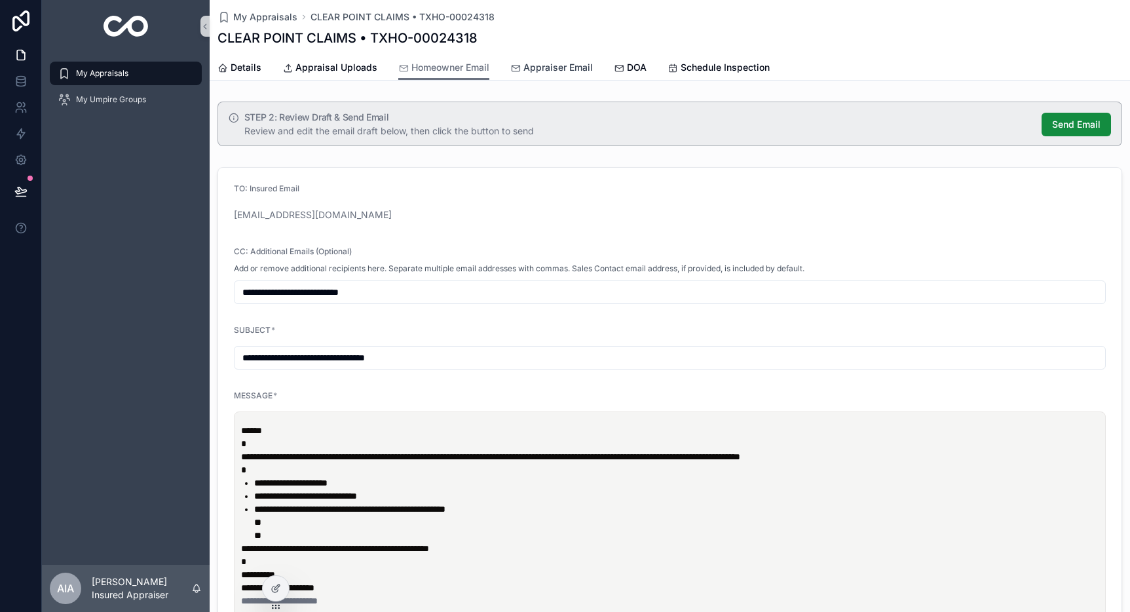
click at [567, 72] on span "Appraiser Email" at bounding box center [558, 67] width 69 height 13
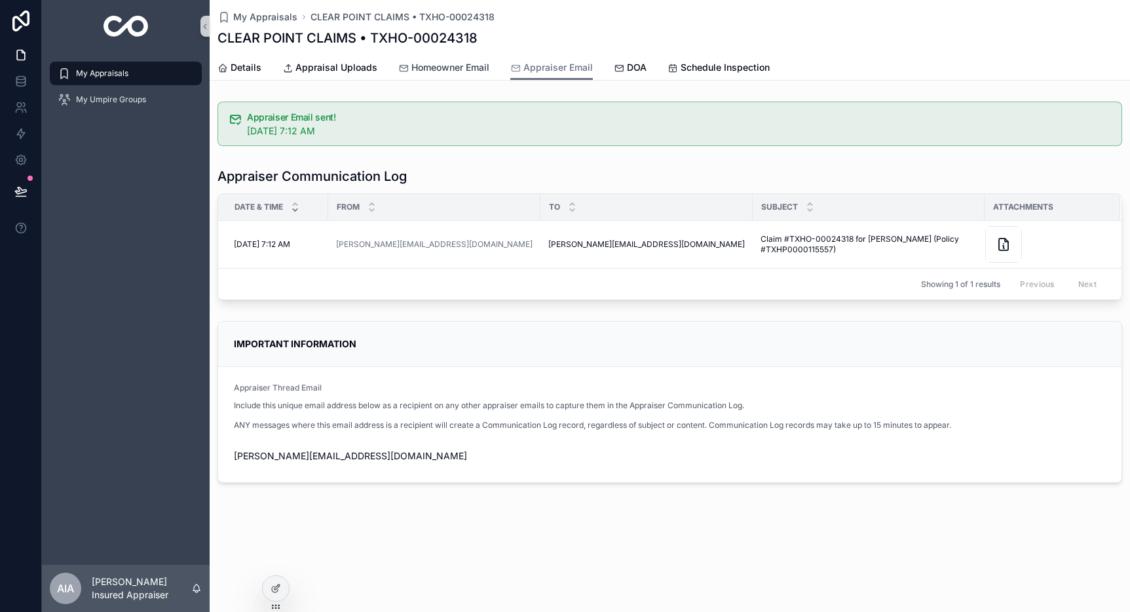
click at [456, 67] on span "Homeowner Email" at bounding box center [450, 67] width 78 height 13
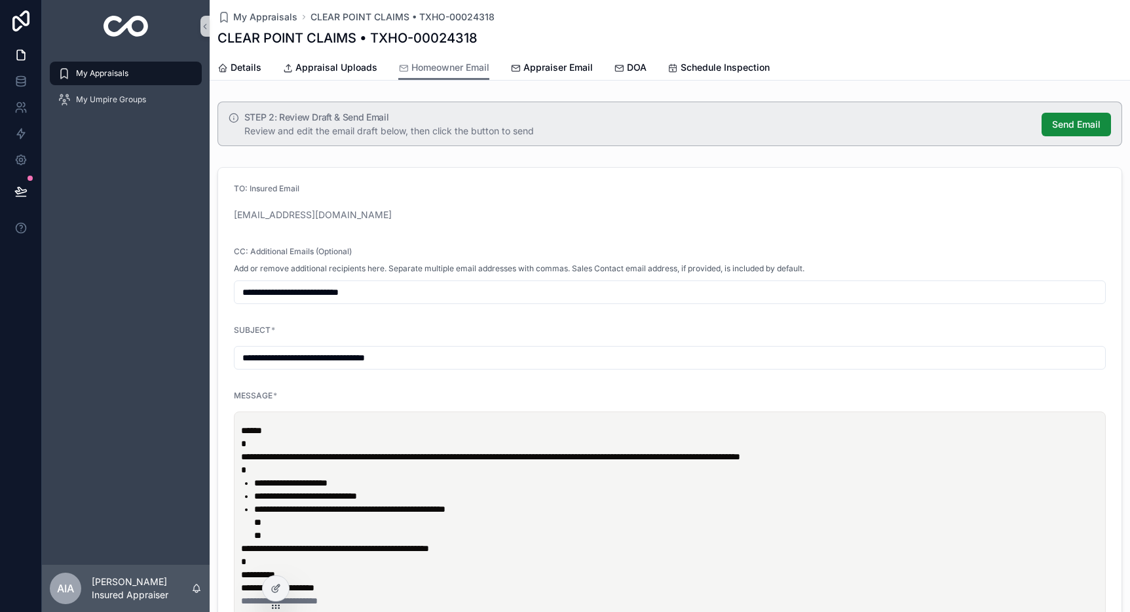
click at [375, 294] on input "**********" at bounding box center [670, 292] width 871 height 18
click at [227, 67] on icon "scrollable content" at bounding box center [223, 68] width 10 height 10
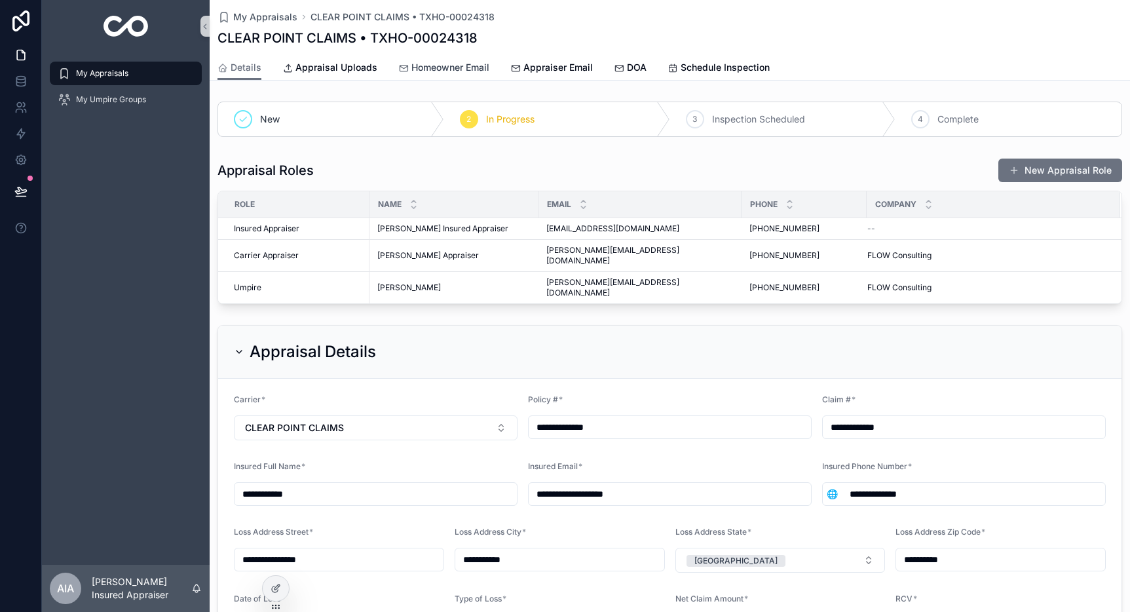
click at [421, 69] on span "Homeowner Email" at bounding box center [450, 67] width 78 height 13
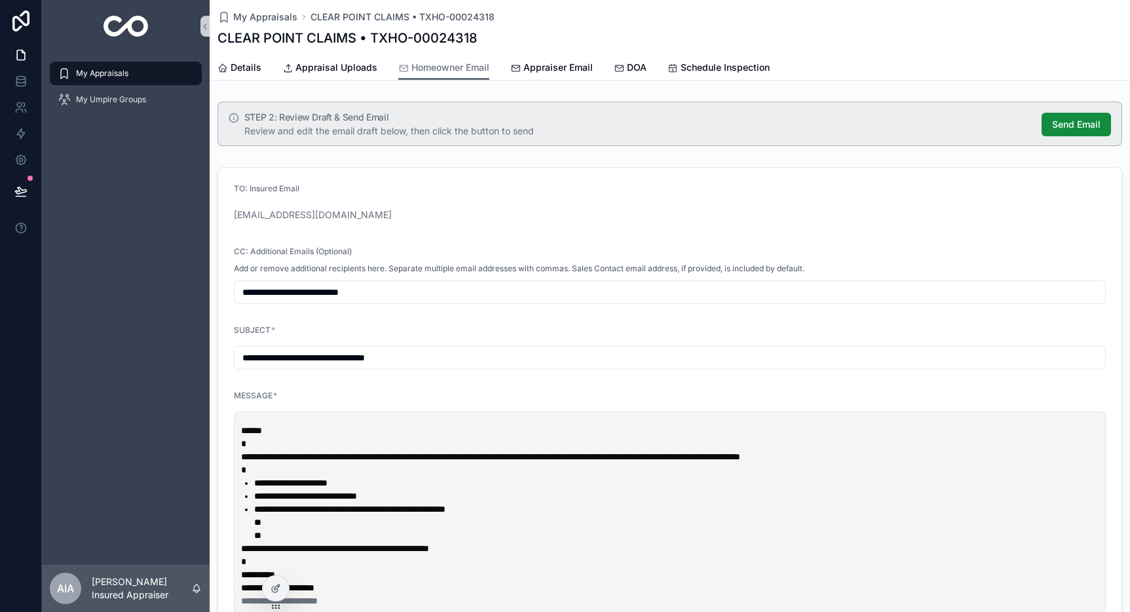
click at [415, 297] on input "**********" at bounding box center [670, 292] width 871 height 18
click at [635, 71] on span "DOA" at bounding box center [637, 67] width 20 height 13
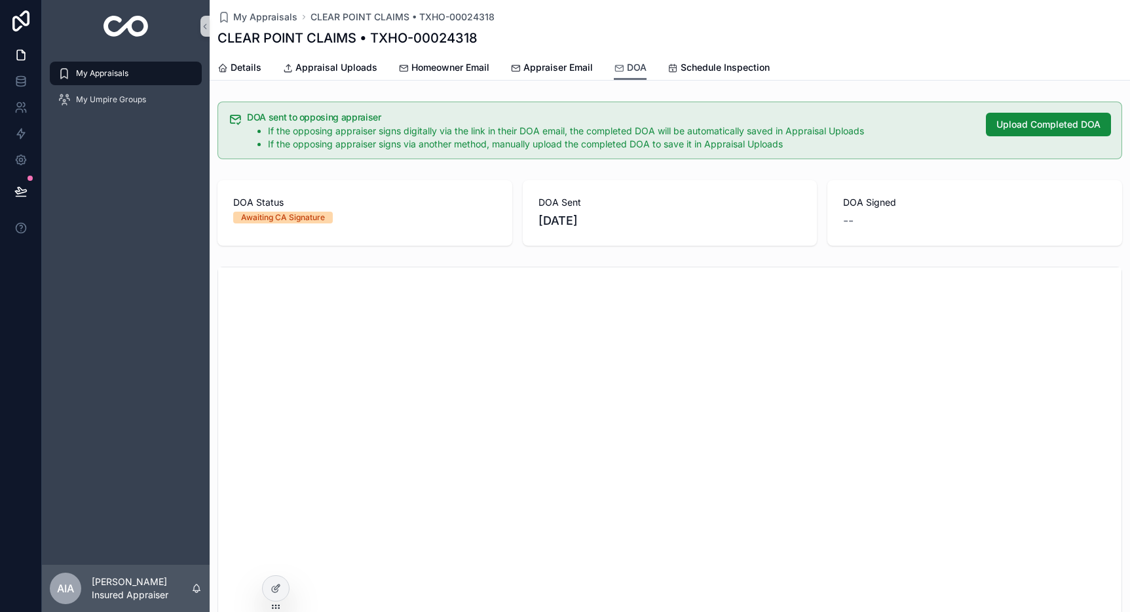
scroll to position [5, 0]
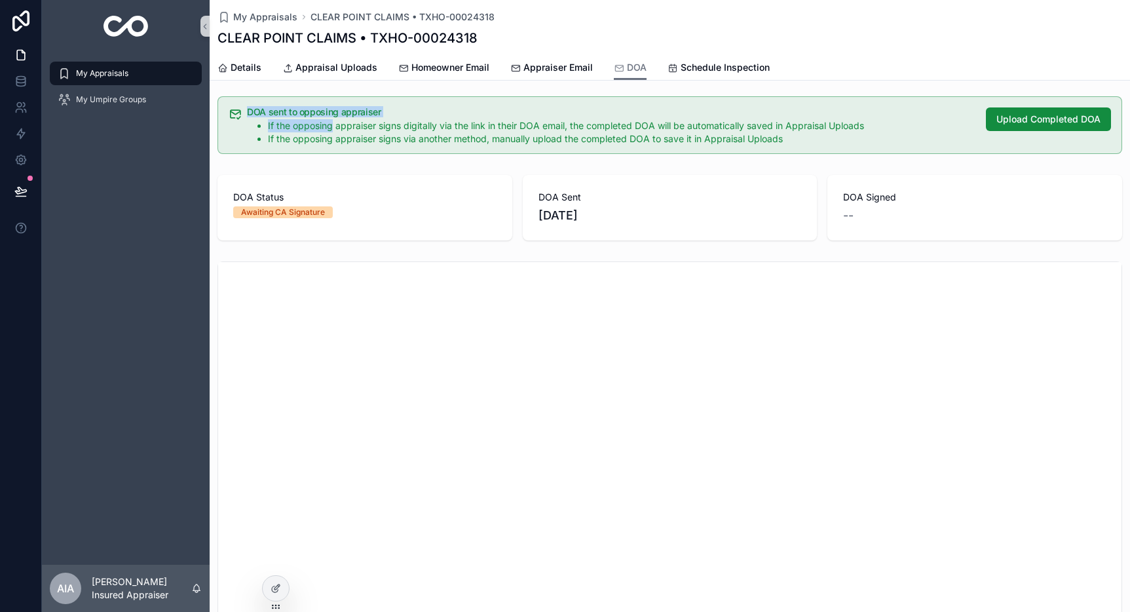
drag, startPoint x: 248, startPoint y: 111, endPoint x: 332, endPoint y: 122, distance: 84.0
click at [332, 122] on div "DOA sent to opposing appraiser If the opposing appraiser signs digitally via th…" at bounding box center [611, 126] width 729 height 38
click at [353, 126] on li "If the opposing appraiser signs digitally via the link in their DOA email, the …" at bounding box center [622, 125] width 708 height 13
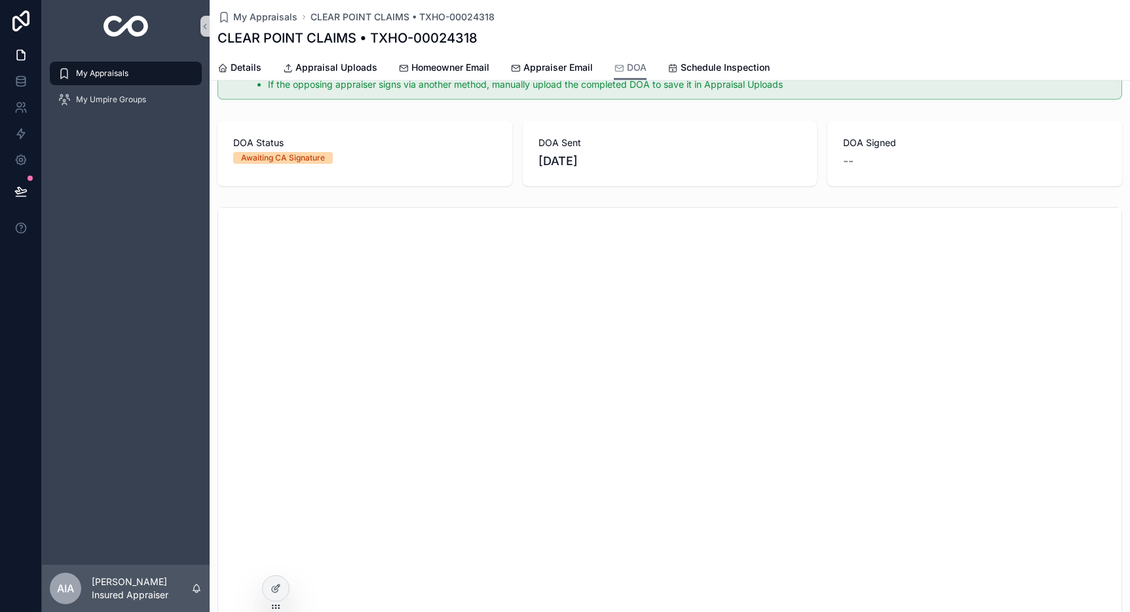
scroll to position [0, 0]
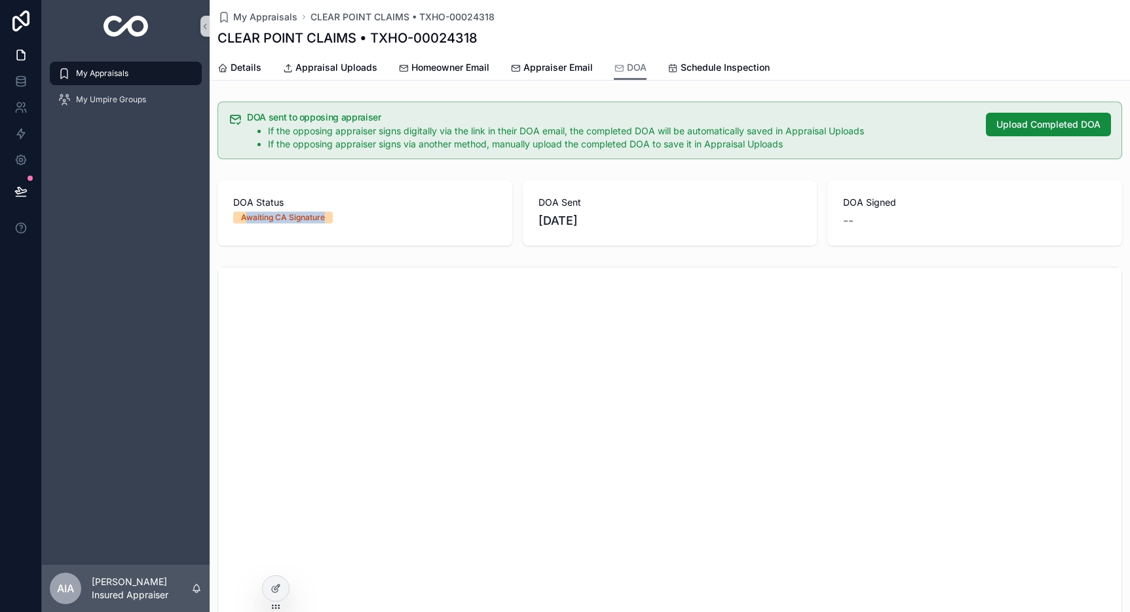
drag, startPoint x: 246, startPoint y: 216, endPoint x: 373, endPoint y: 222, distance: 127.3
click at [329, 212] on span "Awaiting CA Signature" at bounding box center [283, 218] width 100 height 12
drag, startPoint x: 609, startPoint y: 230, endPoint x: 525, endPoint y: 222, distance: 84.2
click at [525, 222] on div "DOA Sent 9/1/2025" at bounding box center [670, 213] width 295 height 66
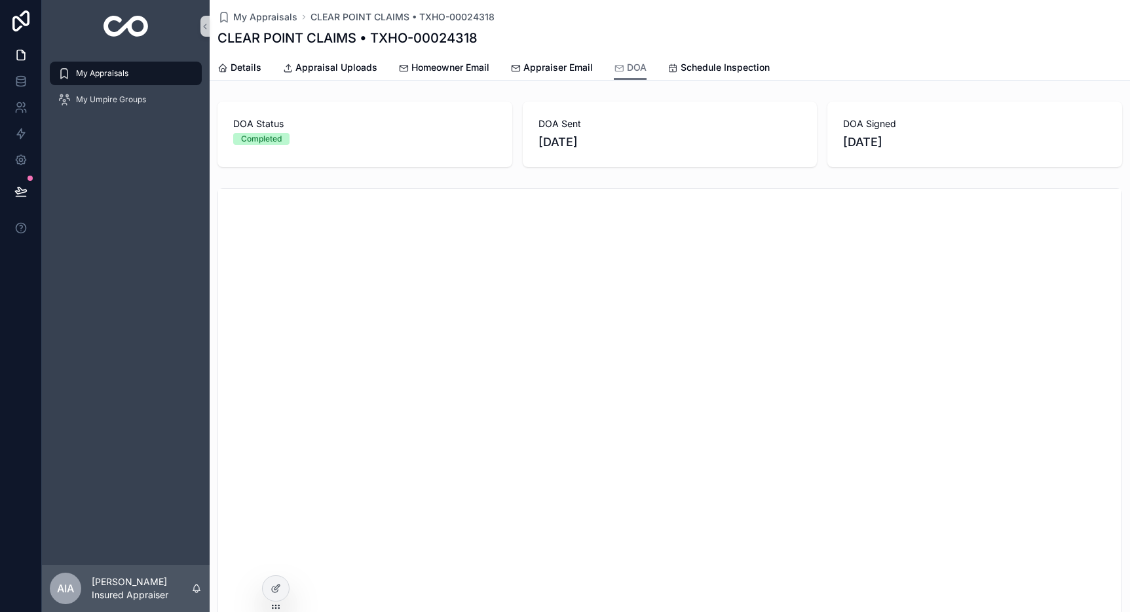
drag, startPoint x: 891, startPoint y: 143, endPoint x: 842, endPoint y: 139, distance: 49.4
click at [843, 139] on span "[DATE]" at bounding box center [974, 142] width 263 height 18
click at [343, 64] on span "Appraisal Uploads" at bounding box center [337, 67] width 82 height 13
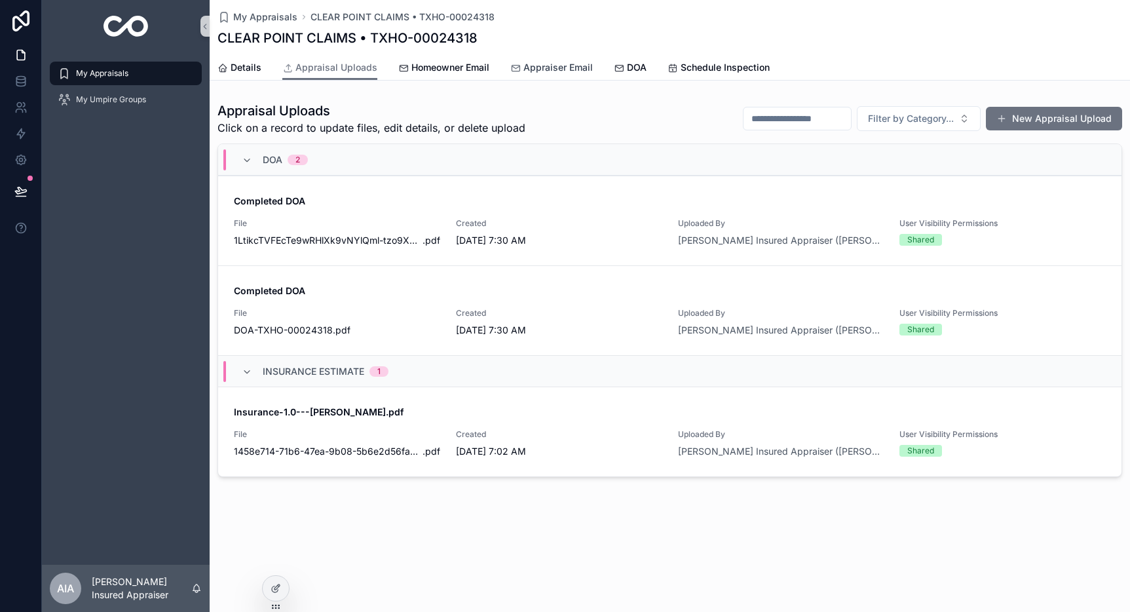
click at [562, 62] on span "Appraiser Email" at bounding box center [558, 67] width 69 height 13
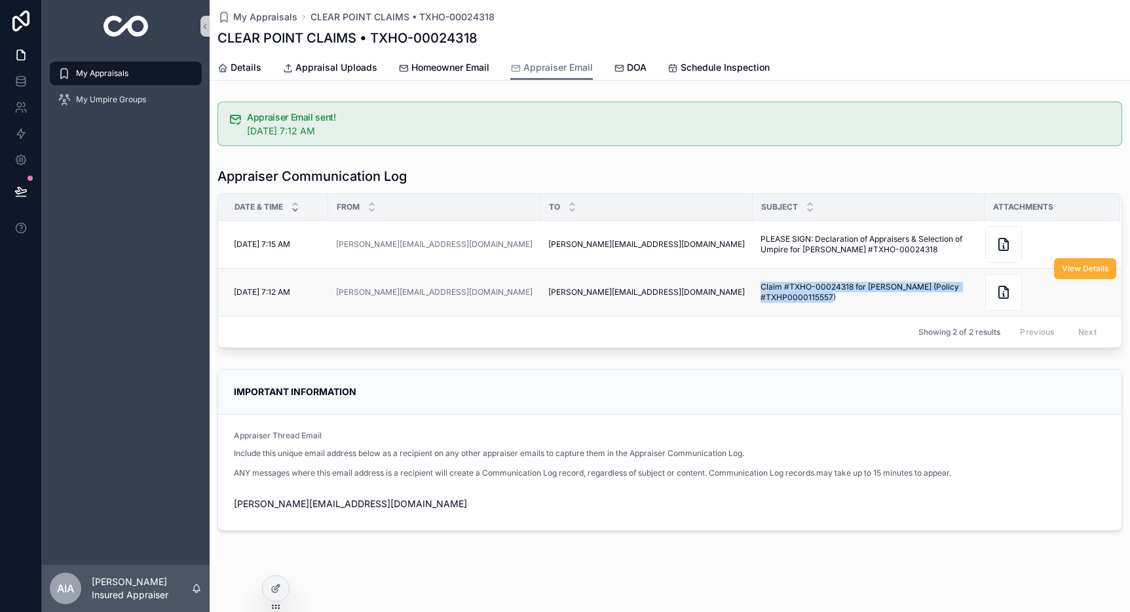
drag, startPoint x: 767, startPoint y: 286, endPoint x: 871, endPoint y: 309, distance: 106.2
click at [871, 309] on td "Claim #TXHO-00024318 for [PERSON_NAME] (Policy #TXHP0000115557) Claim #TXHO-000…" at bounding box center [869, 293] width 232 height 48
click at [858, 302] on span "Claim #TXHO-00024318 for [PERSON_NAME] (Policy #TXHP0000115557)" at bounding box center [869, 292] width 216 height 21
drag, startPoint x: 847, startPoint y: 300, endPoint x: 757, endPoint y: 288, distance: 90.5
click at [757, 288] on td "Claim #TXHO-00024318 for [PERSON_NAME] (Policy #TXHP0000115557) Claim #TXHO-000…" at bounding box center [869, 293] width 232 height 48
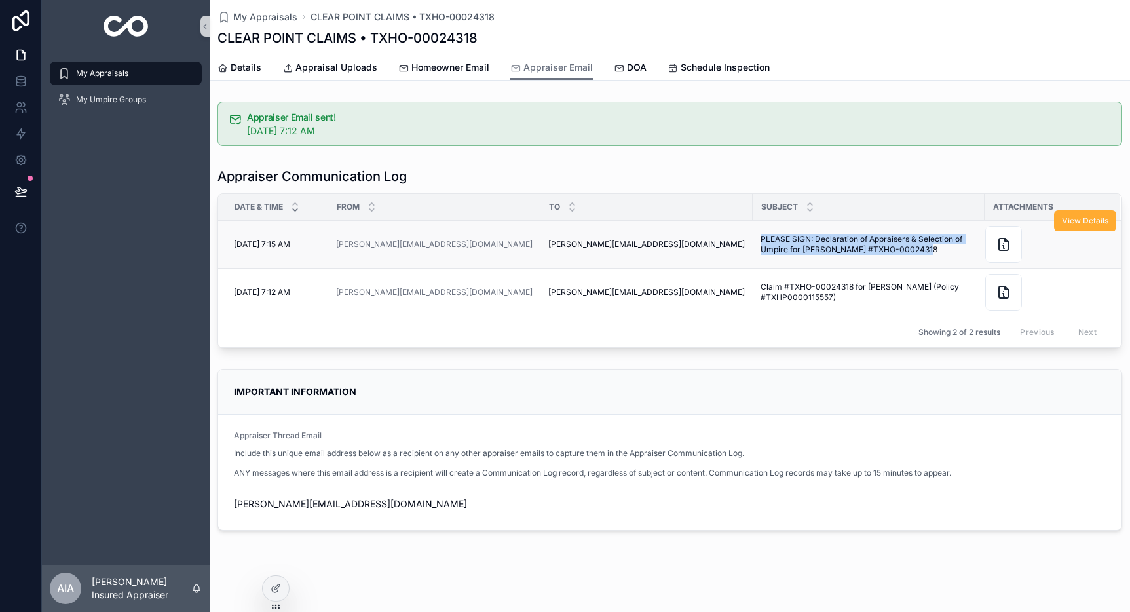
drag, startPoint x: 766, startPoint y: 239, endPoint x: 955, endPoint y: 260, distance: 189.9
click at [955, 260] on td "PLEASE SIGN: Declaration of Appraisers & Selection of Umpire for [PERSON_NAME] …" at bounding box center [869, 245] width 232 height 48
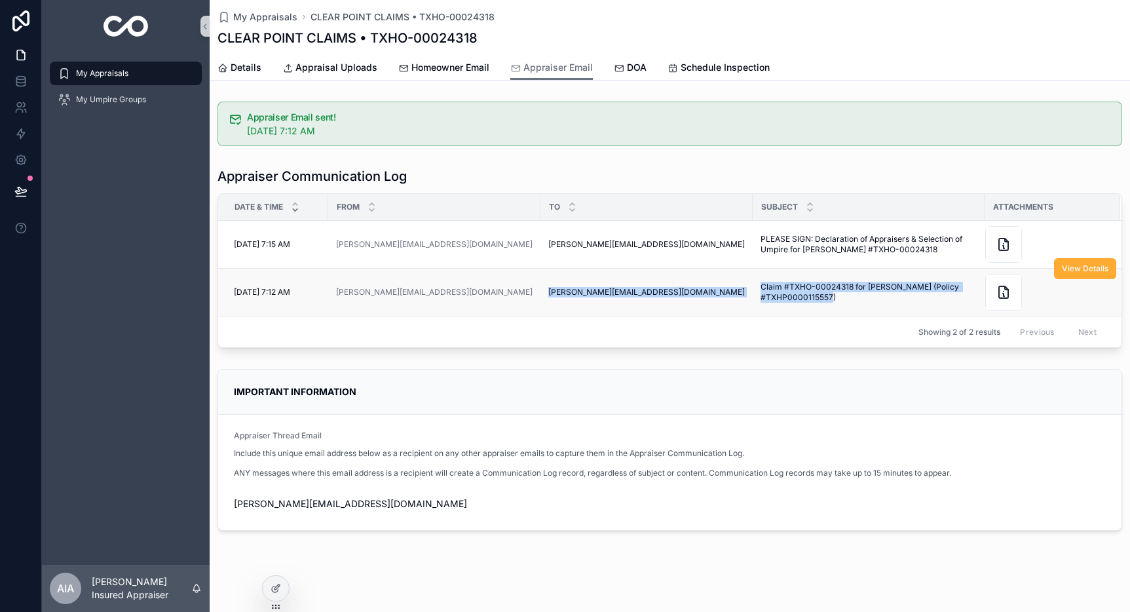
drag, startPoint x: 826, startPoint y: 296, endPoint x: 709, endPoint y: 276, distance: 118.4
click at [709, 276] on tr "[DATE] 7:12 AM [DATE] 7:12 AM [PERSON_NAME][EMAIL_ADDRESS][DOMAIN_NAME] [PERSON…" at bounding box center [670, 293] width 904 height 48
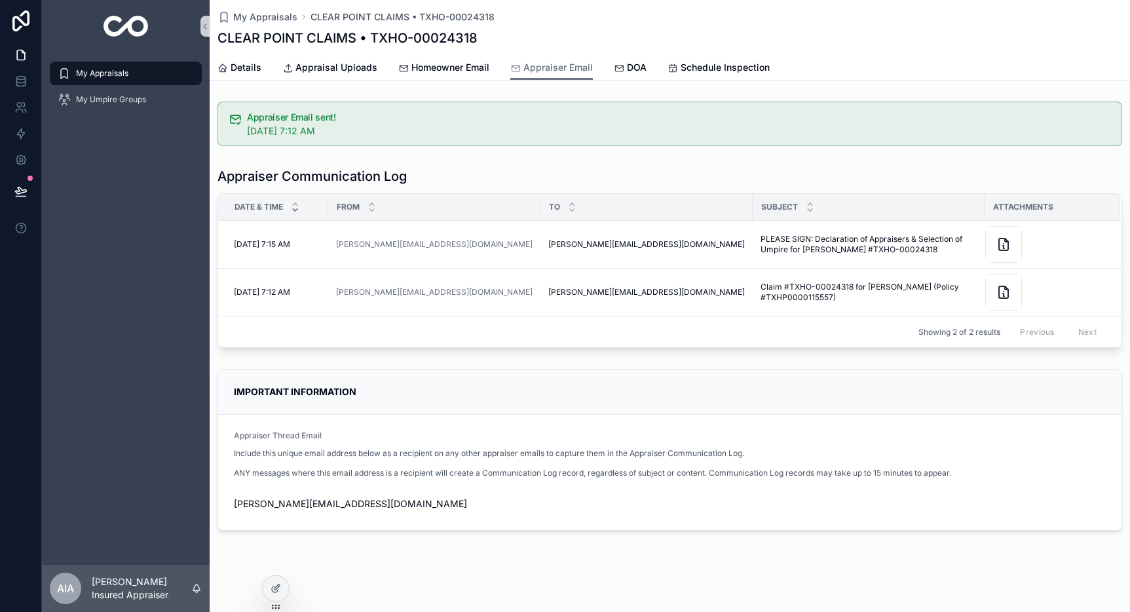
click at [798, 365] on div "IMPORTANT INFORMATION Appraiser Thread Email Include this unique email address …" at bounding box center [670, 450] width 921 height 172
click at [237, 66] on span "Details" at bounding box center [246, 67] width 31 height 13
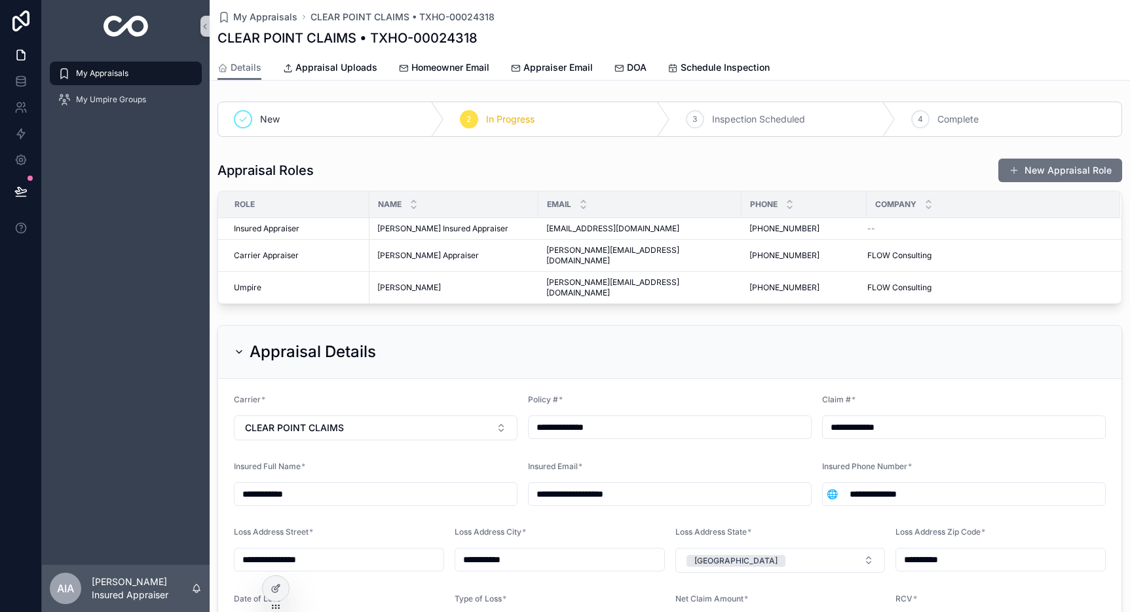
click at [106, 71] on span "My Appraisals" at bounding box center [102, 73] width 52 height 10
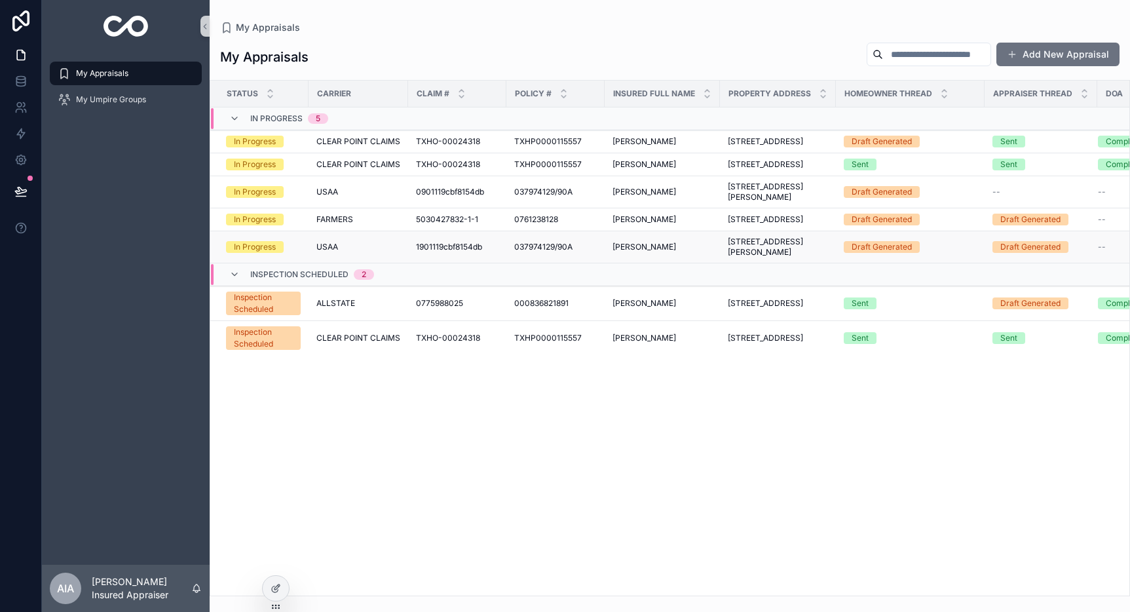
click at [484, 252] on div "1901119cbf8154db 1901119cbf8154db" at bounding box center [457, 247] width 83 height 10
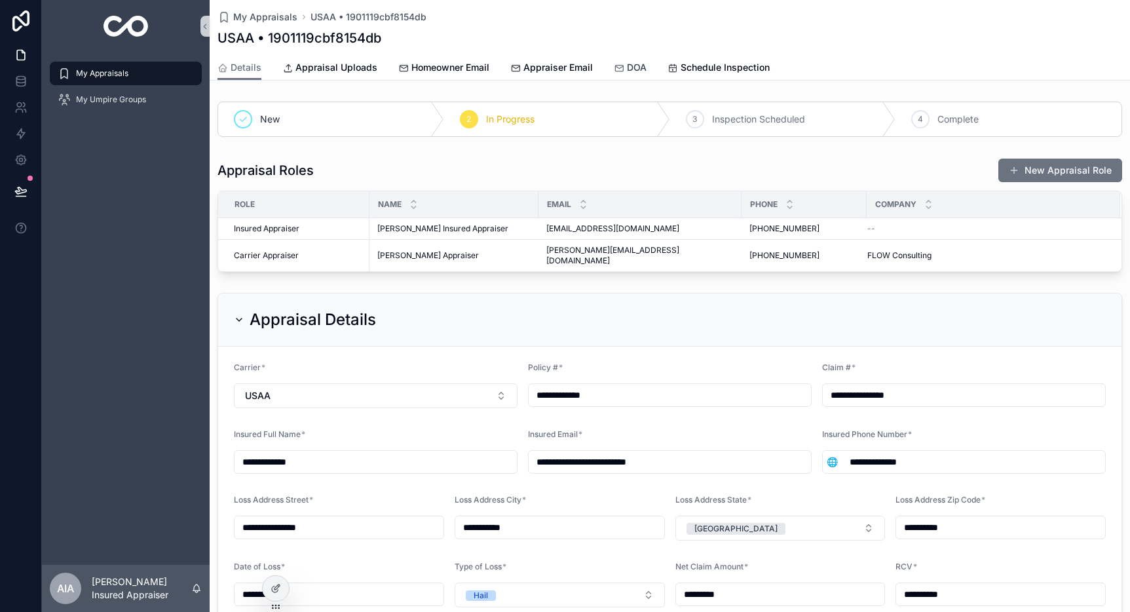
click at [632, 68] on span "DOA" at bounding box center [637, 67] width 20 height 13
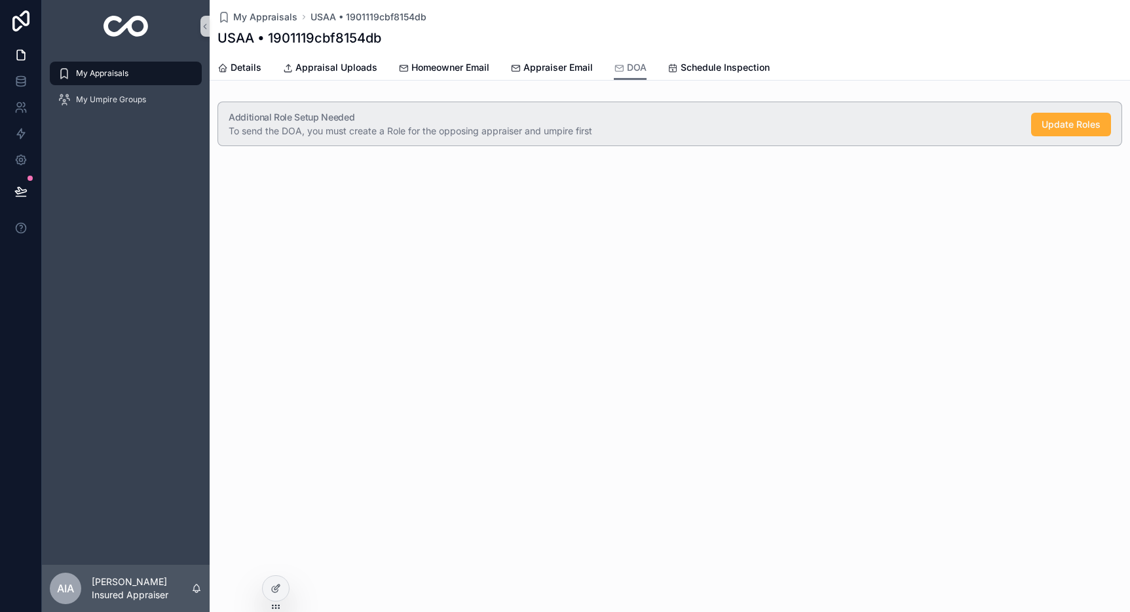
click at [100, 77] on span "My Appraisals" at bounding box center [102, 73] width 52 height 10
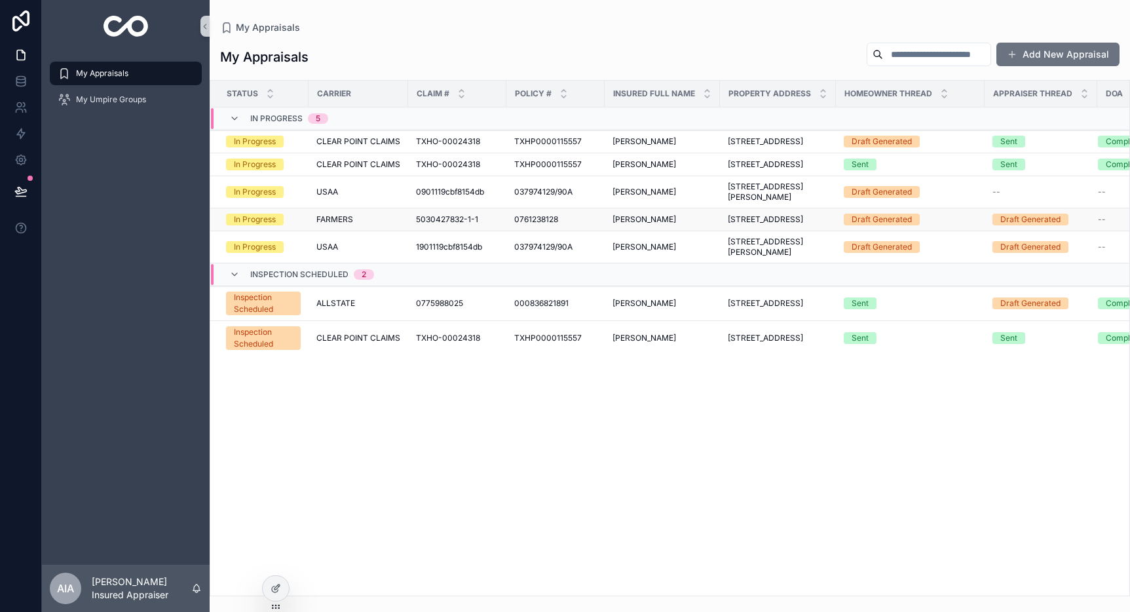
click at [349, 225] on span "FARMERS" at bounding box center [334, 219] width 37 height 10
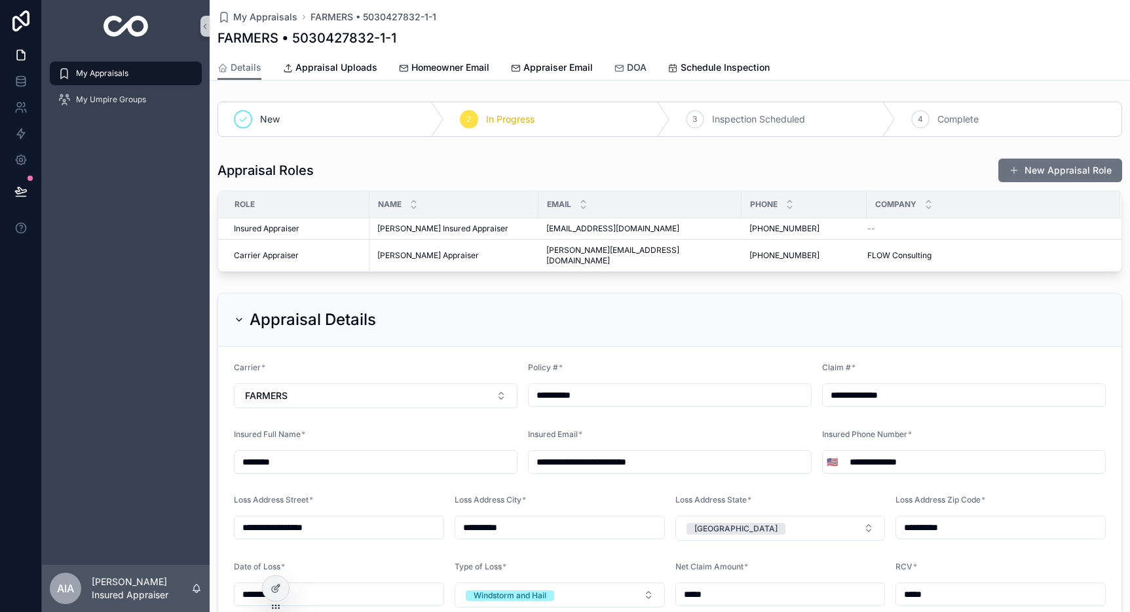
click at [627, 65] on span "DOA" at bounding box center [637, 67] width 20 height 13
